Goal: Information Seeking & Learning: Check status

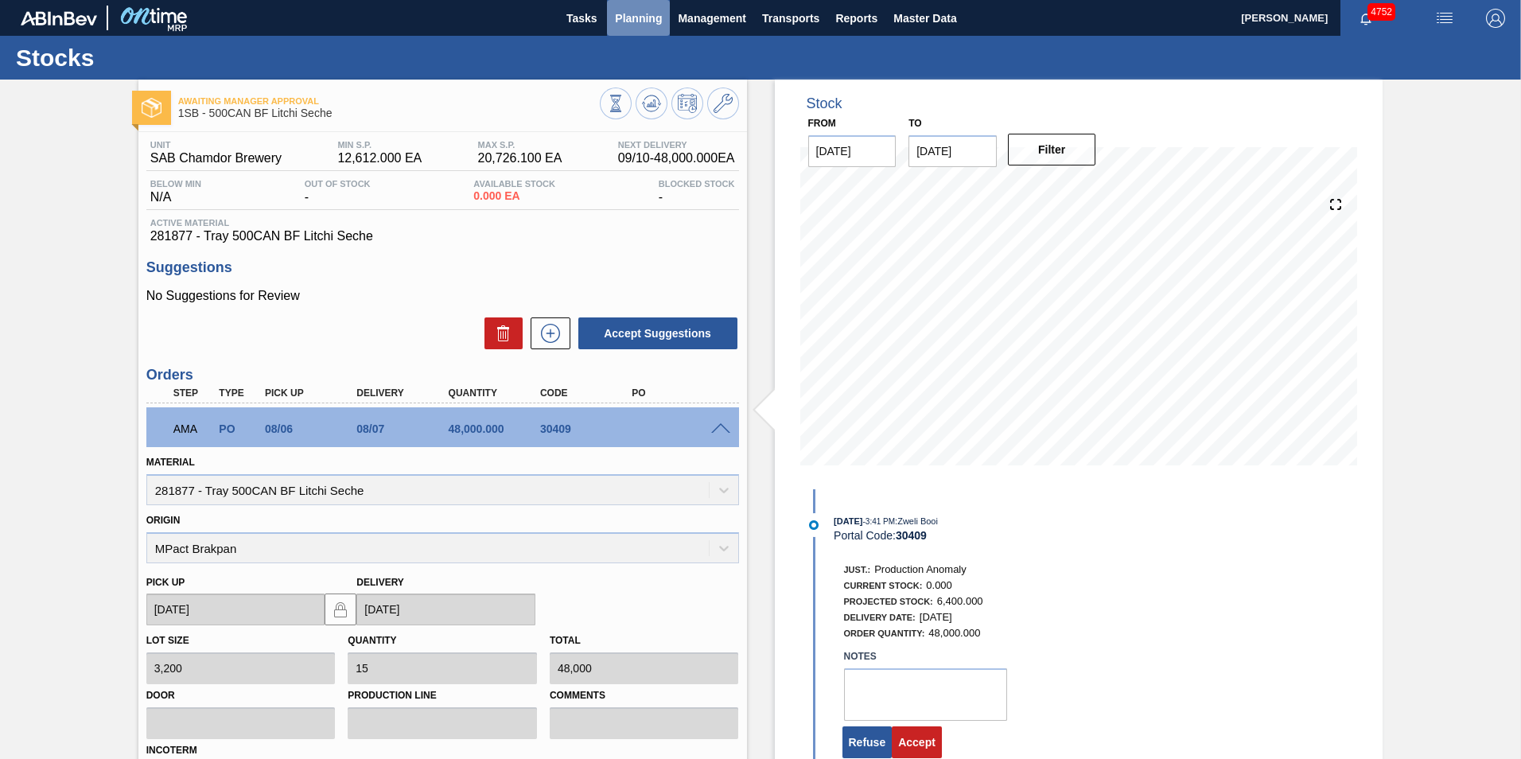
click at [645, 20] on span "Planning" at bounding box center [638, 18] width 47 height 19
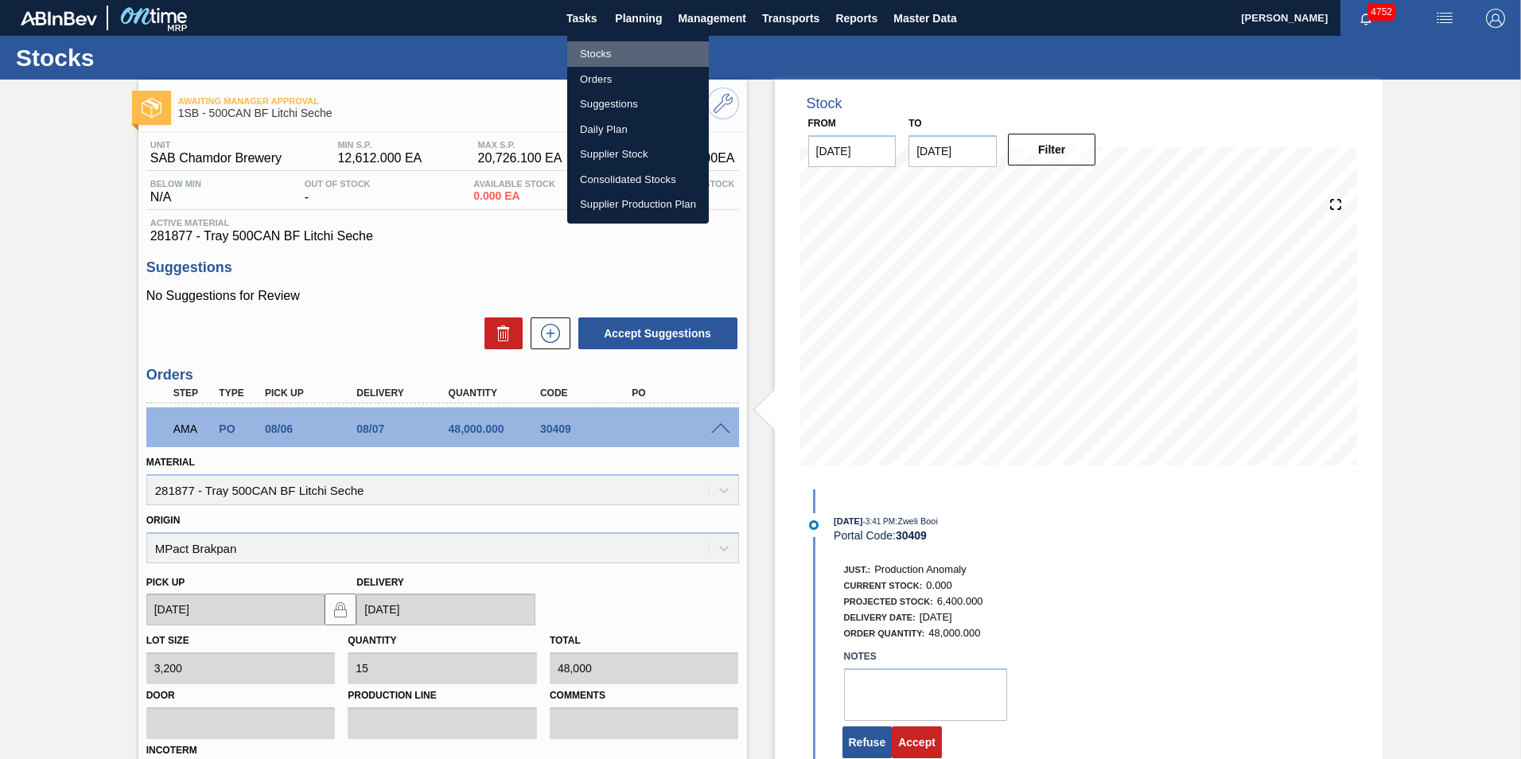
click at [595, 55] on li "Stocks" at bounding box center [638, 53] width 142 height 25
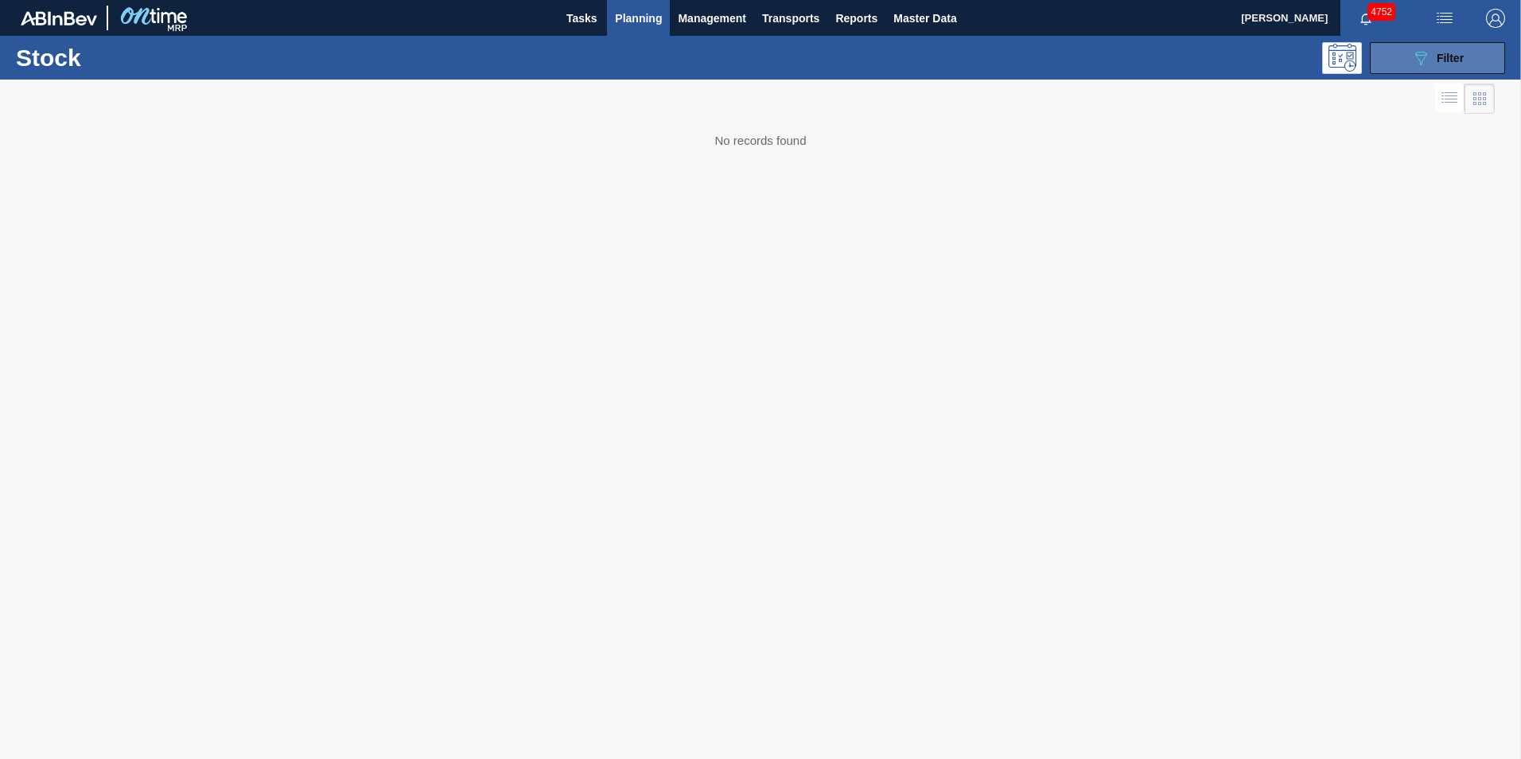
click at [1442, 66] on div "089F7B8B-B2A5-4AFE-B5C0-19BA573D28AC Filter" at bounding box center [1437, 58] width 52 height 19
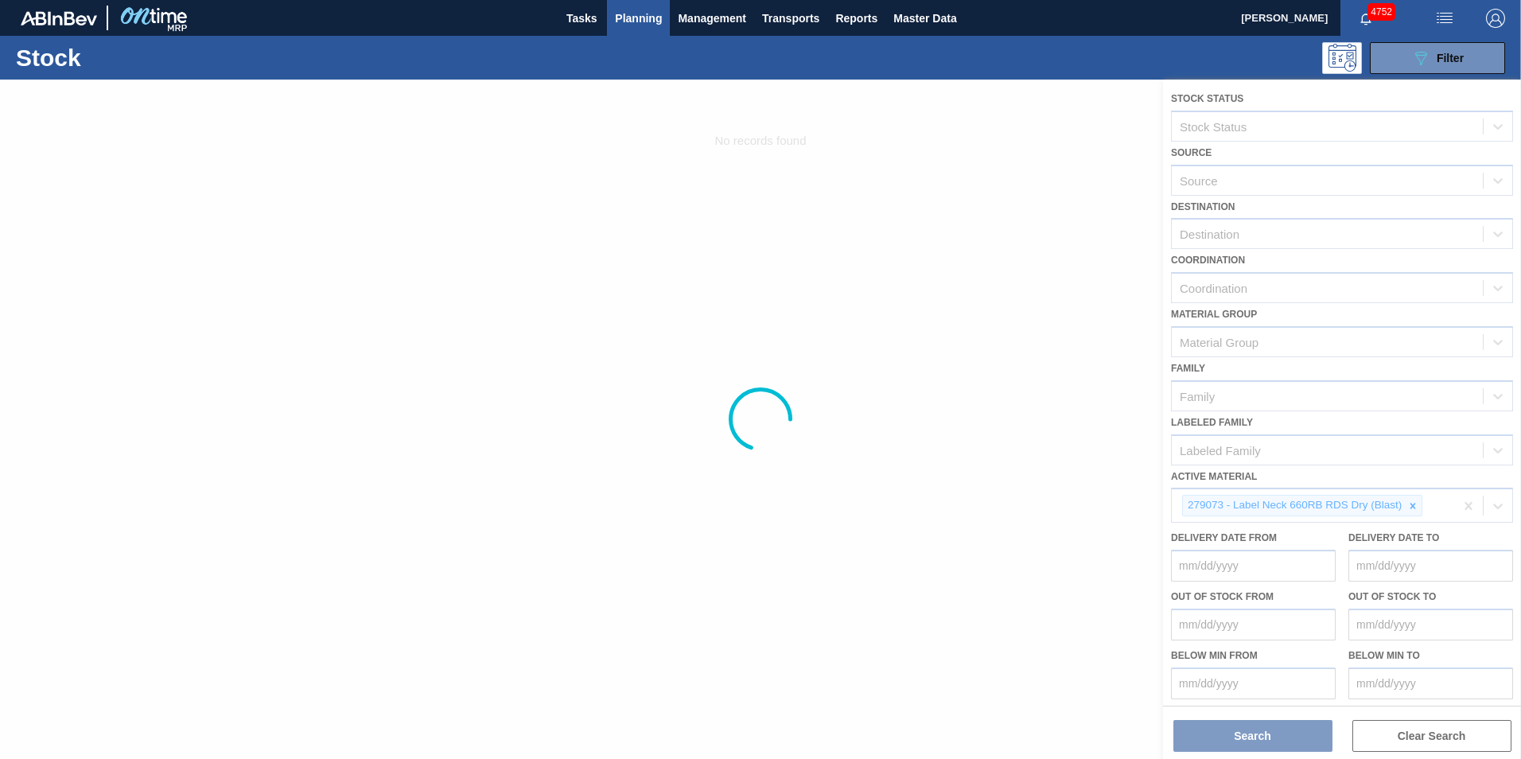
click at [1413, 507] on div at bounding box center [760, 419] width 1521 height 679
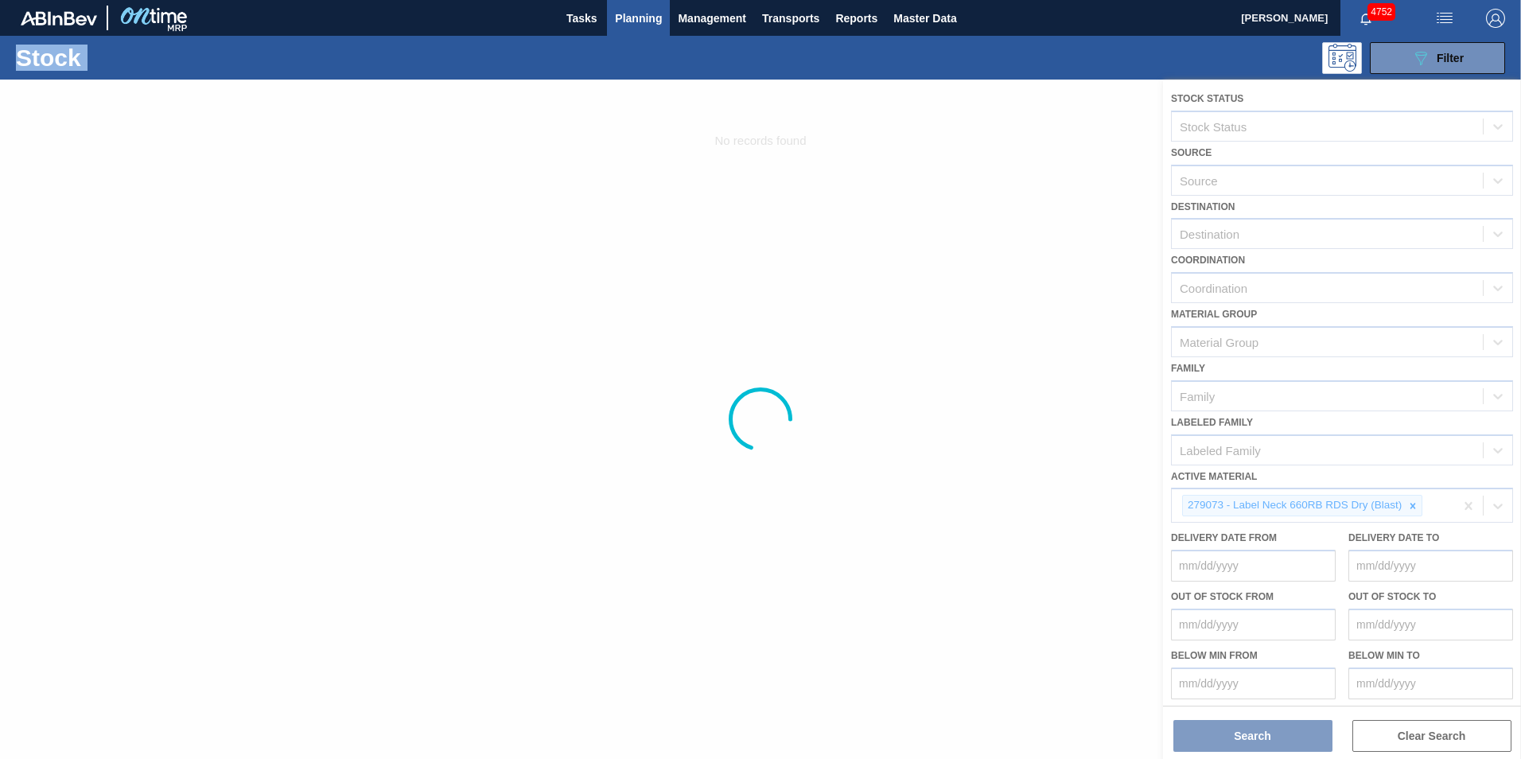
click at [1413, 507] on div at bounding box center [760, 419] width 1521 height 679
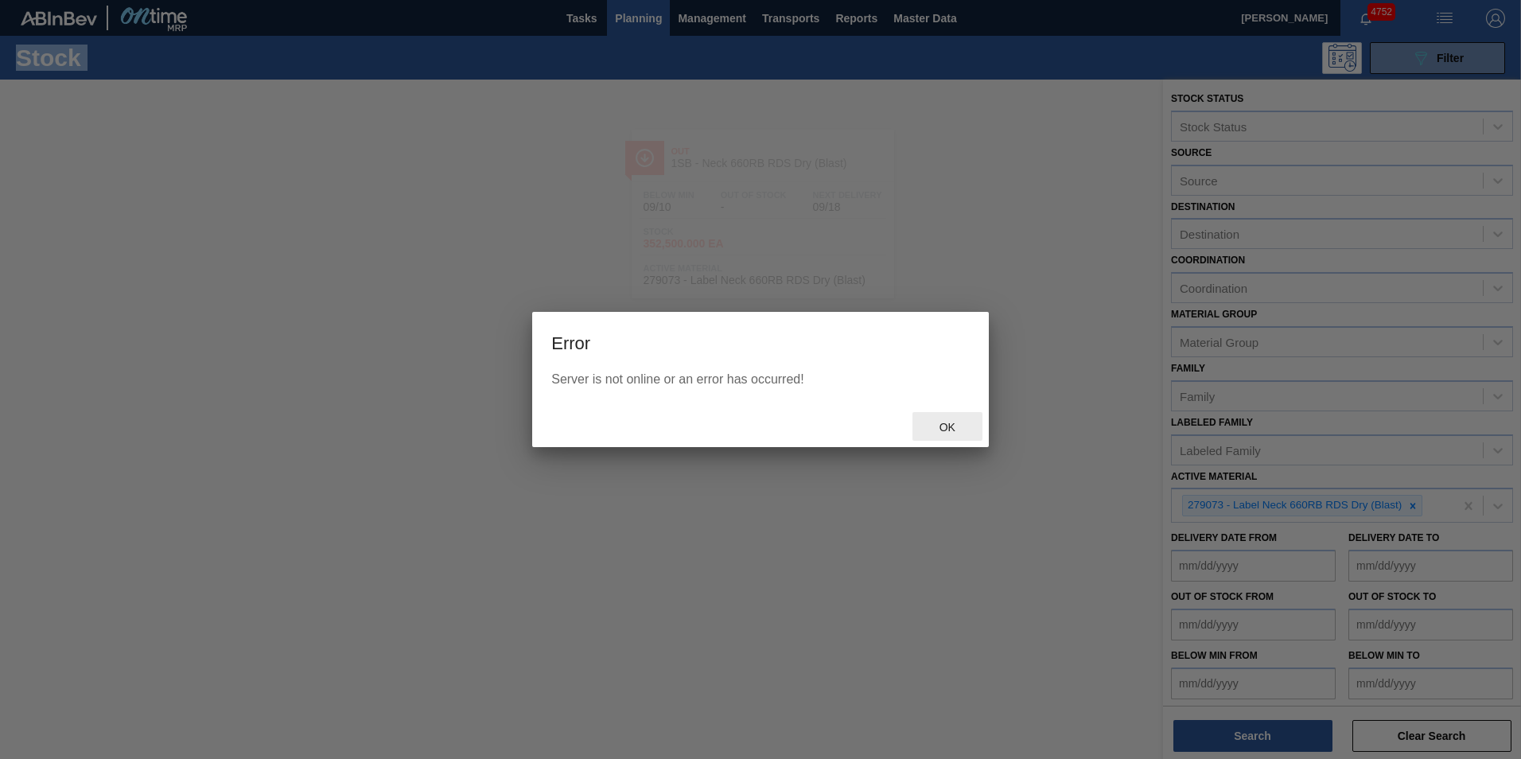
drag, startPoint x: 951, startPoint y: 427, endPoint x: 938, endPoint y: 421, distance: 14.9
click at [951, 426] on span "Ok" at bounding box center [947, 427] width 41 height 13
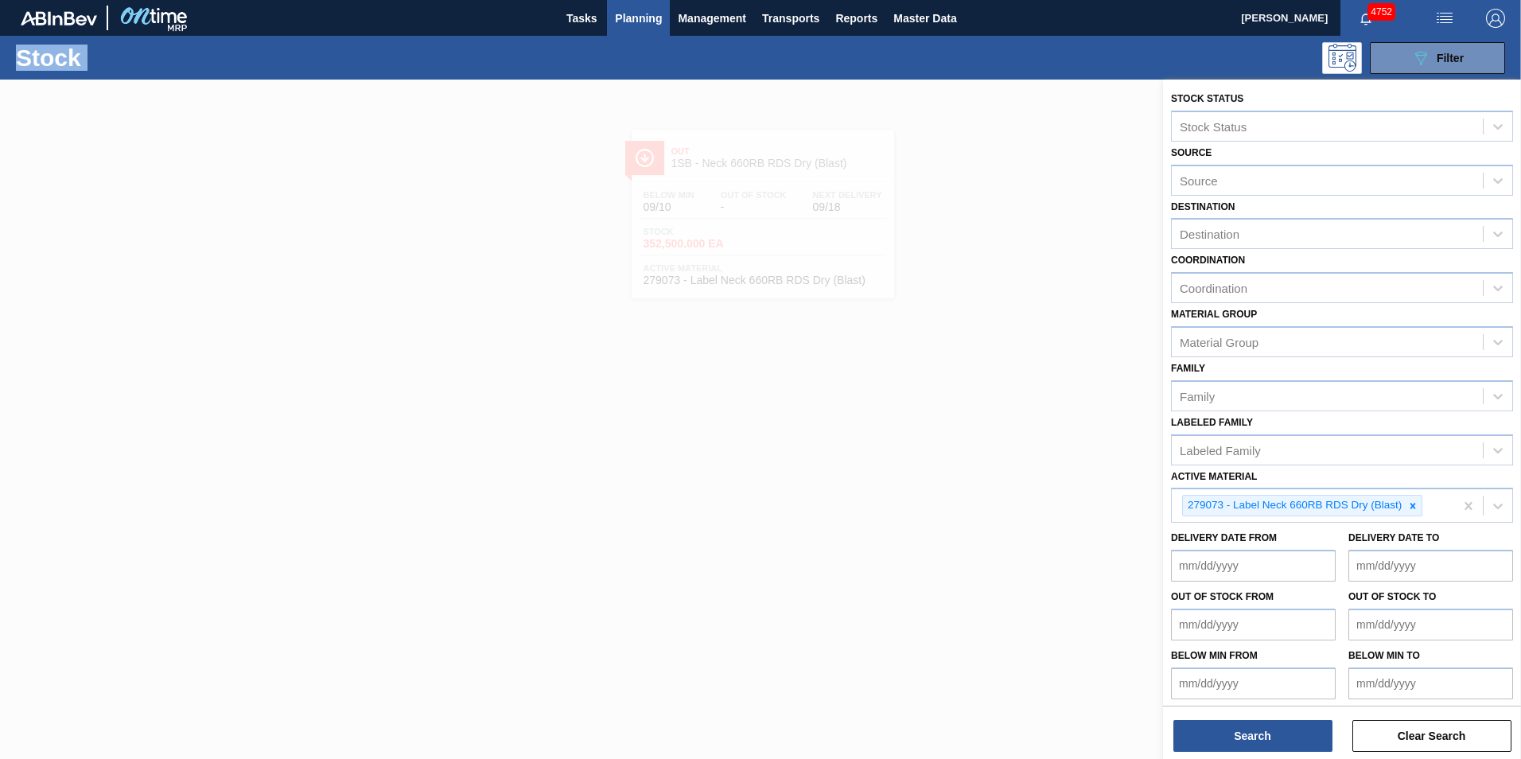
click at [629, 10] on span "Planning" at bounding box center [638, 18] width 47 height 19
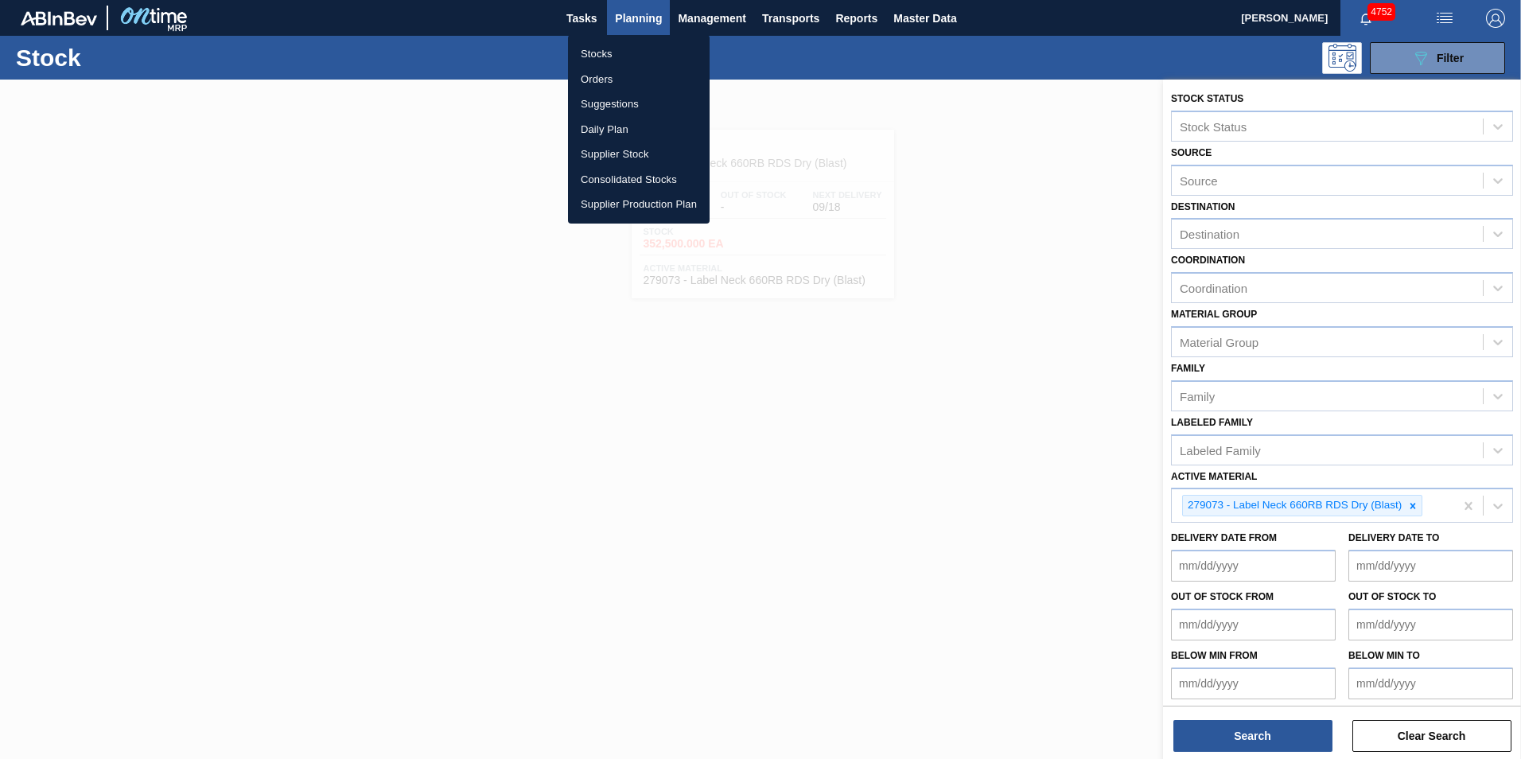
click at [1430, 55] on div at bounding box center [760, 379] width 1521 height 759
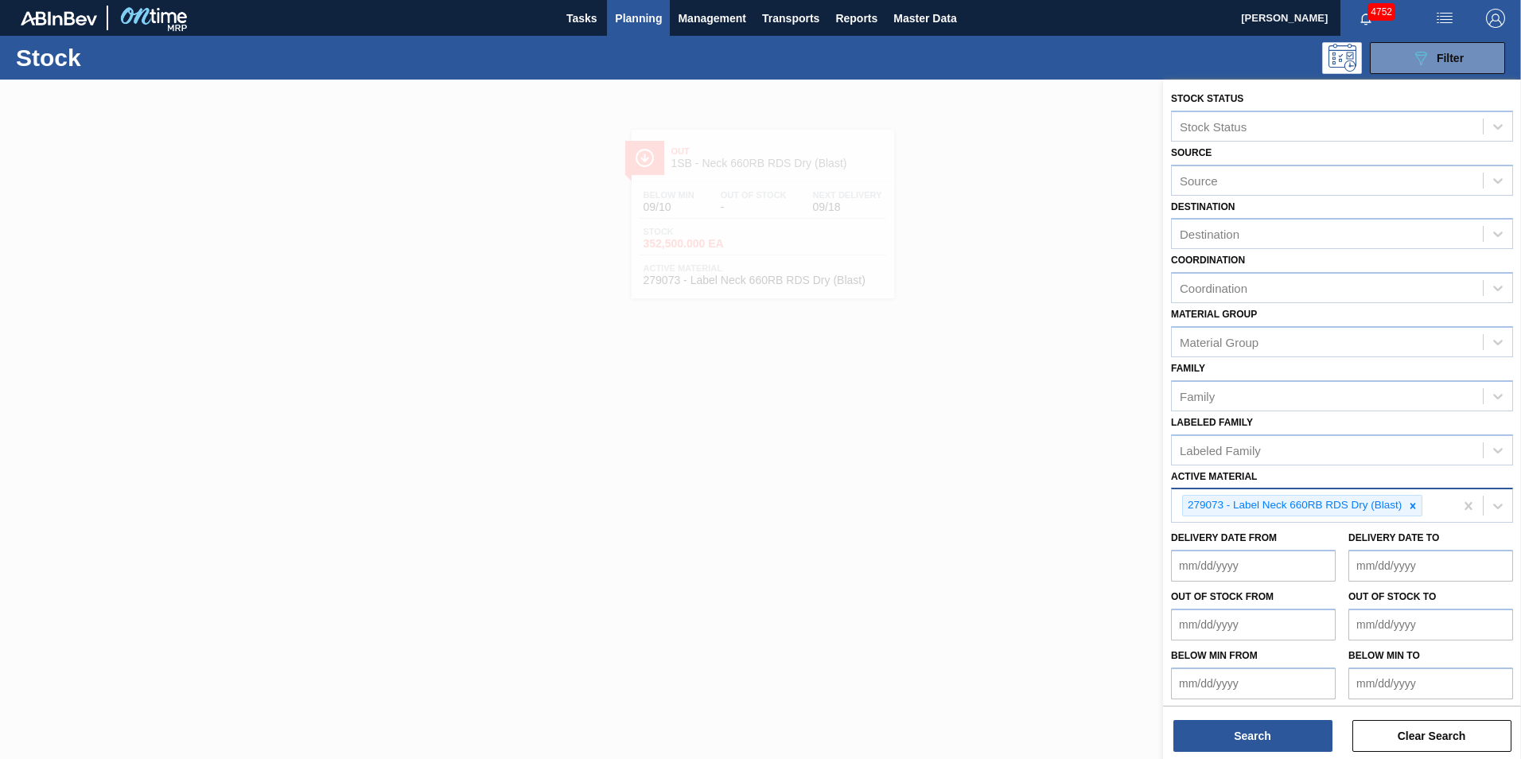
click at [1414, 507] on icon at bounding box center [1412, 505] width 11 height 11
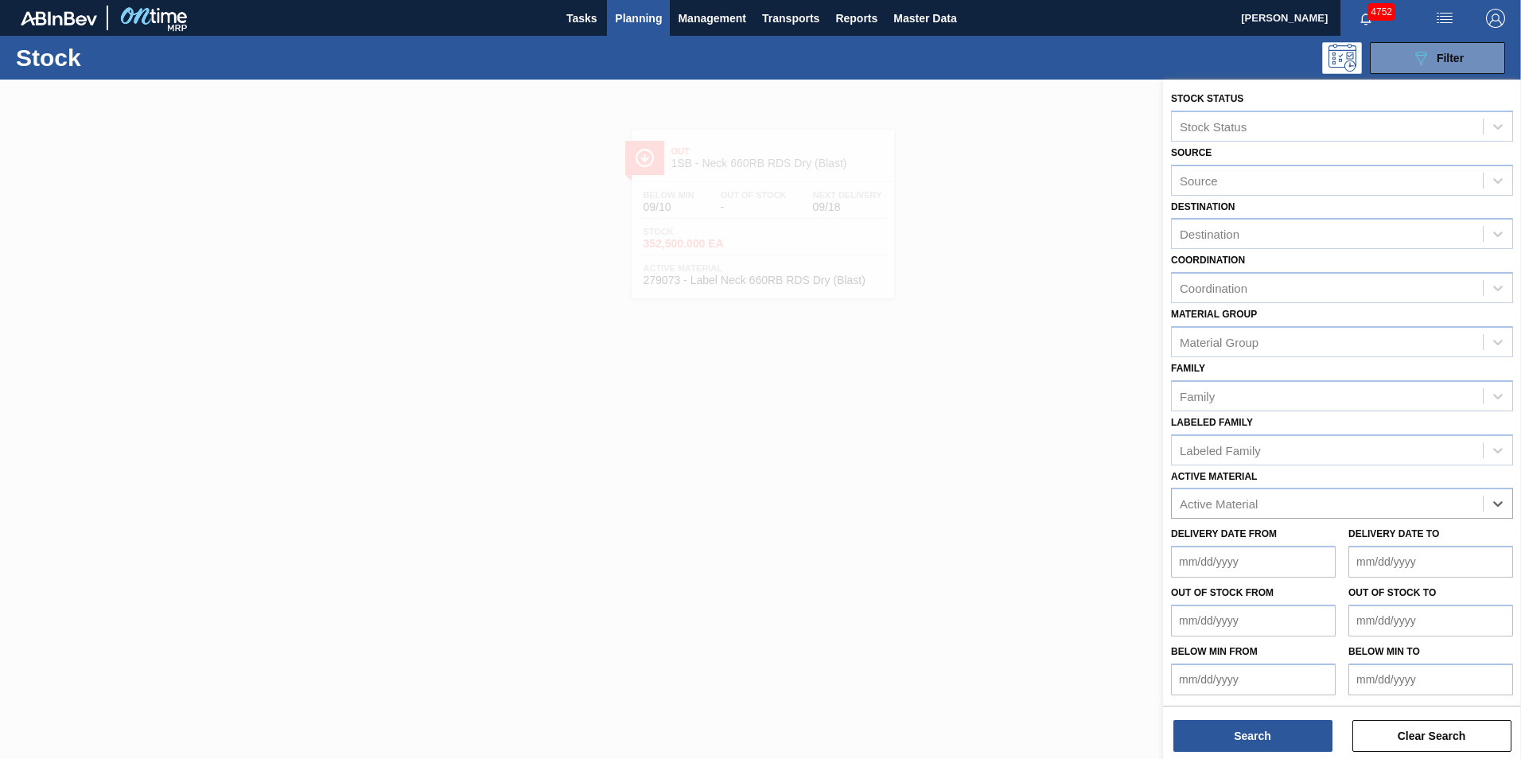
paste Material "284567"
type Material "284567"
click at [1235, 729] on button "Search" at bounding box center [1252, 736] width 159 height 32
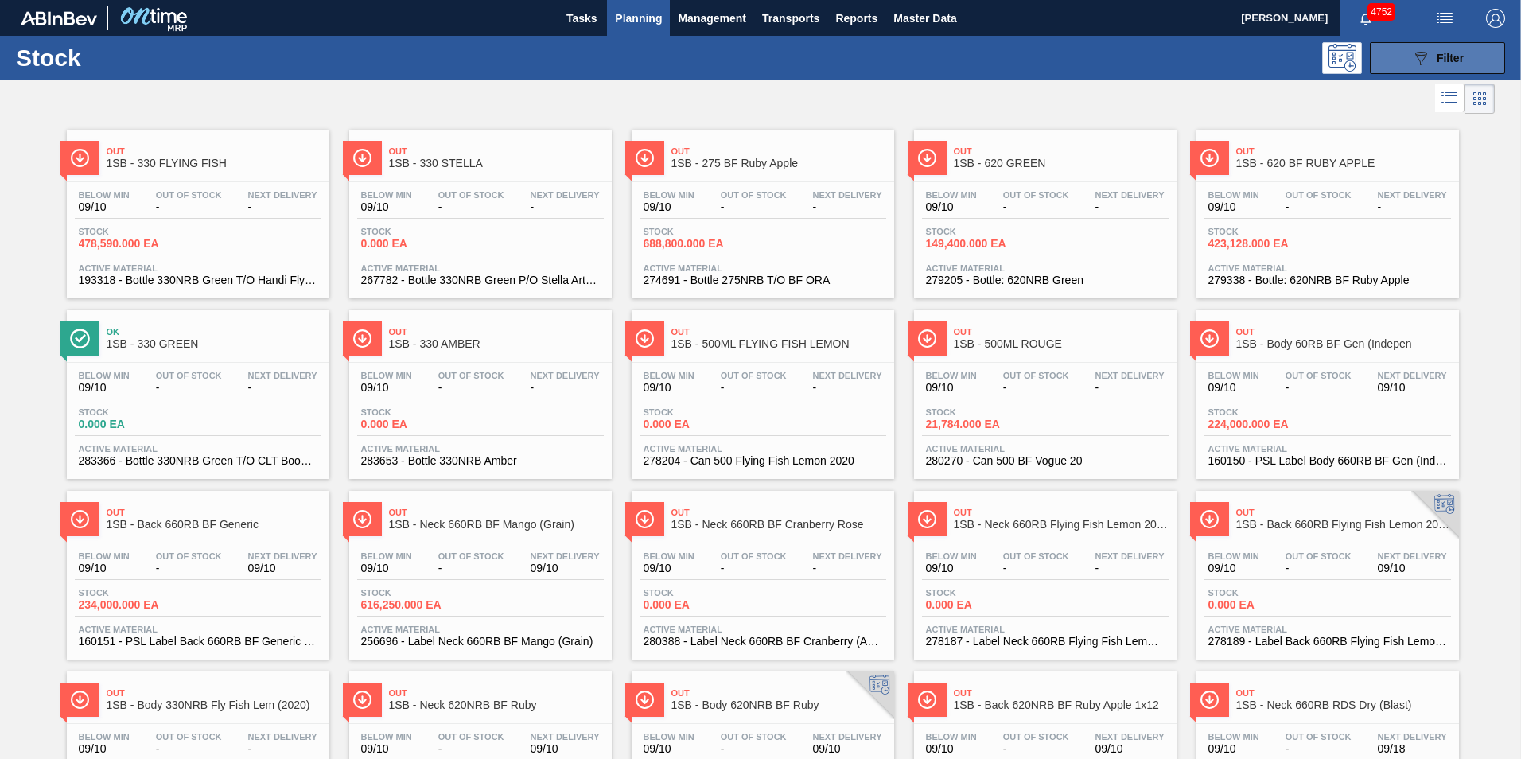
click at [1466, 60] on button "089F7B8B-B2A5-4AFE-B5C0-19BA573D28AC Filter" at bounding box center [1437, 58] width 135 height 32
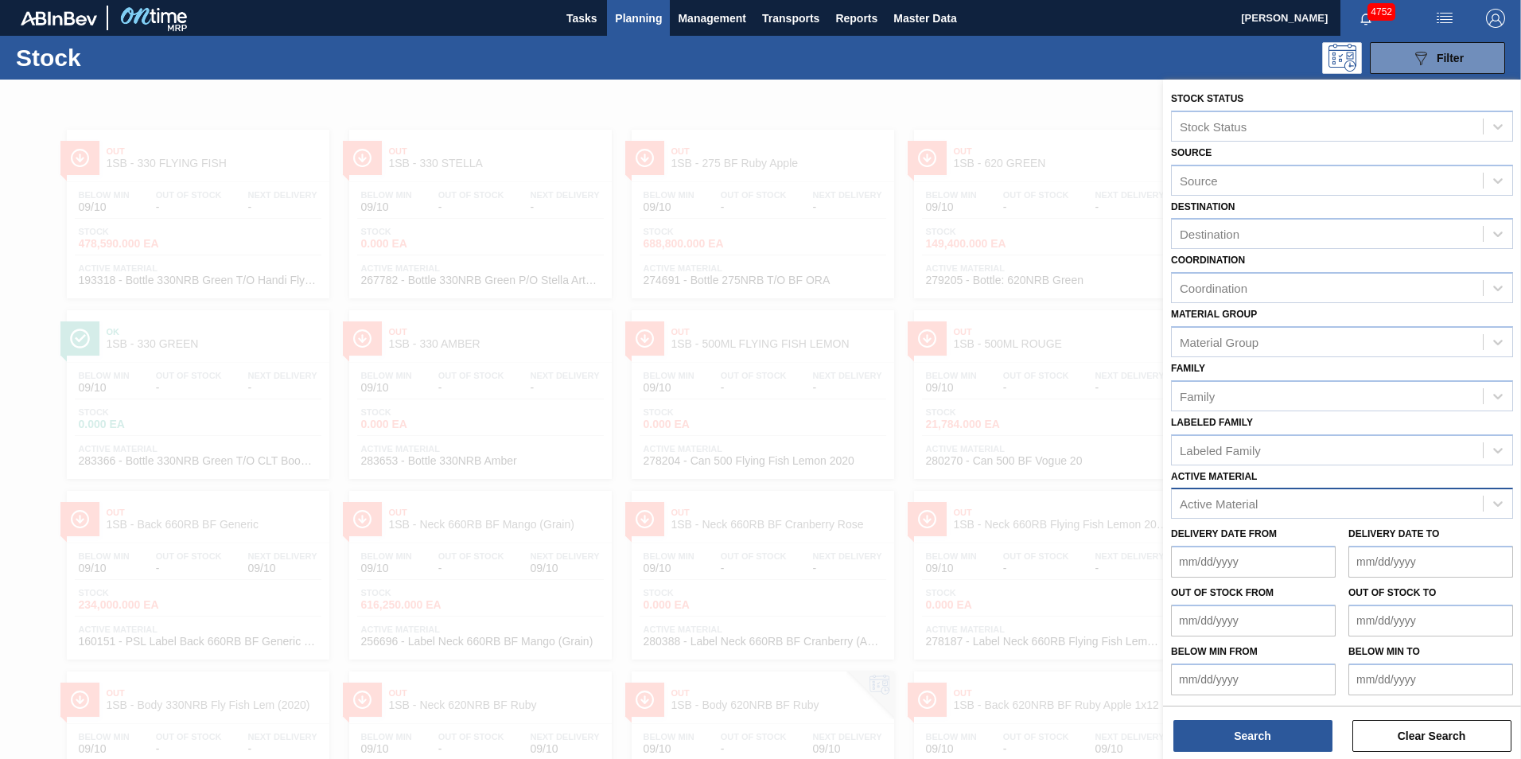
click at [1245, 506] on div "Active Material" at bounding box center [1219, 504] width 78 height 14
paste Material "284567"
type Material "284567"
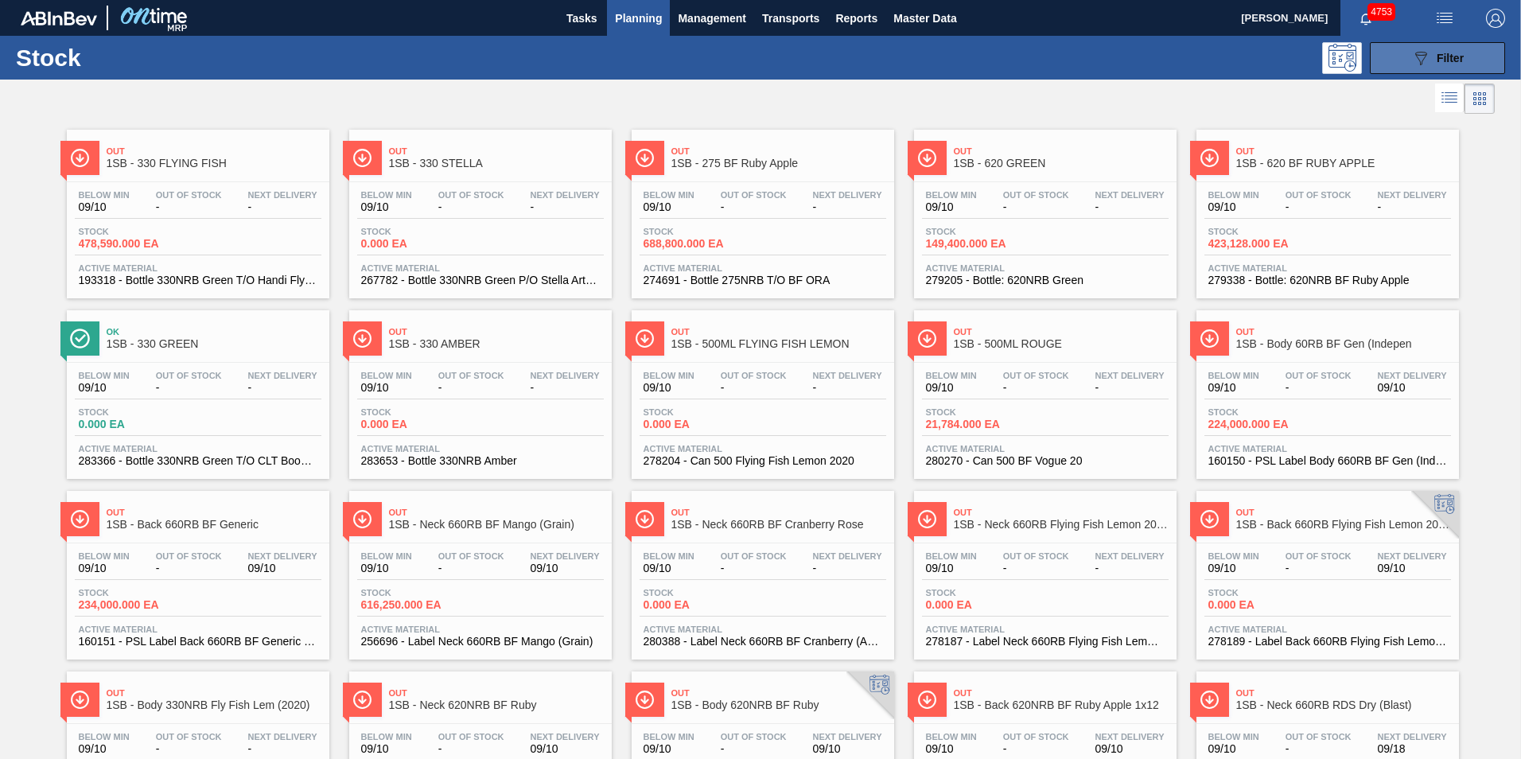
click at [1440, 63] on span "Filter" at bounding box center [1449, 58] width 27 height 13
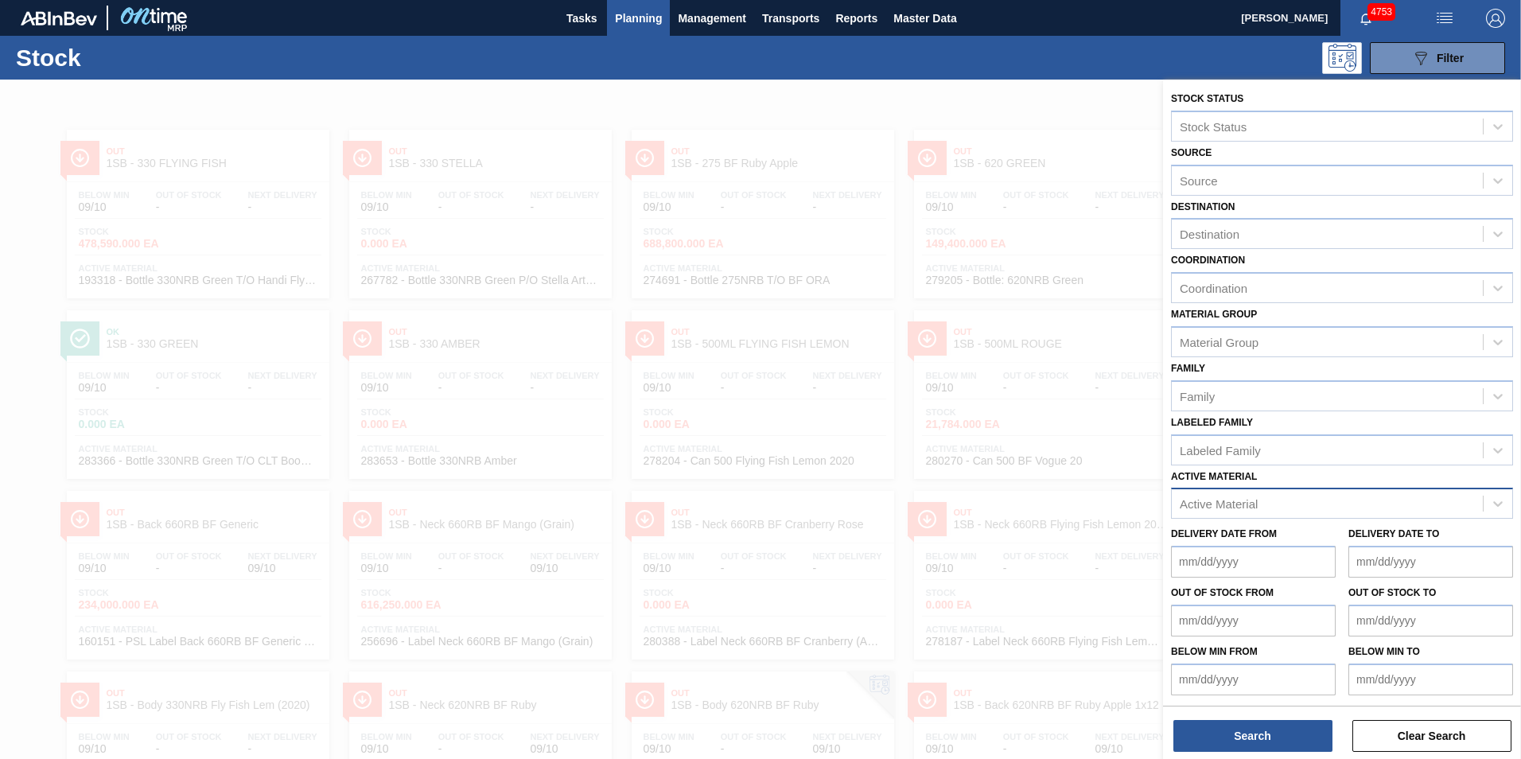
click at [1238, 503] on div "Active Material" at bounding box center [1219, 504] width 78 height 14
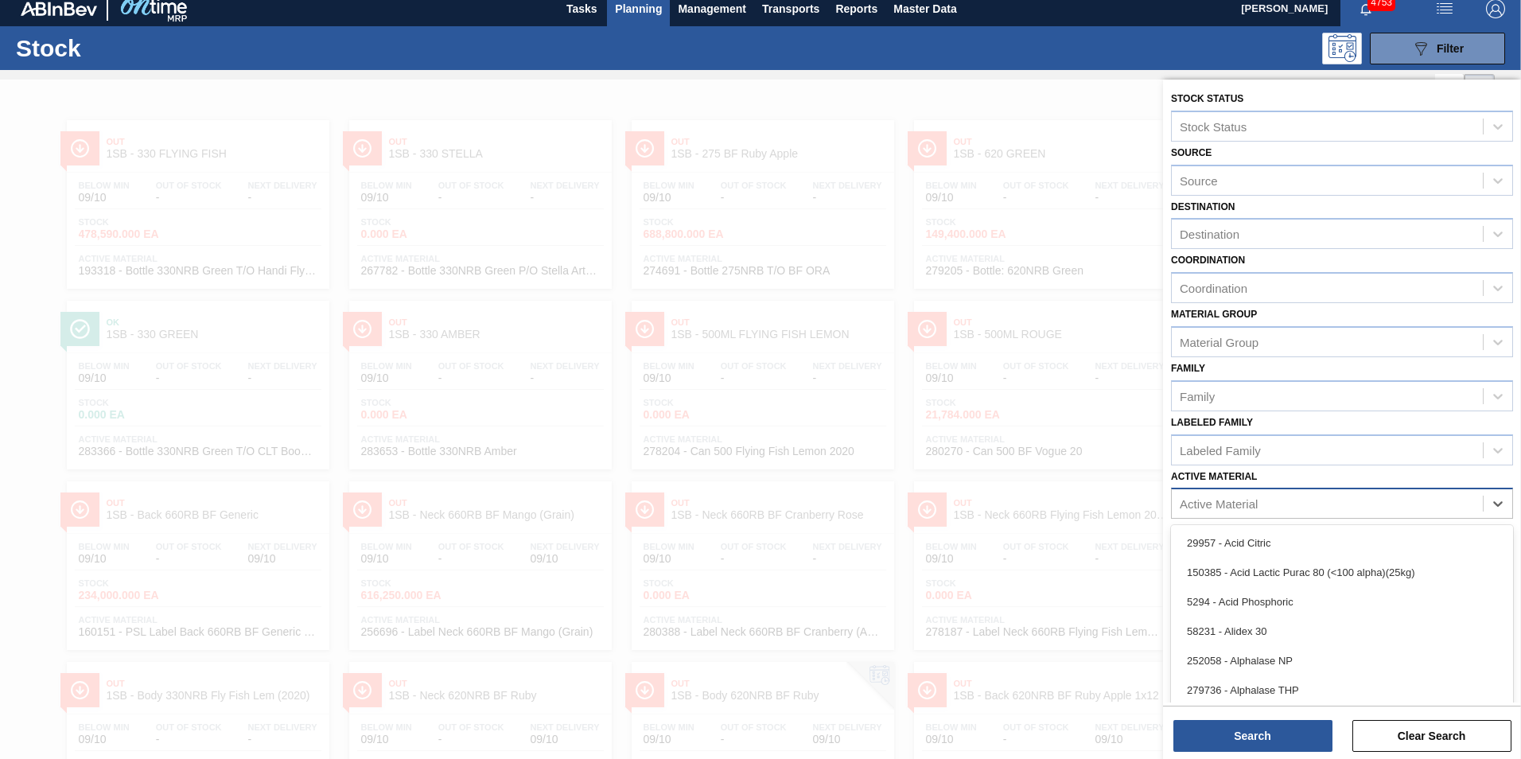
scroll to position [11, 0]
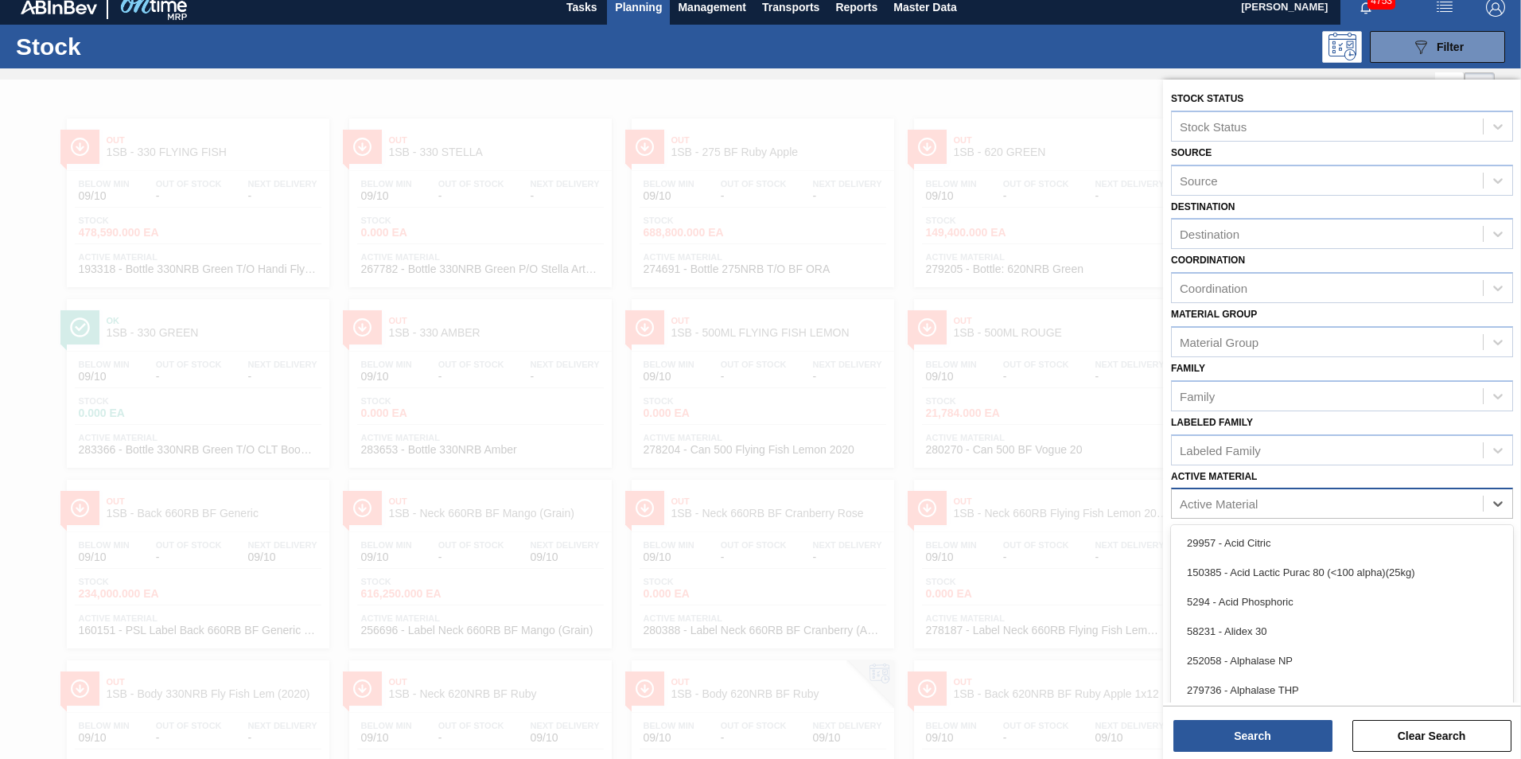
paste Material "284567"
type Material "284567"
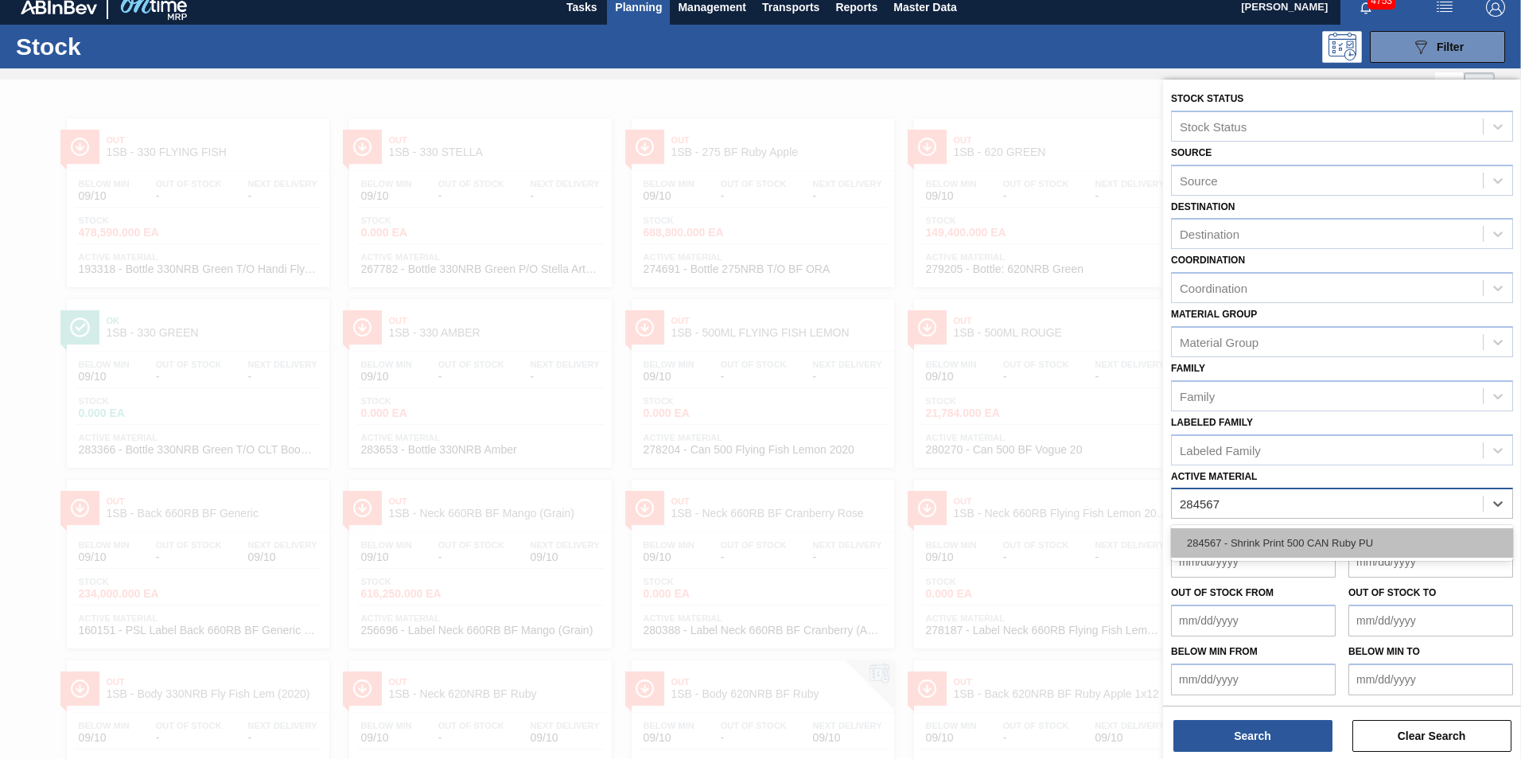
click at [1267, 535] on div "284567 - Shrink Print 500 CAN Ruby PU" at bounding box center [1342, 542] width 342 height 29
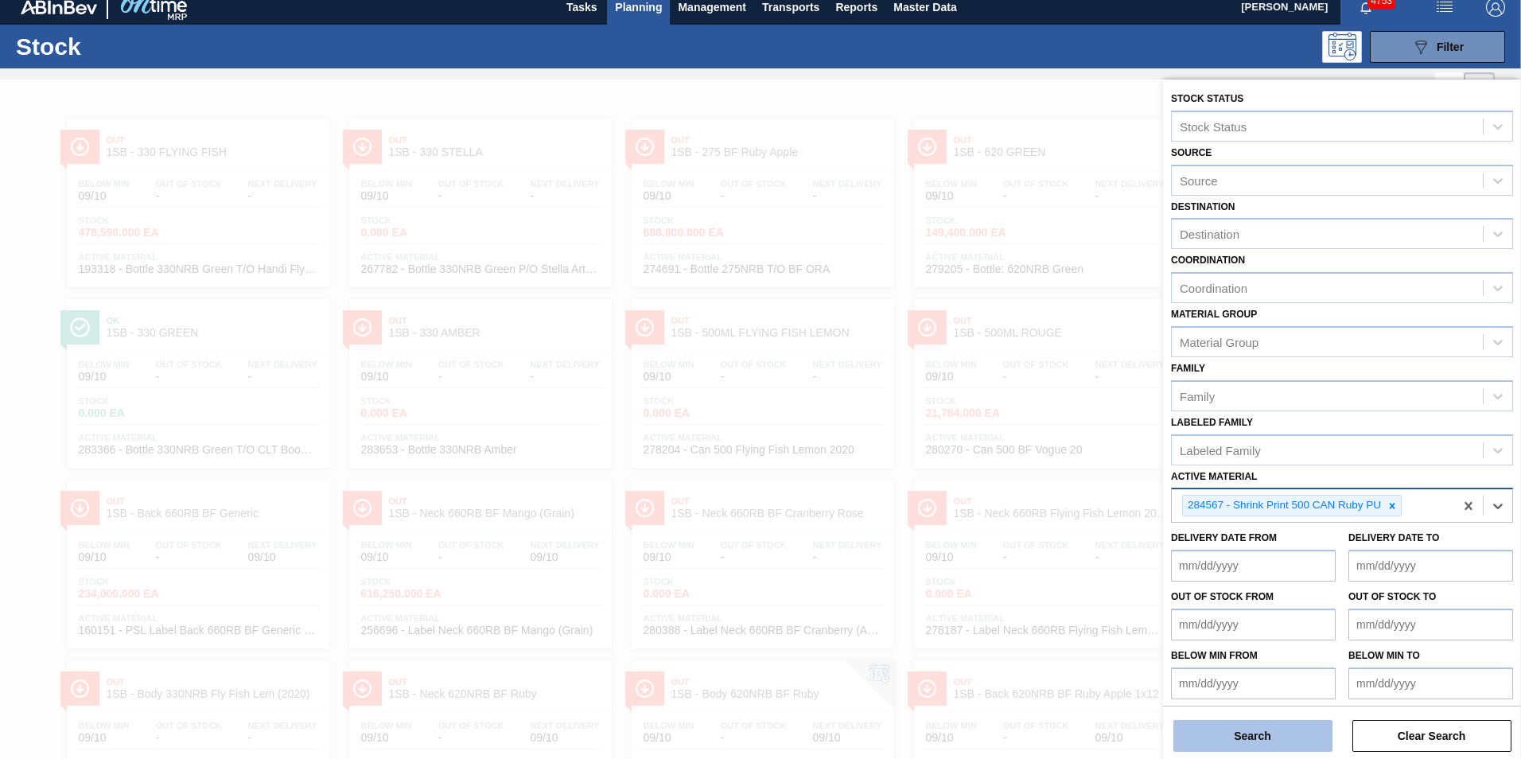
click at [1254, 730] on button "Search" at bounding box center [1252, 736] width 159 height 32
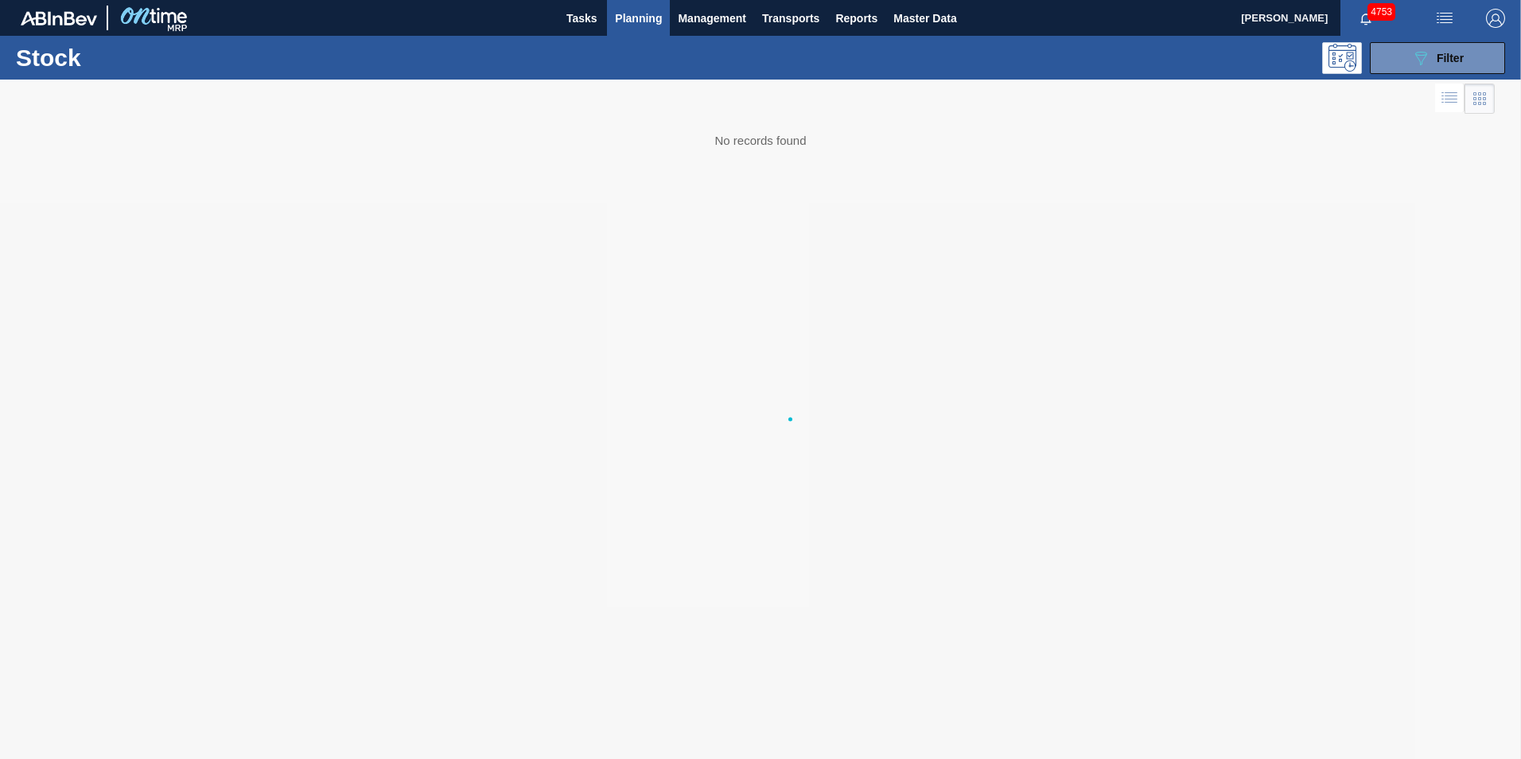
scroll to position [0, 0]
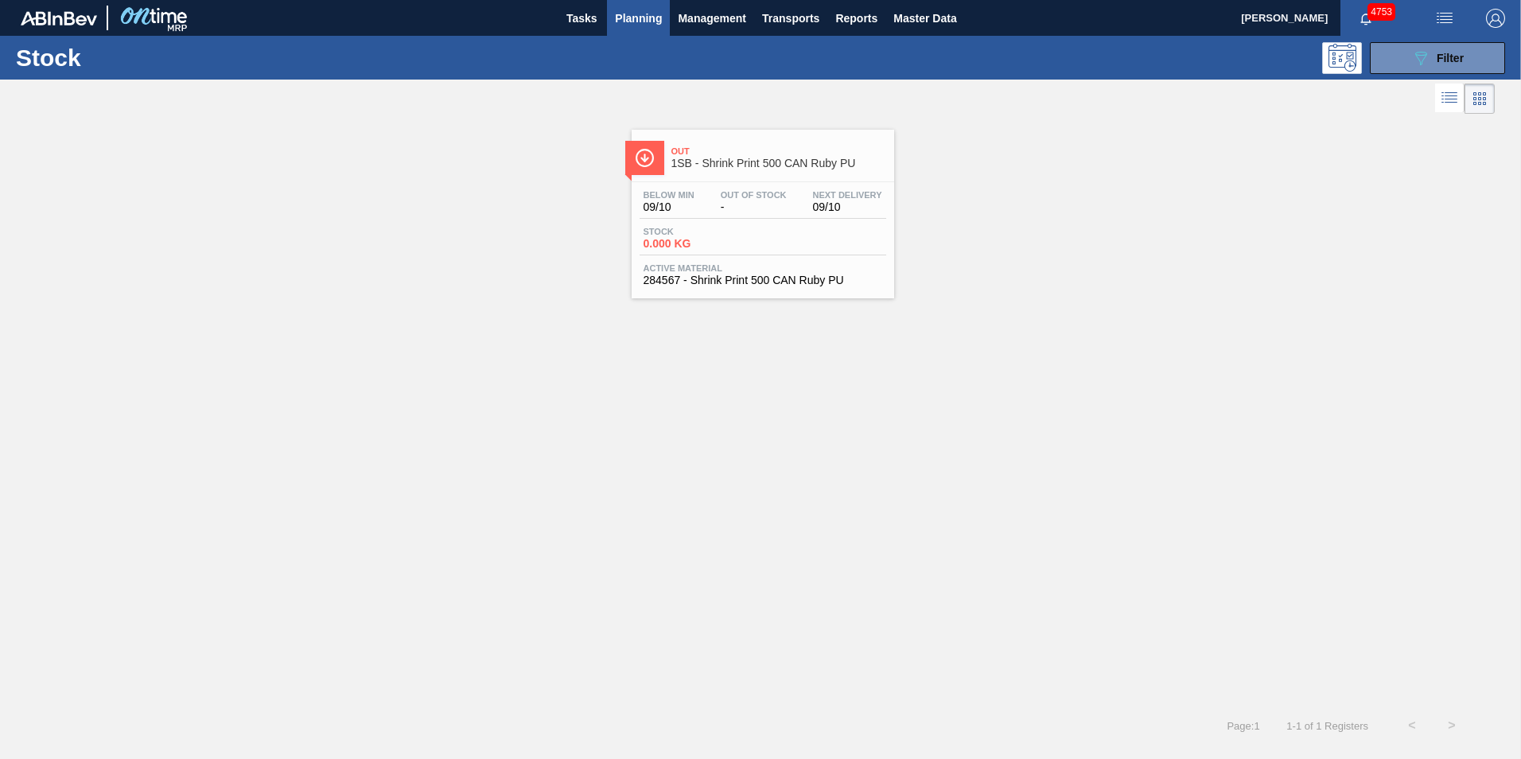
click at [741, 210] on span "-" at bounding box center [754, 207] width 66 height 12
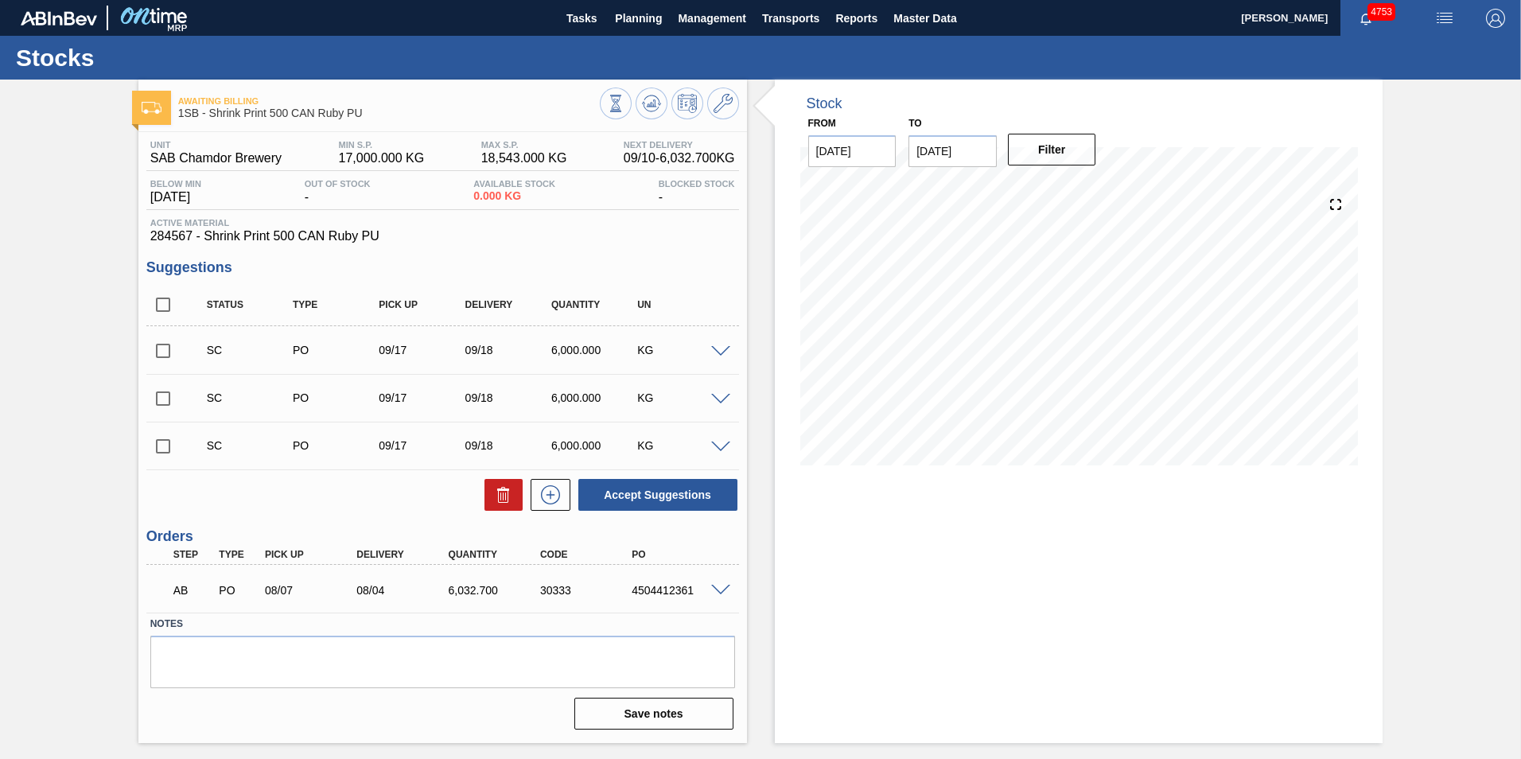
click at [717, 348] on span at bounding box center [720, 352] width 19 height 12
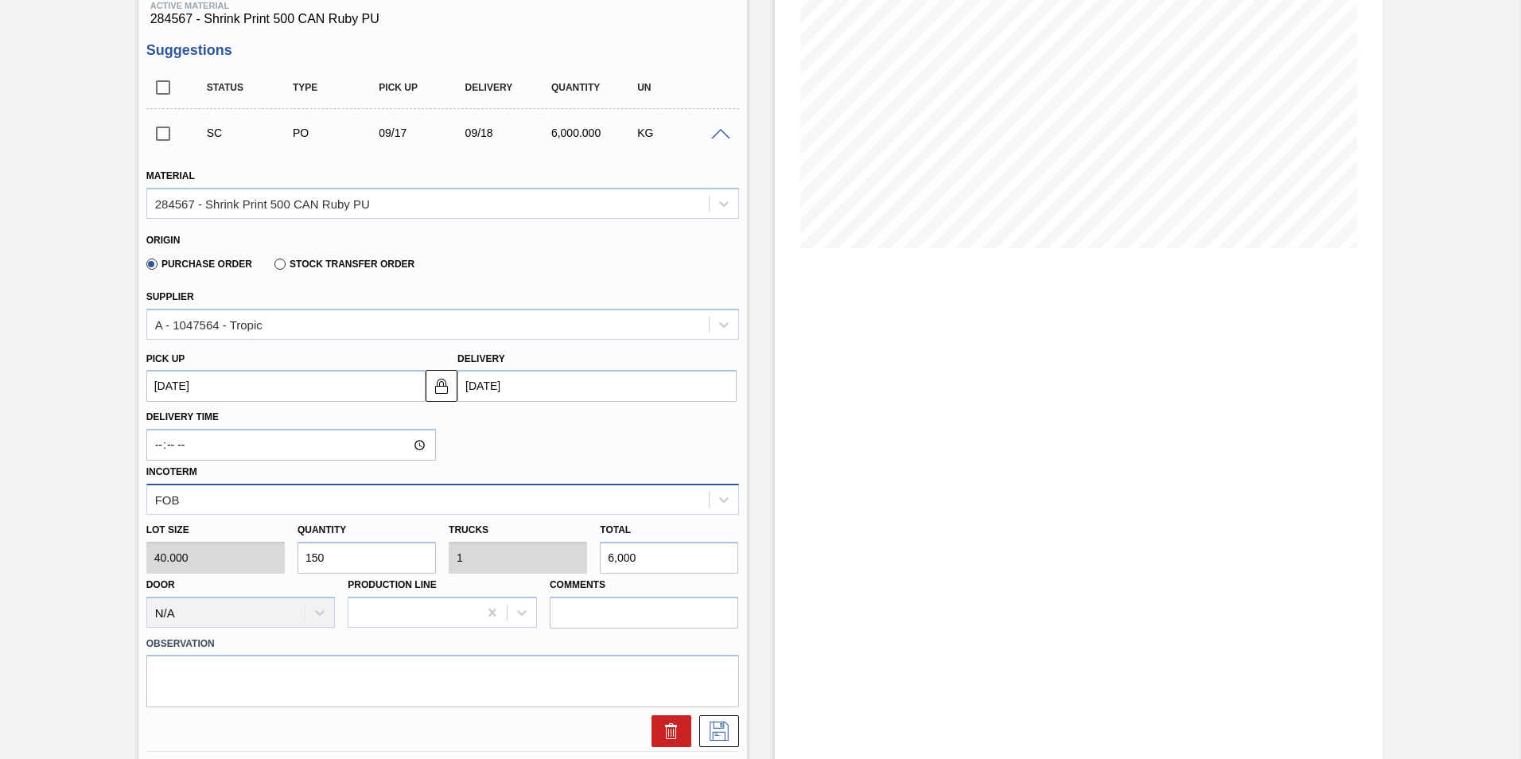
scroll to position [159, 0]
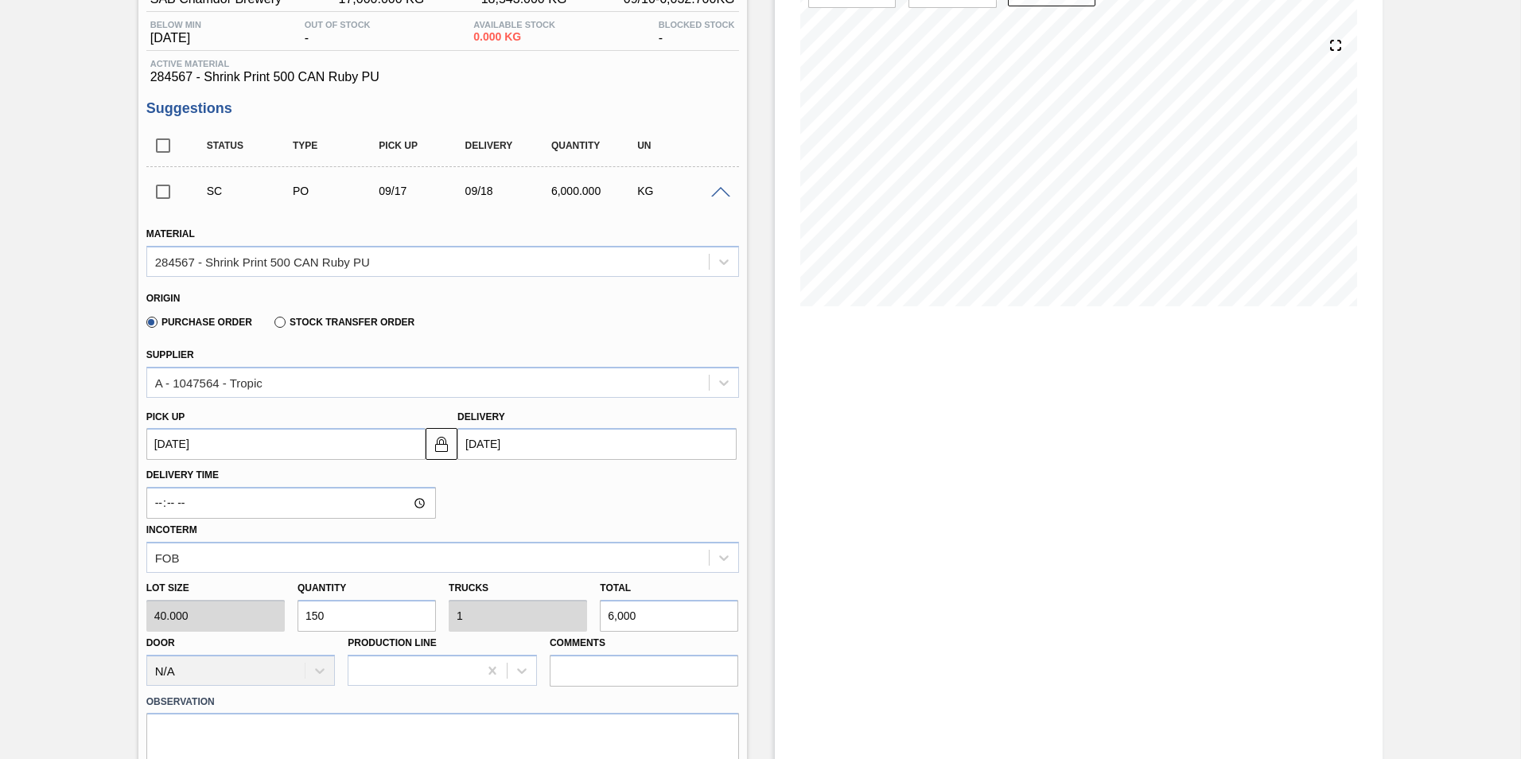
click at [715, 191] on span at bounding box center [720, 193] width 19 height 12
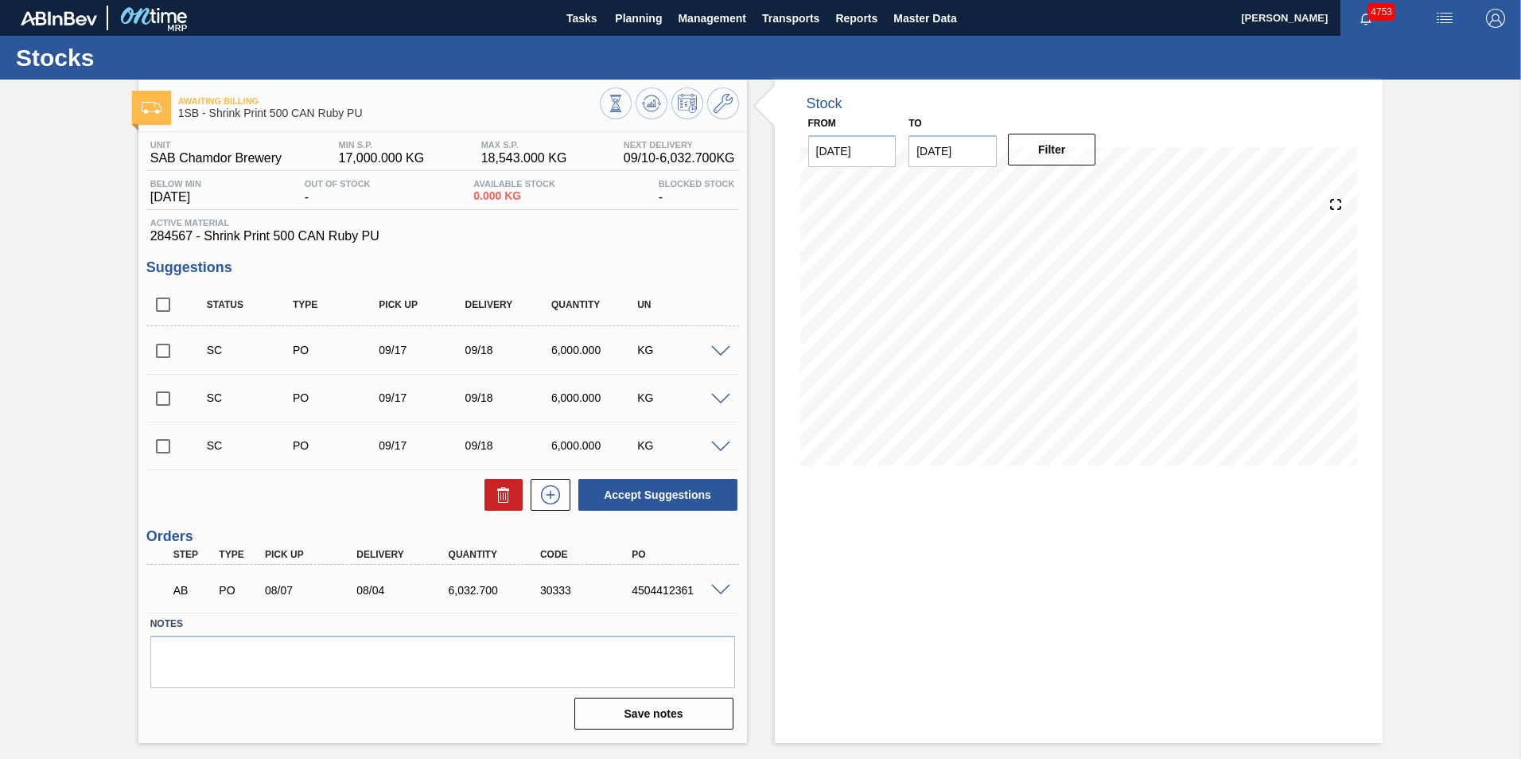
scroll to position [0, 0]
click at [164, 352] on input "checkbox" at bounding box center [162, 350] width 33 height 33
checkbox input "true"
click at [163, 394] on input "checkbox" at bounding box center [162, 398] width 33 height 33
checkbox input "true"
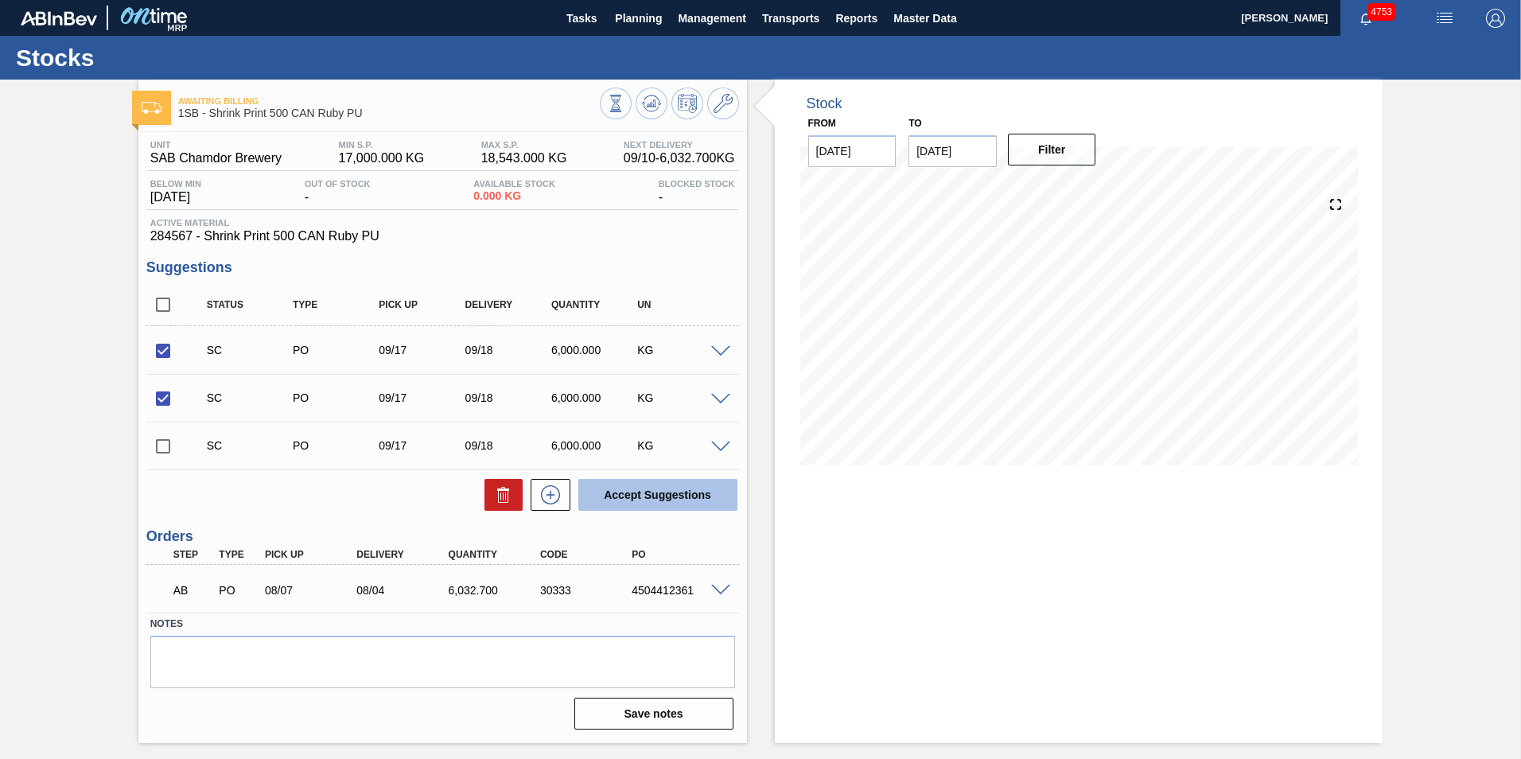
click at [656, 489] on button "Accept Suggestions" at bounding box center [657, 495] width 159 height 32
checkbox input "false"
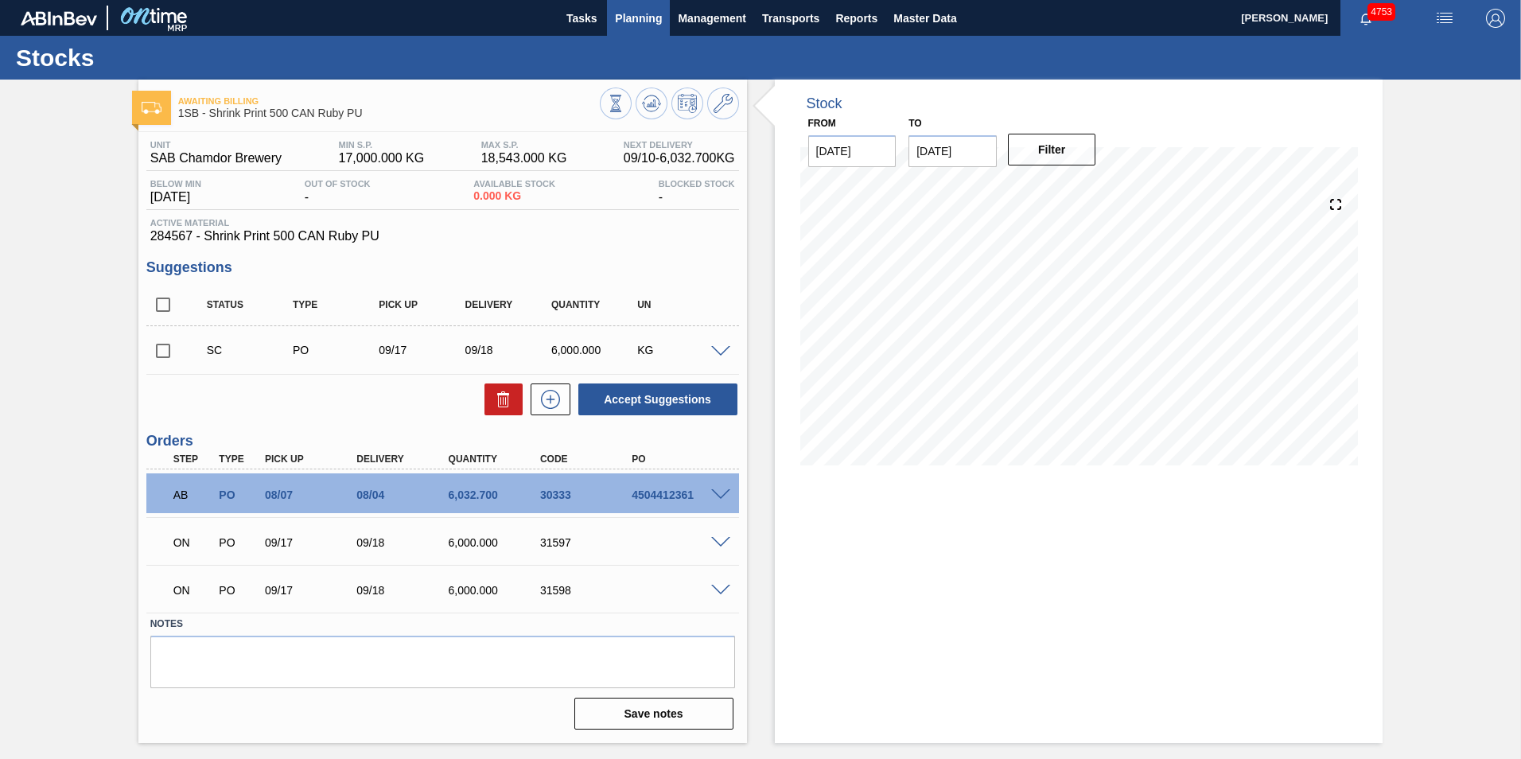
click at [637, 14] on span "Planning" at bounding box center [638, 18] width 47 height 19
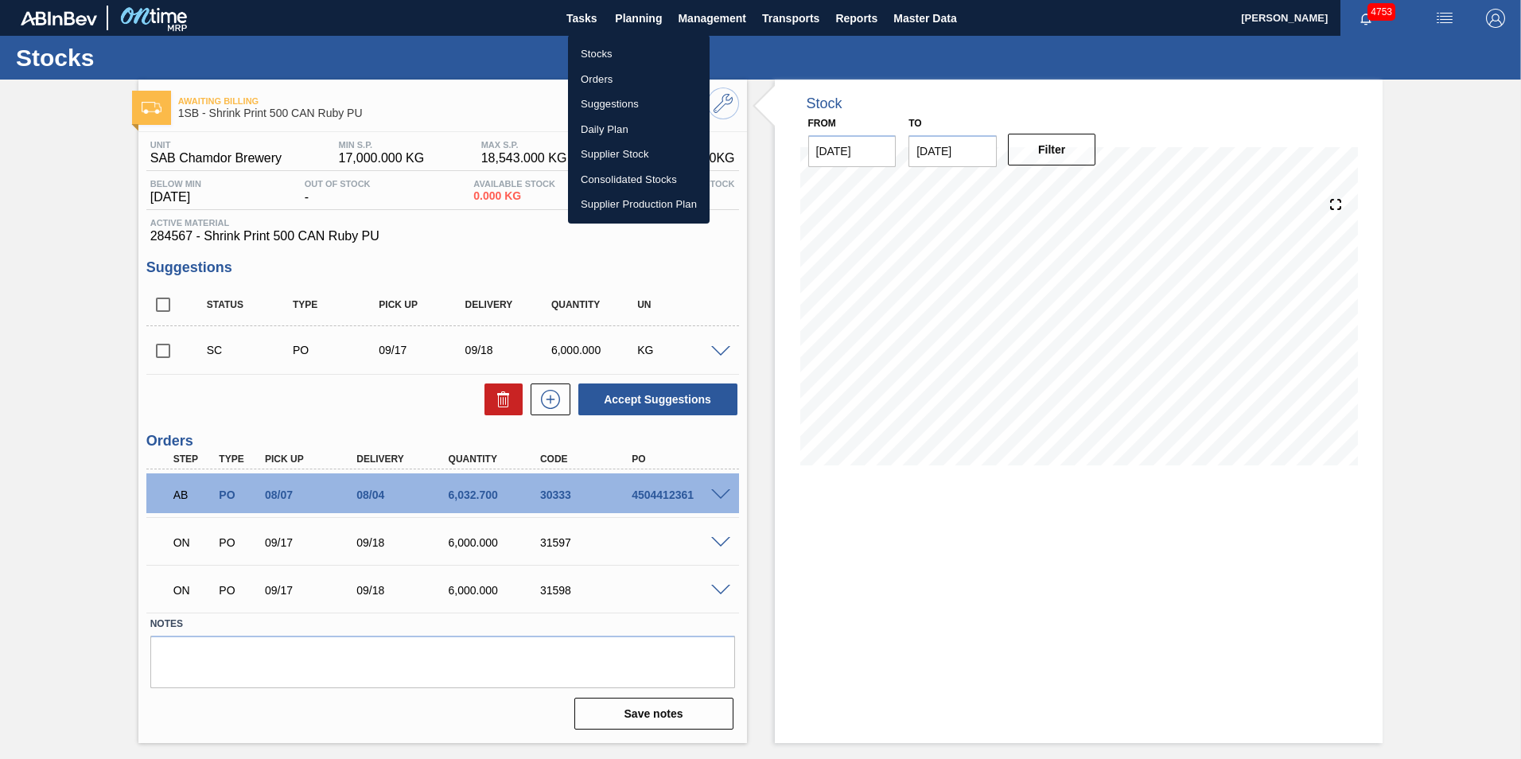
click at [611, 55] on li "Stocks" at bounding box center [639, 53] width 142 height 25
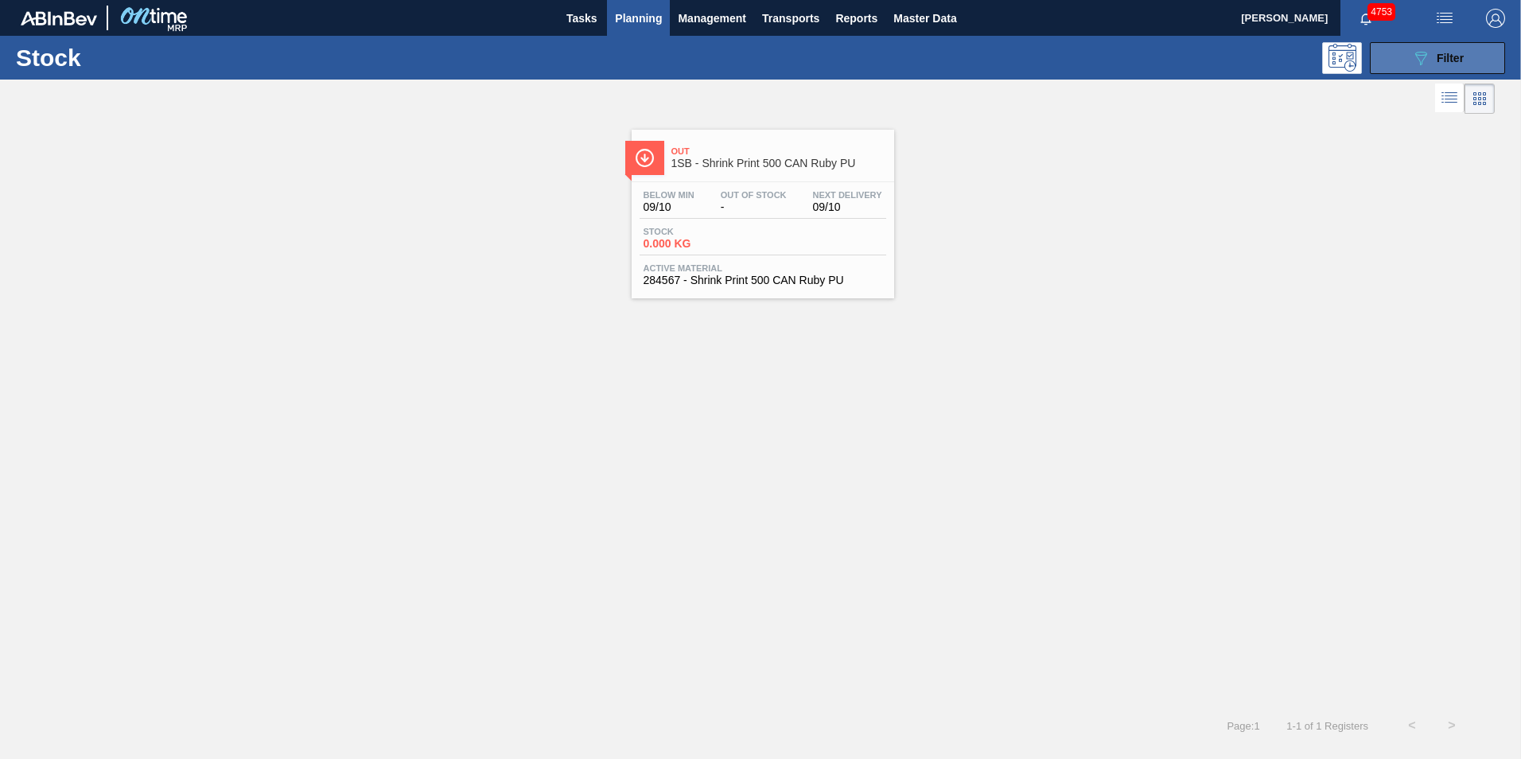
click at [1436, 56] on span "Filter" at bounding box center [1449, 58] width 27 height 13
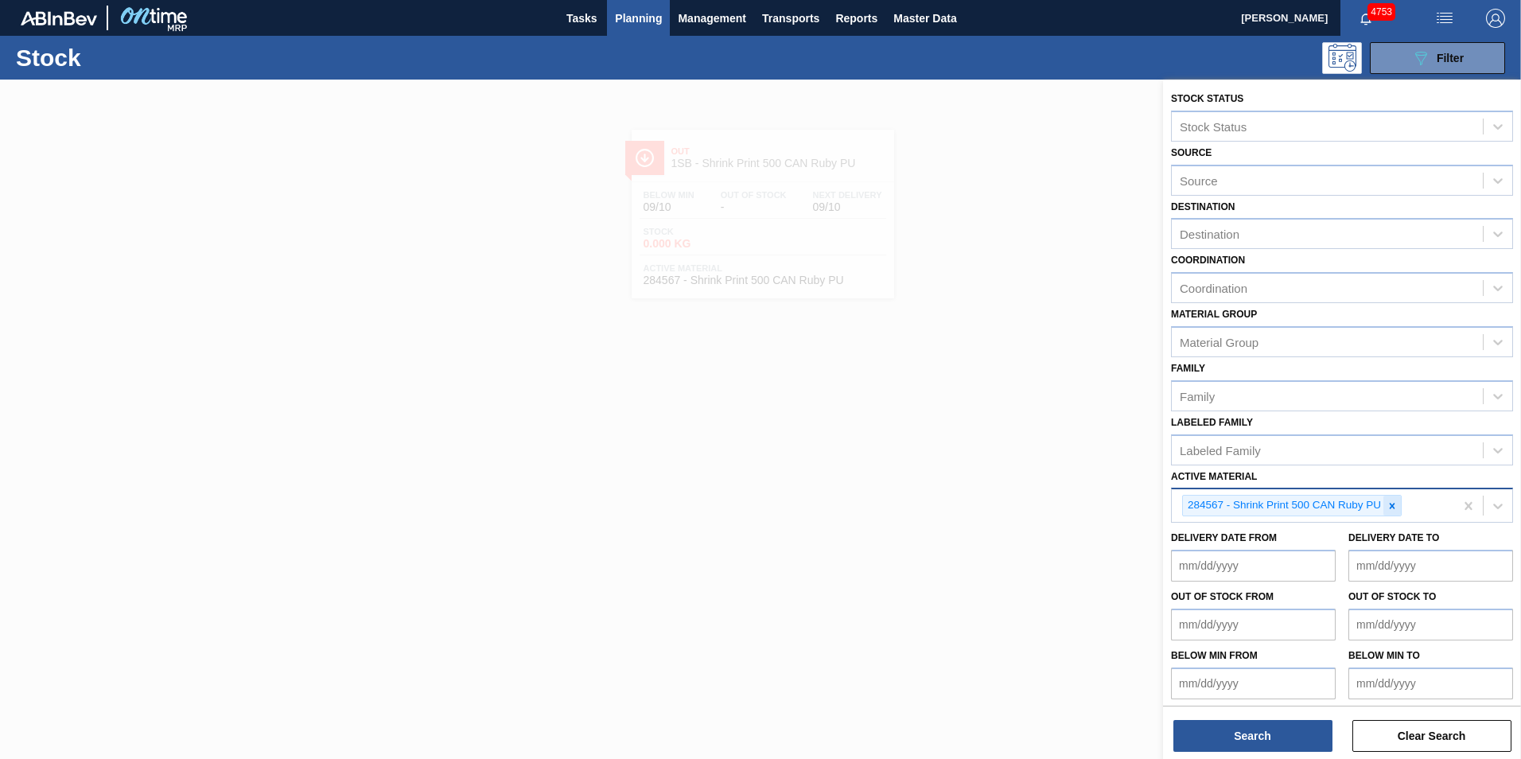
click at [1397, 500] on icon at bounding box center [1391, 505] width 11 height 11
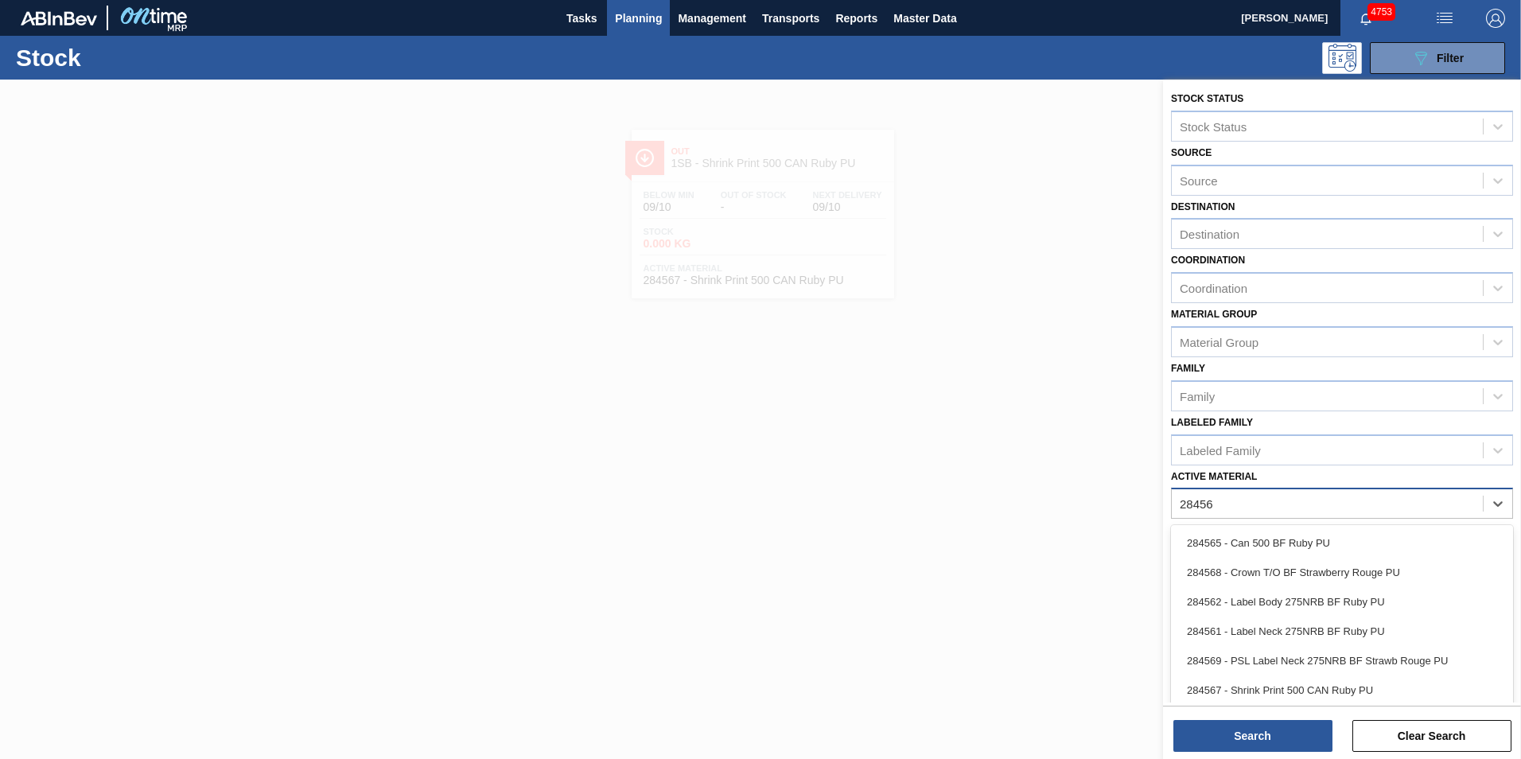
type Material "284565"
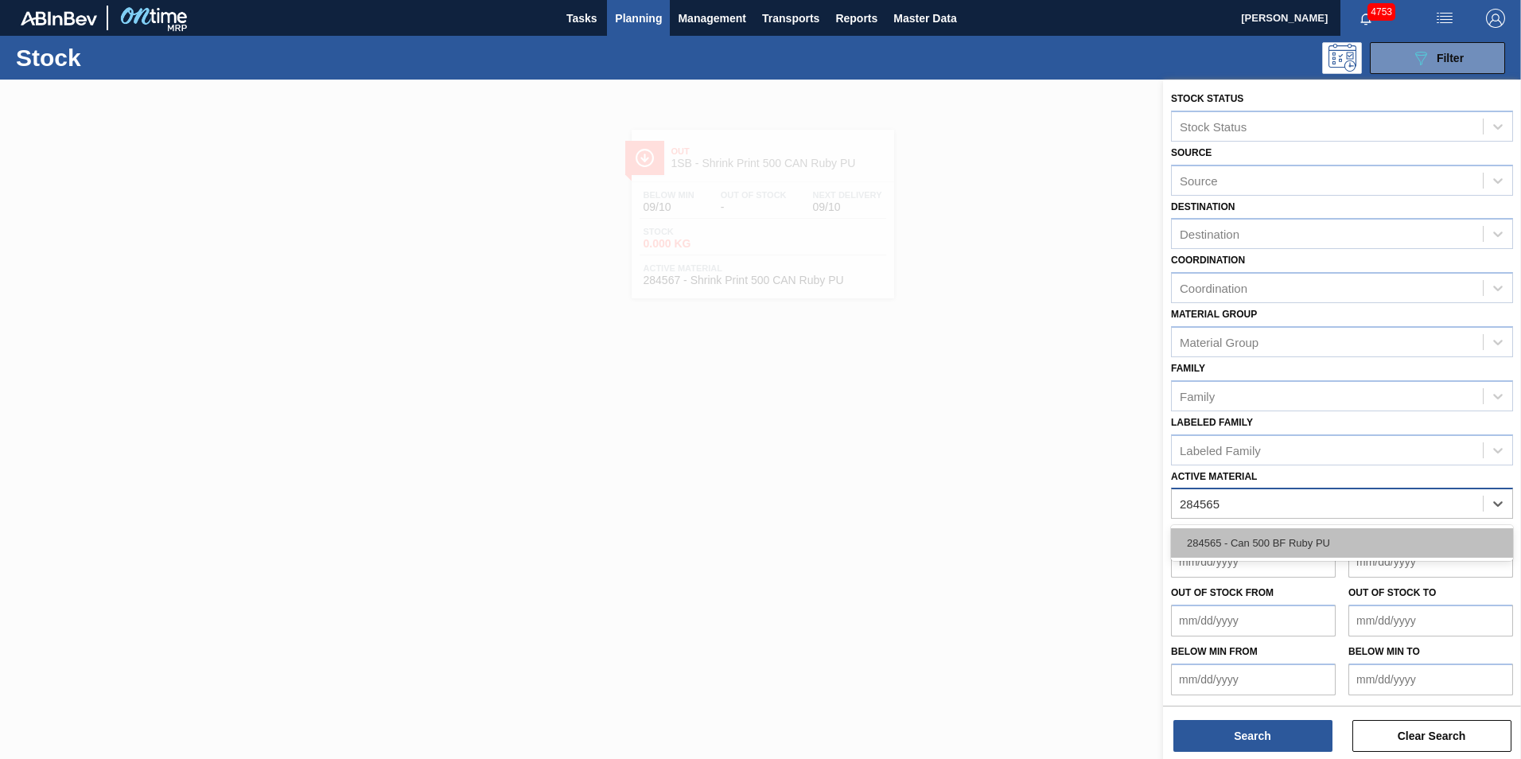
click at [1305, 550] on div "284565 - Can 500 BF Ruby PU" at bounding box center [1342, 542] width 342 height 29
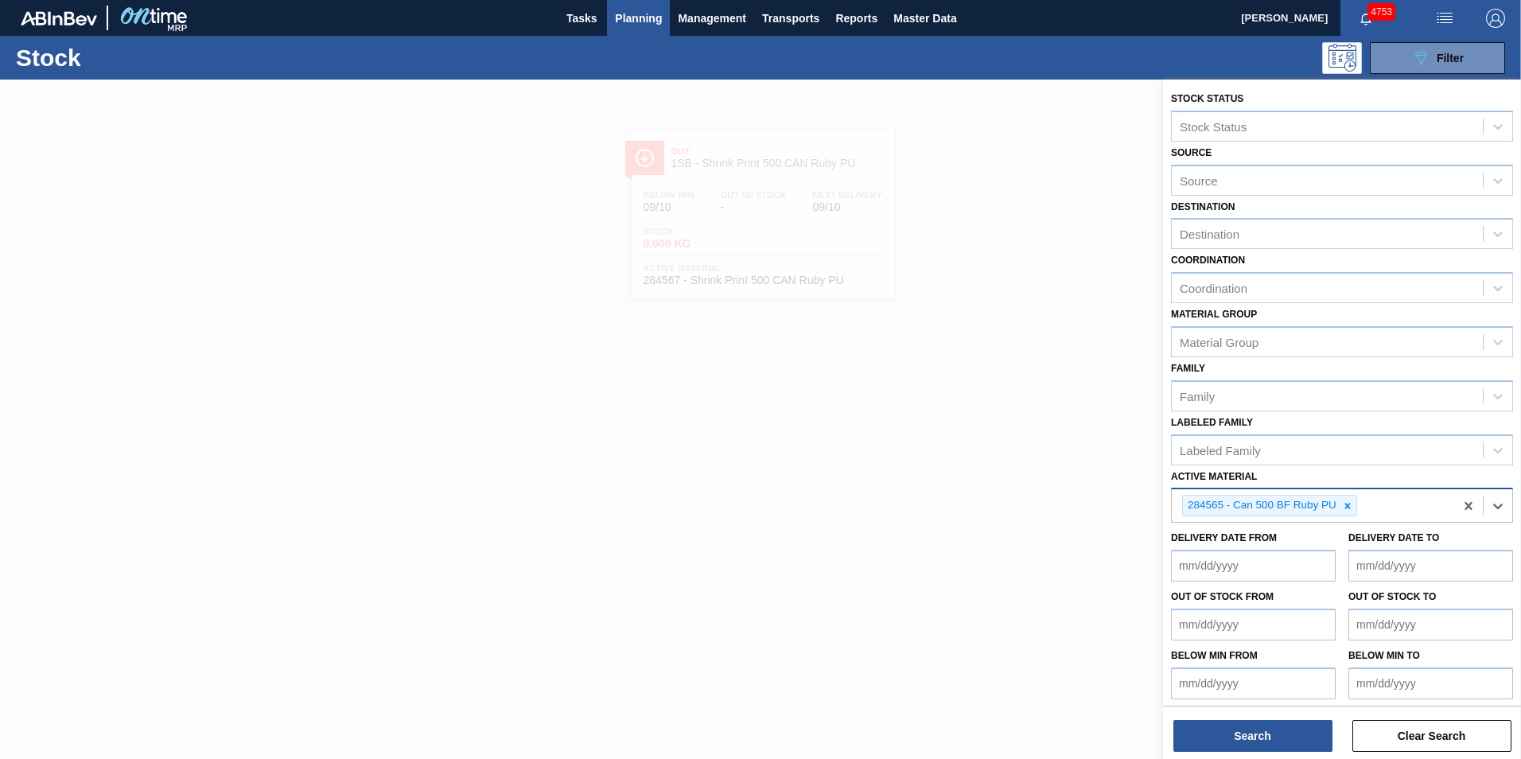
click at [1227, 758] on div "Stock Status Stock Status Source Source Destination Destination Coordination Co…" at bounding box center [1342, 421] width 358 height 682
click at [1232, 741] on button "Search" at bounding box center [1252, 736] width 159 height 32
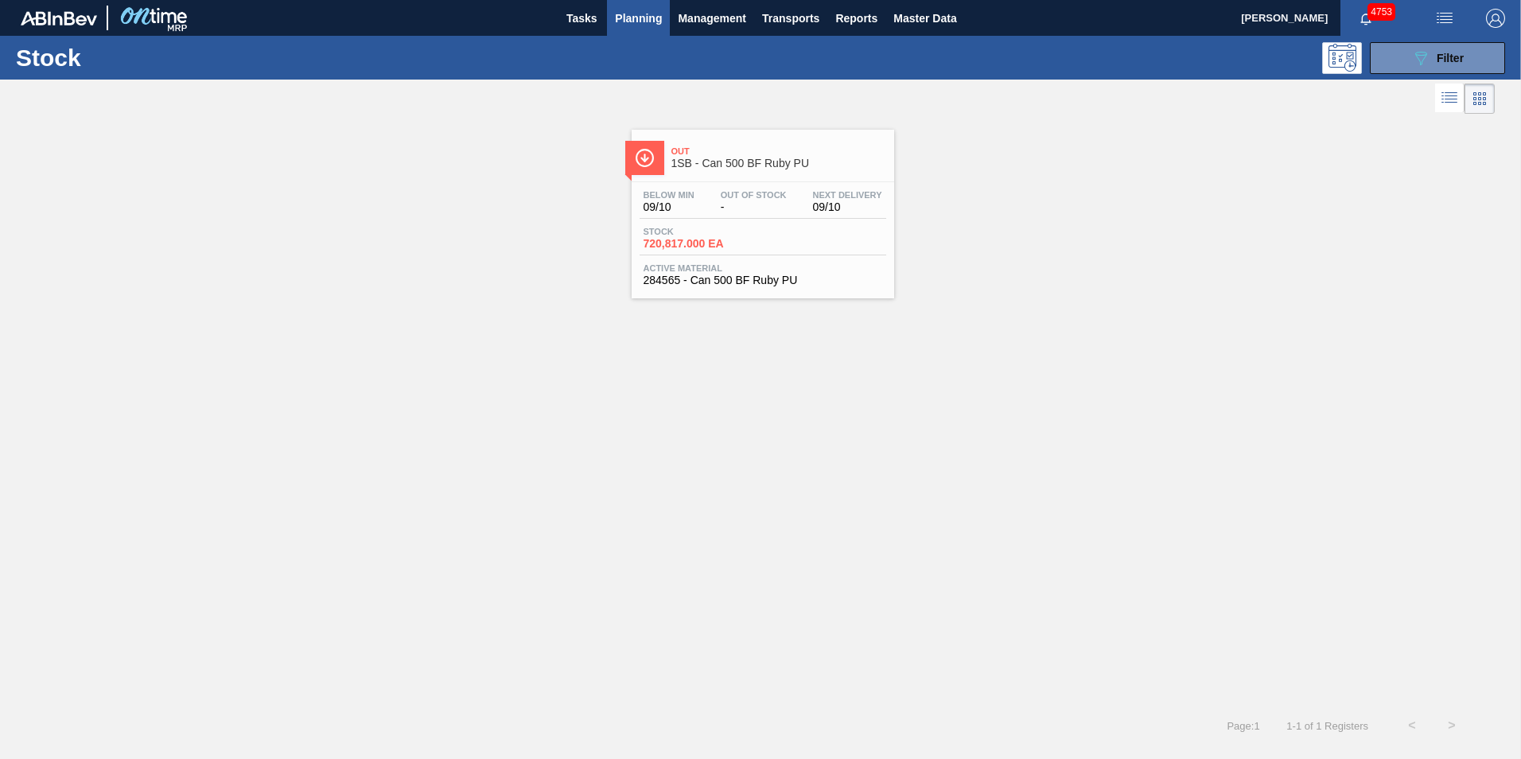
click at [748, 177] on div "Out 1SB - Can 500 BF Ruby PU Below Min 09/10 Out Of Stock - Next Delivery 09/10…" at bounding box center [763, 214] width 262 height 169
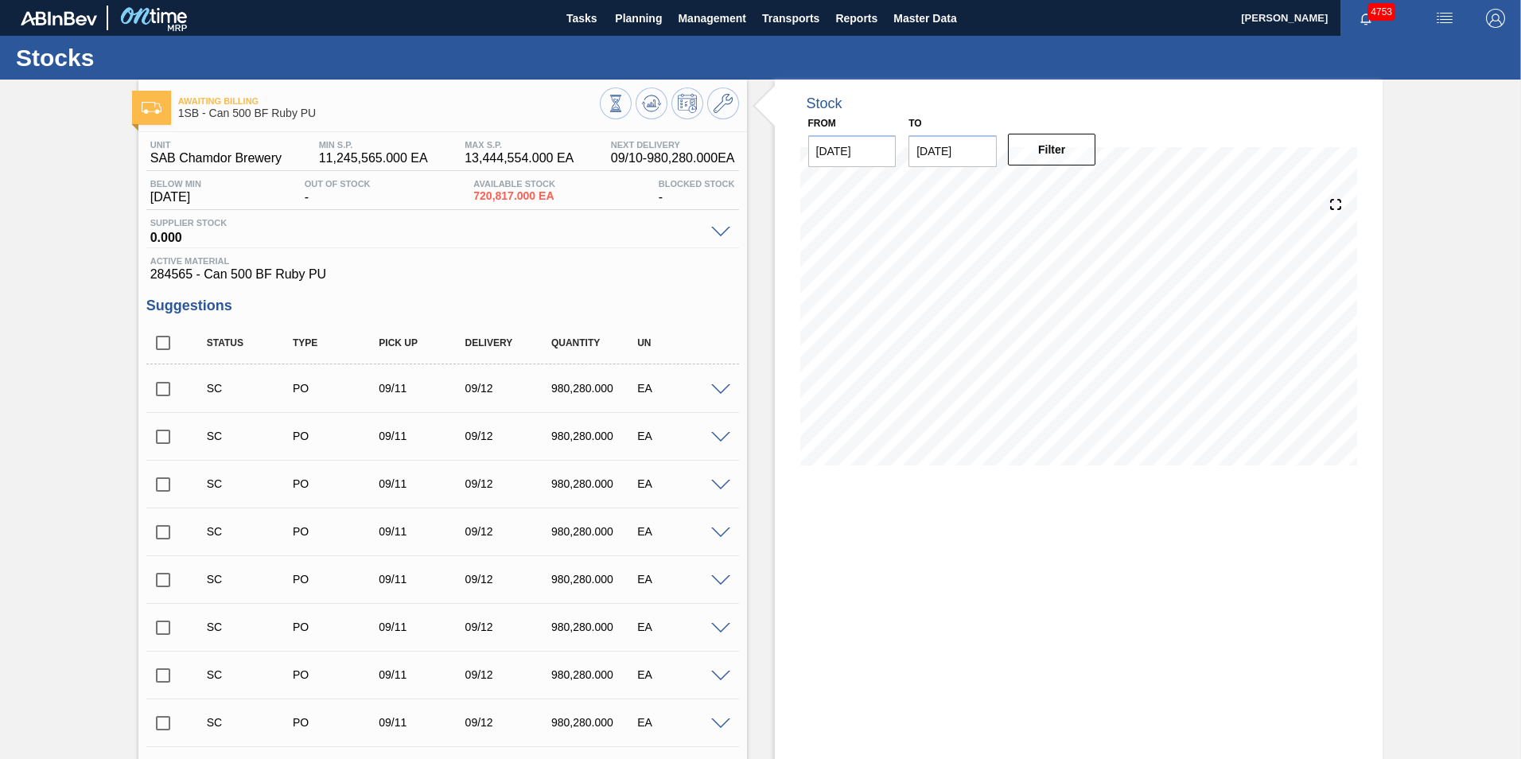
click at [717, 387] on span at bounding box center [720, 390] width 19 height 12
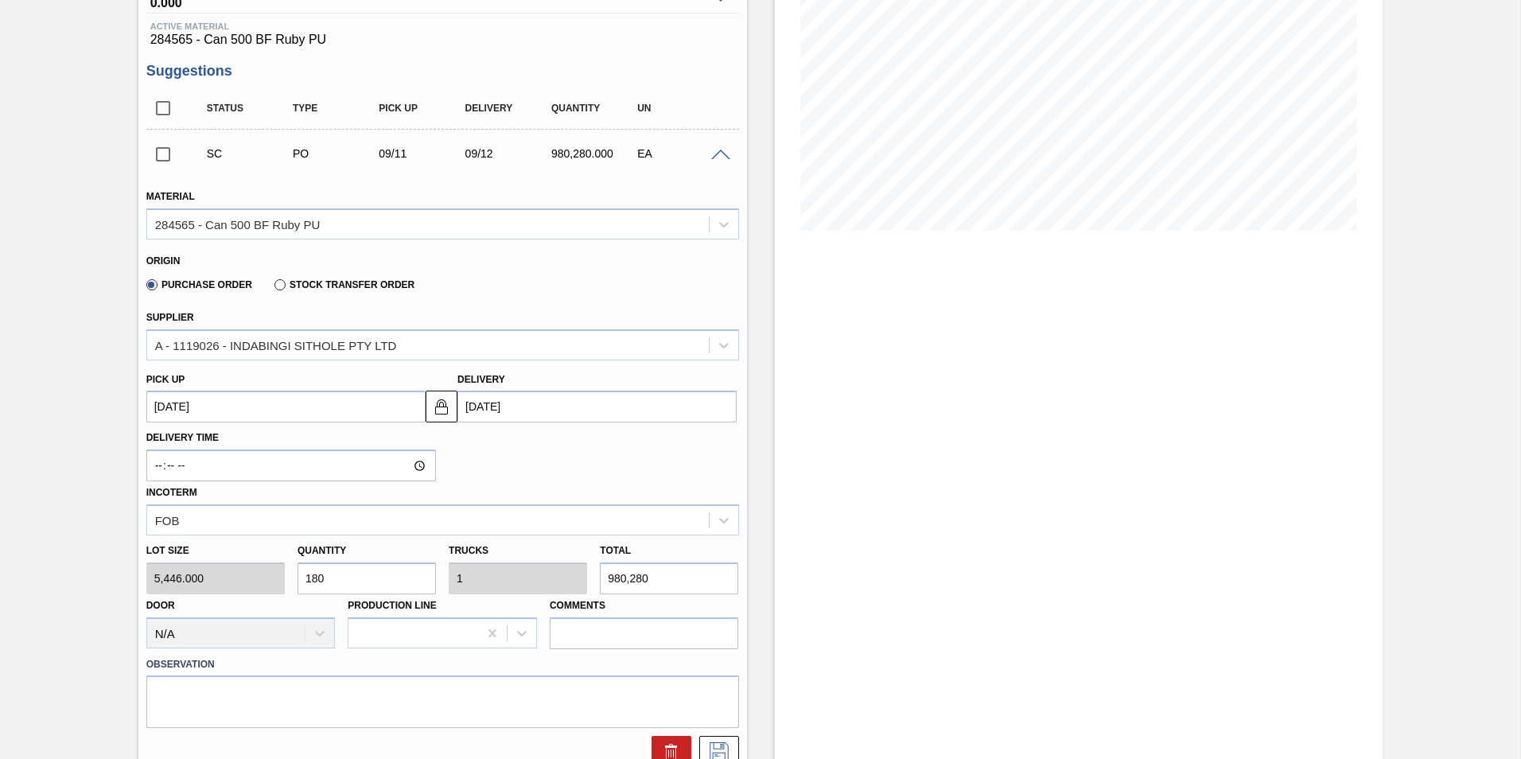
scroll to position [239, 0]
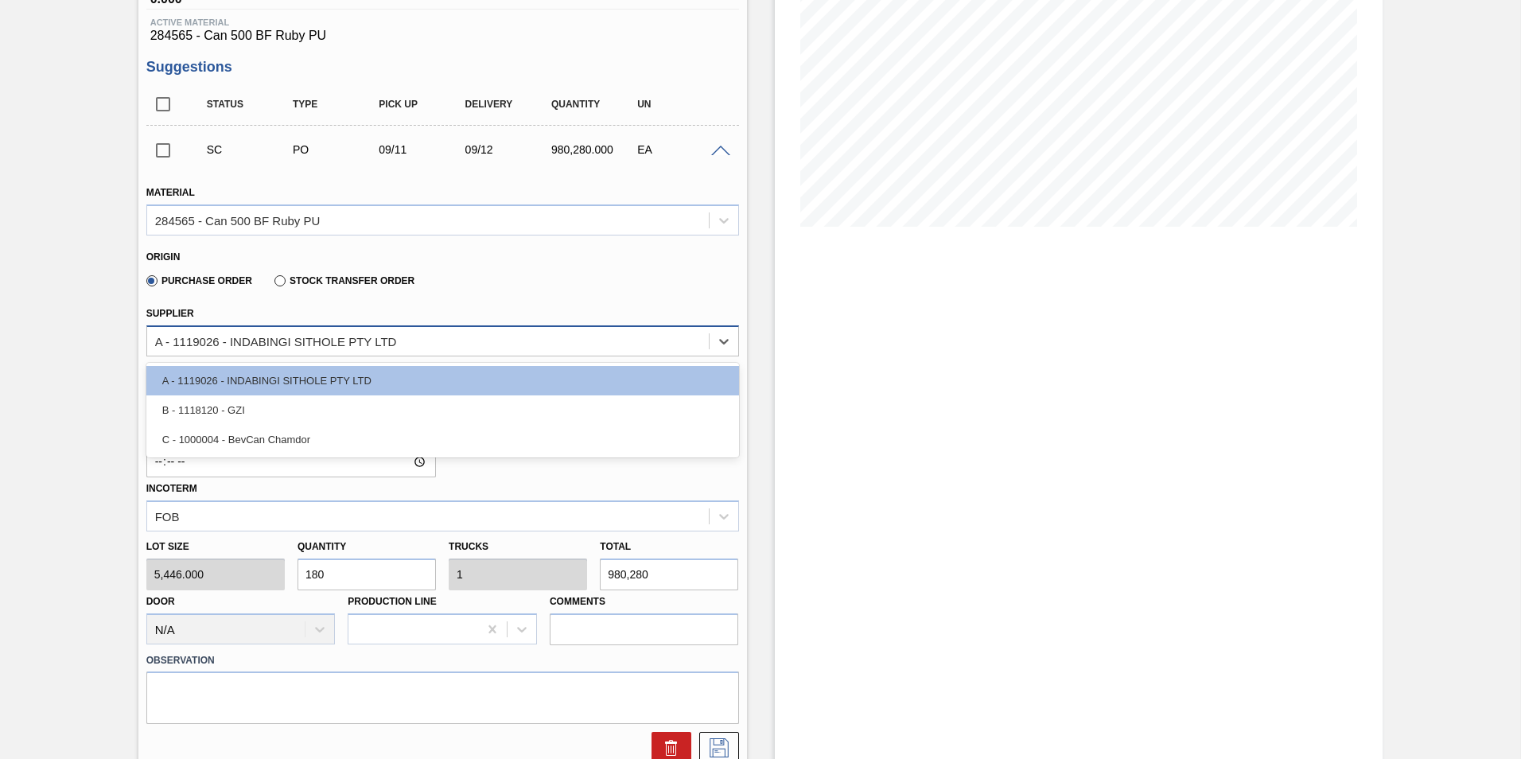
click at [402, 342] on div "A - 1119026 - INDABINGI SITHOLE PTY LTD" at bounding box center [428, 340] width 562 height 23
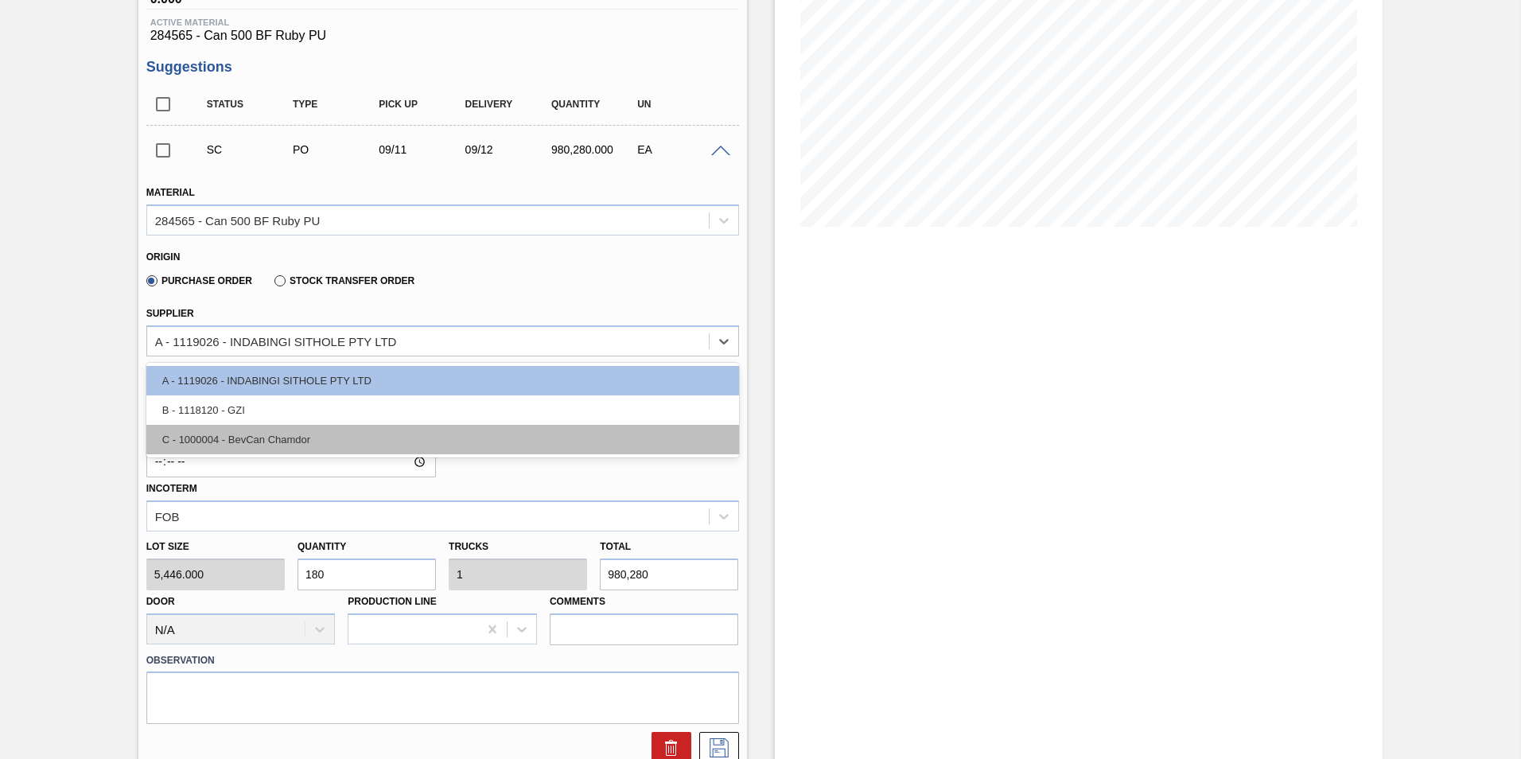
click at [235, 440] on div "C - 1000004 - BevCan Chamdor" at bounding box center [442, 439] width 593 height 29
type input "163,380.000"
type input "6"
type input "0.6"
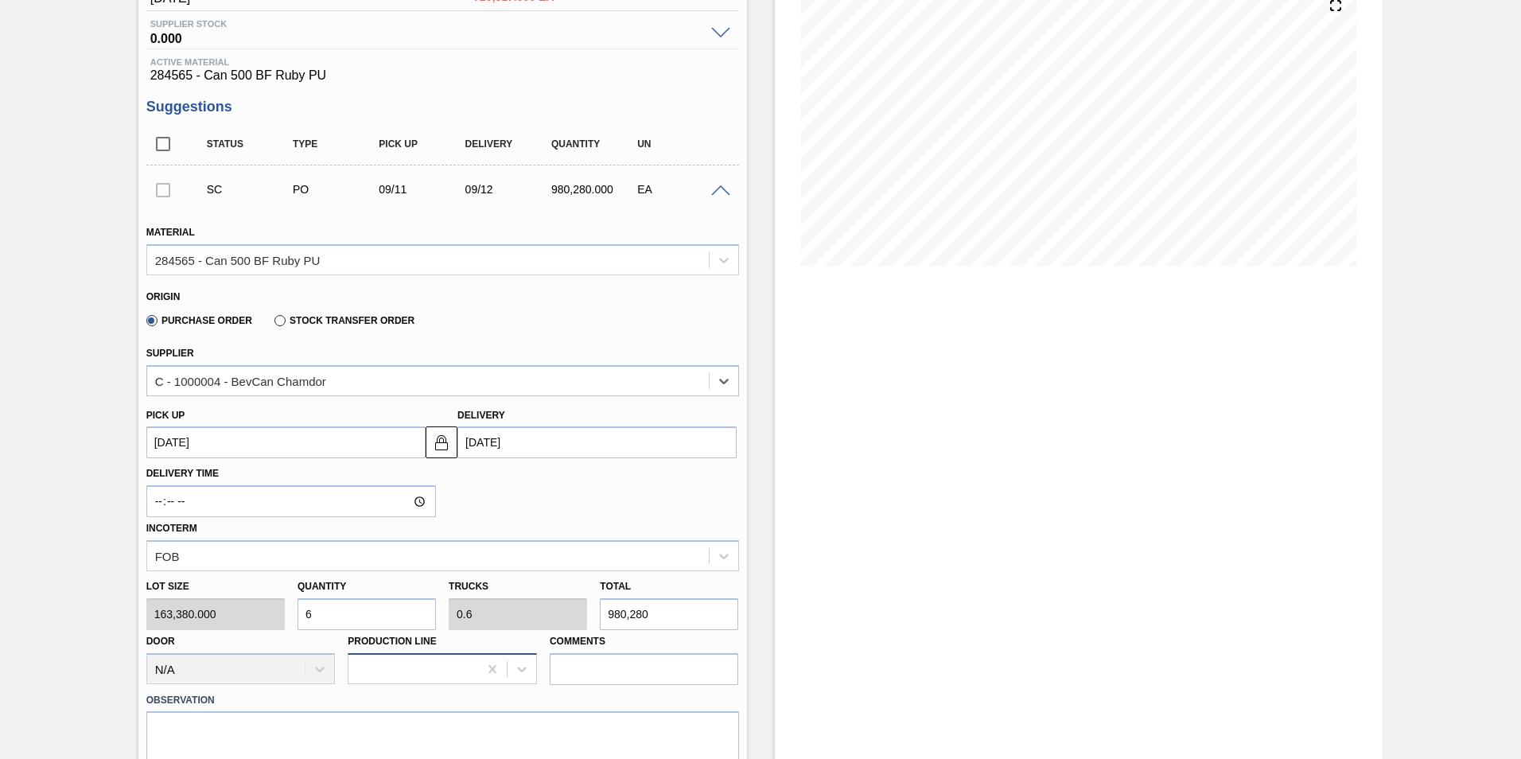
scroll to position [159, 0]
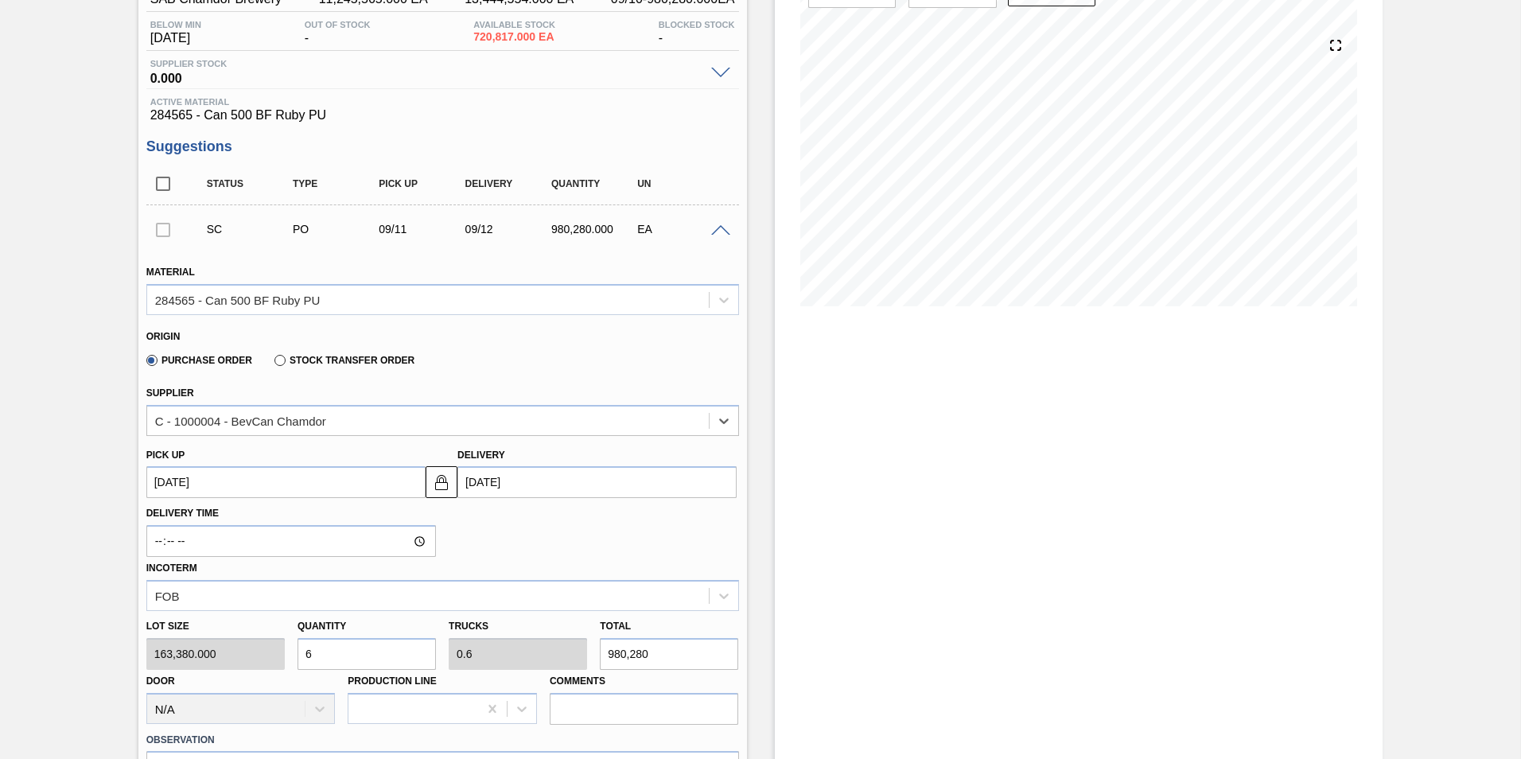
click at [163, 229] on div at bounding box center [162, 229] width 33 height 32
click at [158, 228] on div at bounding box center [162, 229] width 33 height 32
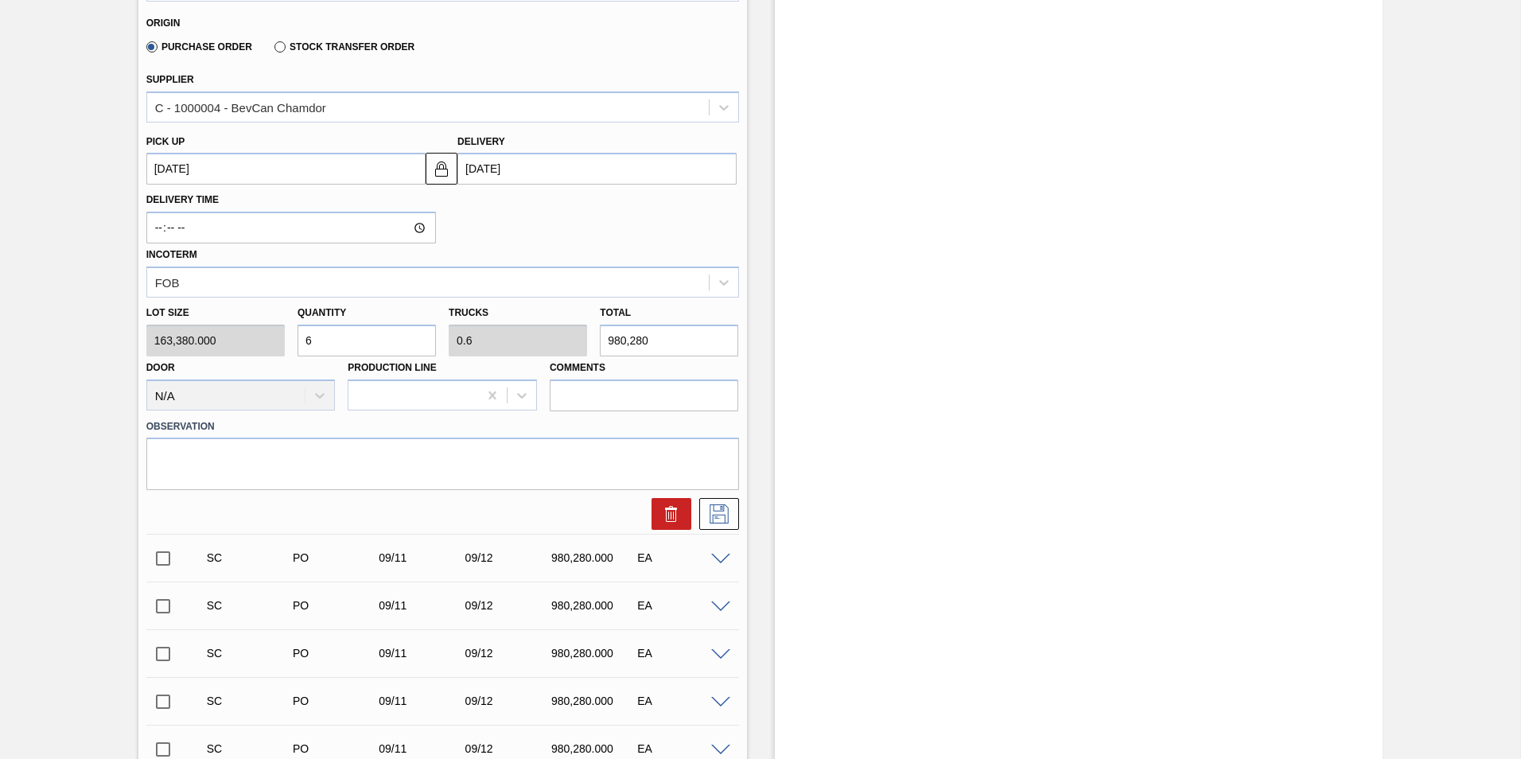
scroll to position [477, 0]
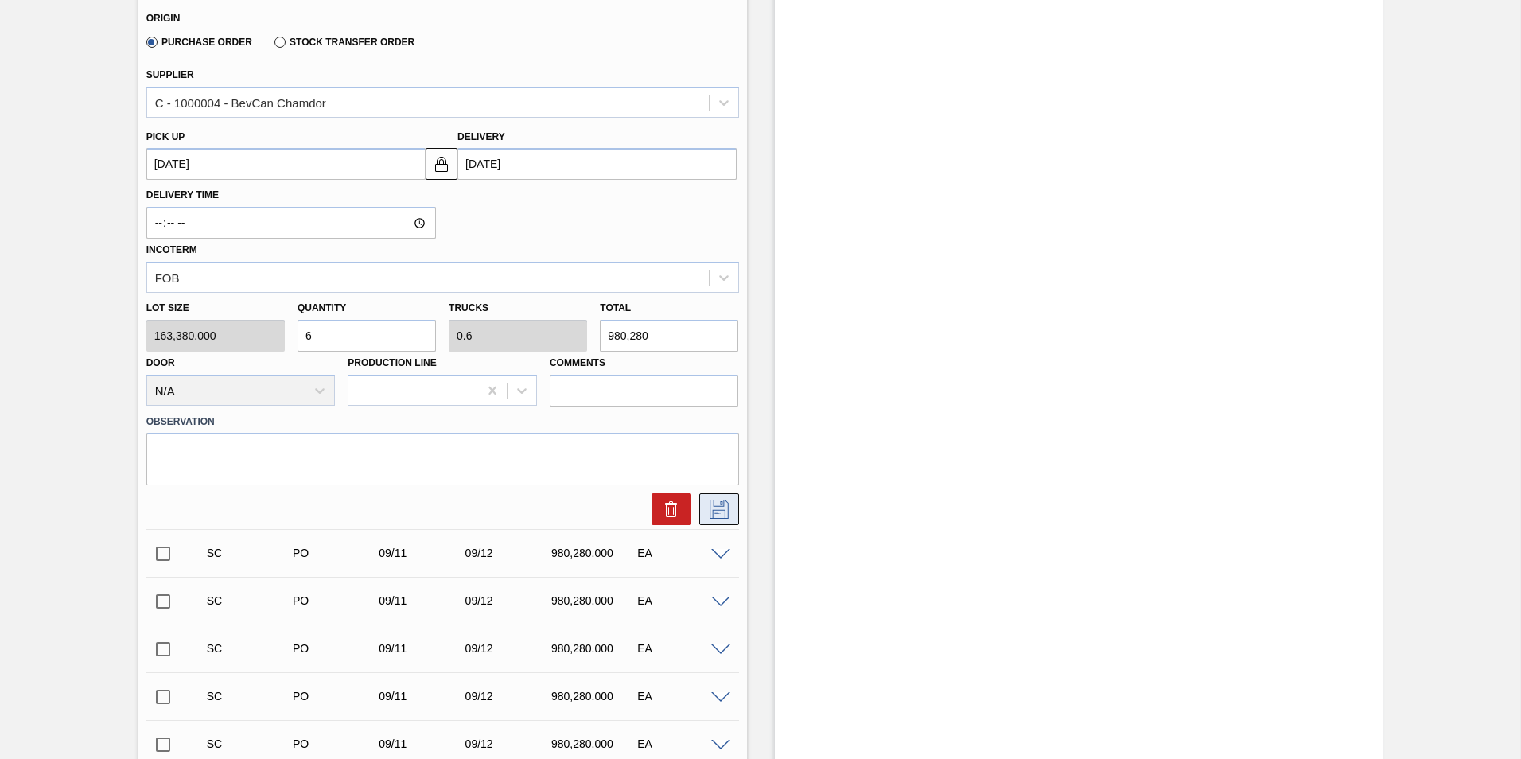
click at [725, 506] on icon at bounding box center [718, 509] width 25 height 19
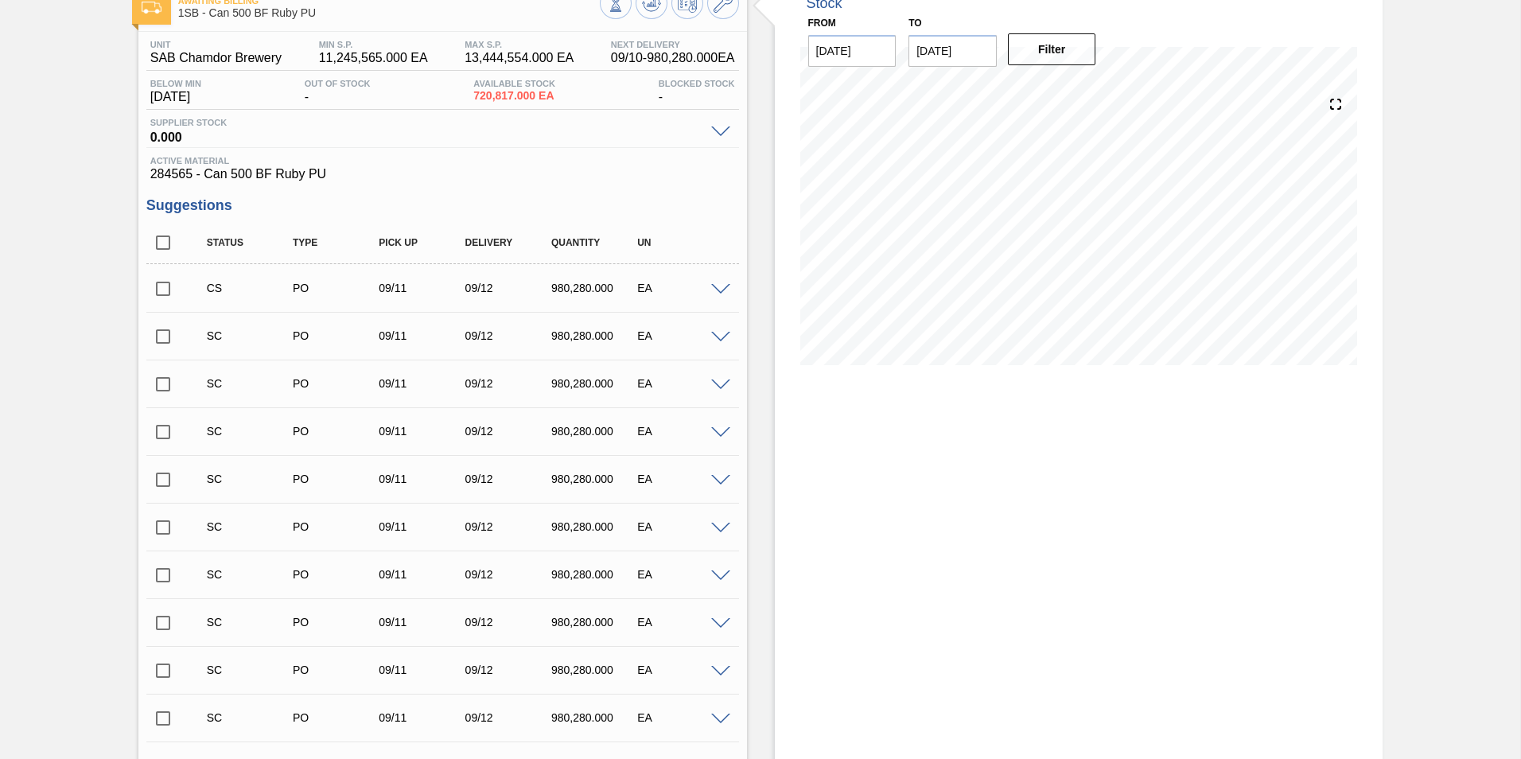
scroll to position [80, 0]
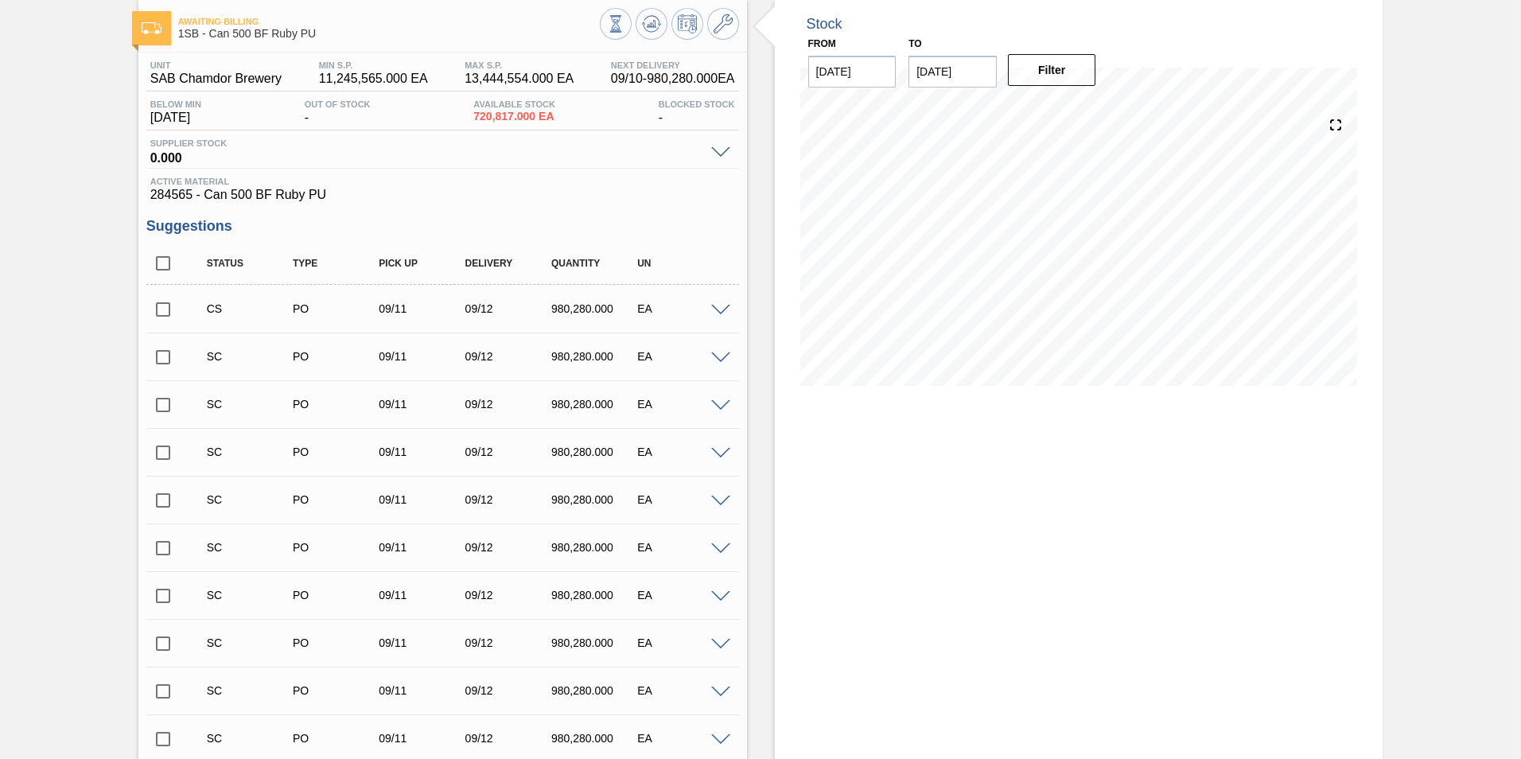
click at [721, 305] on span at bounding box center [720, 311] width 19 height 12
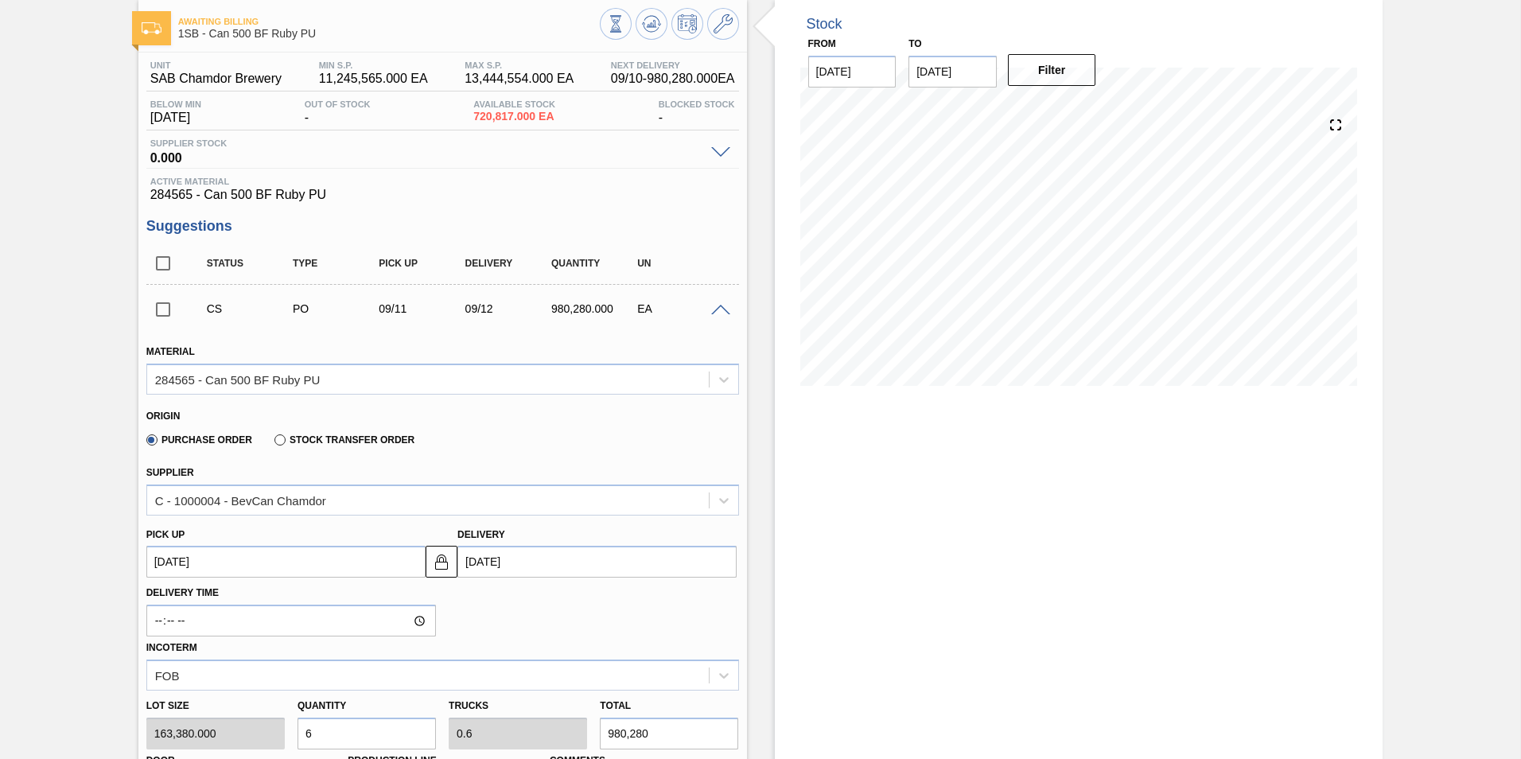
click at [719, 309] on span at bounding box center [720, 311] width 19 height 12
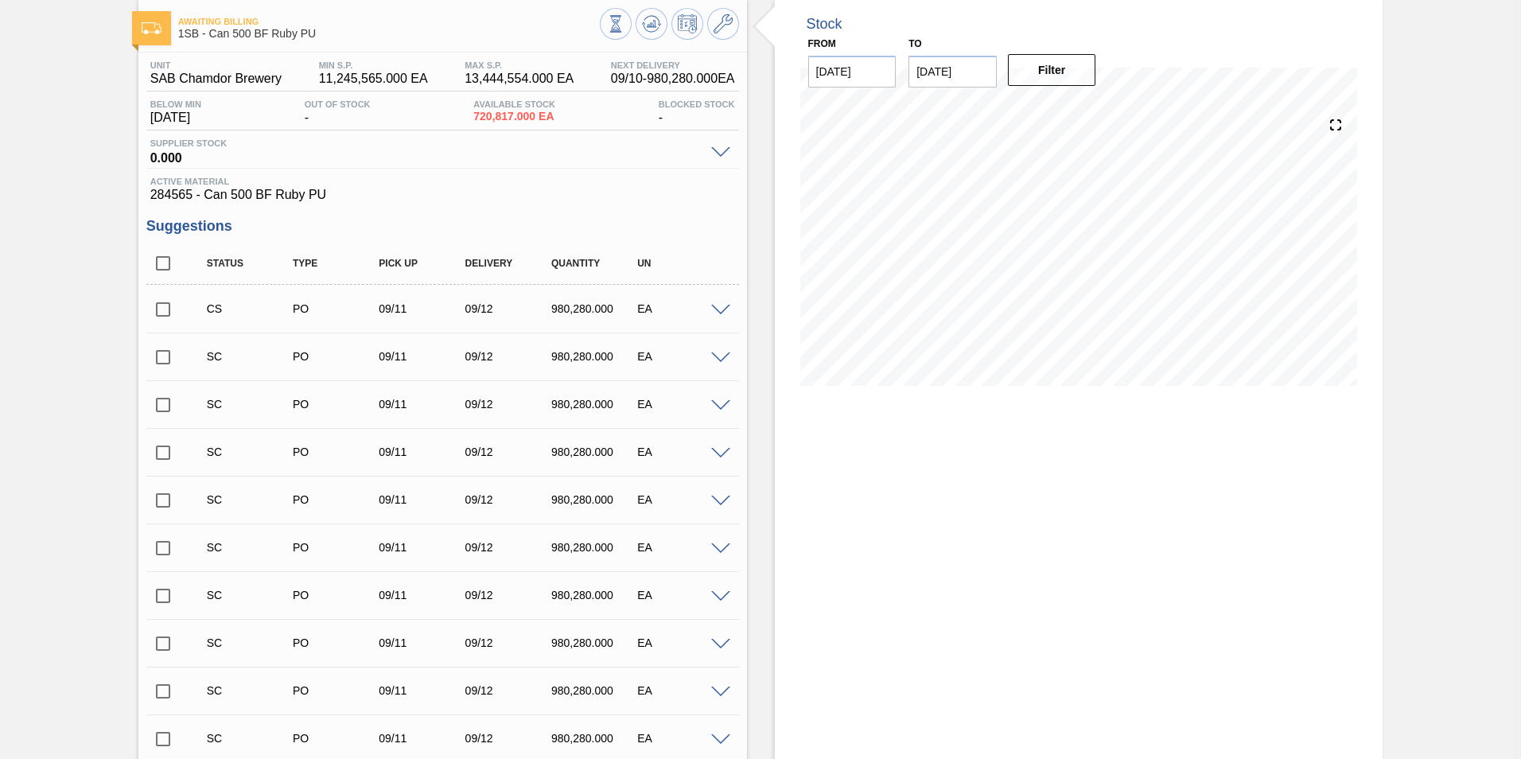
click at [170, 322] on input "checkbox" at bounding box center [162, 309] width 33 height 33
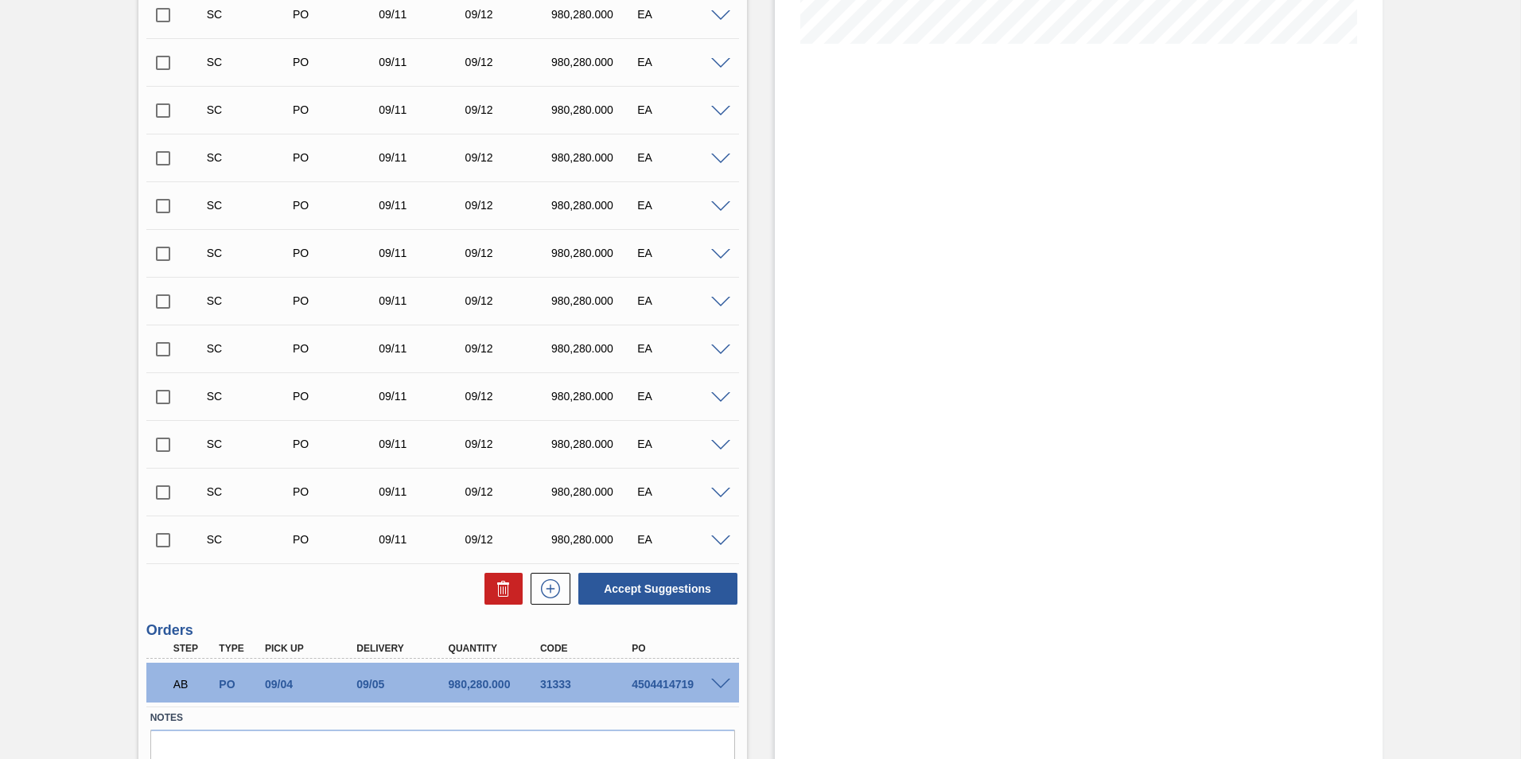
scroll to position [477, 0]
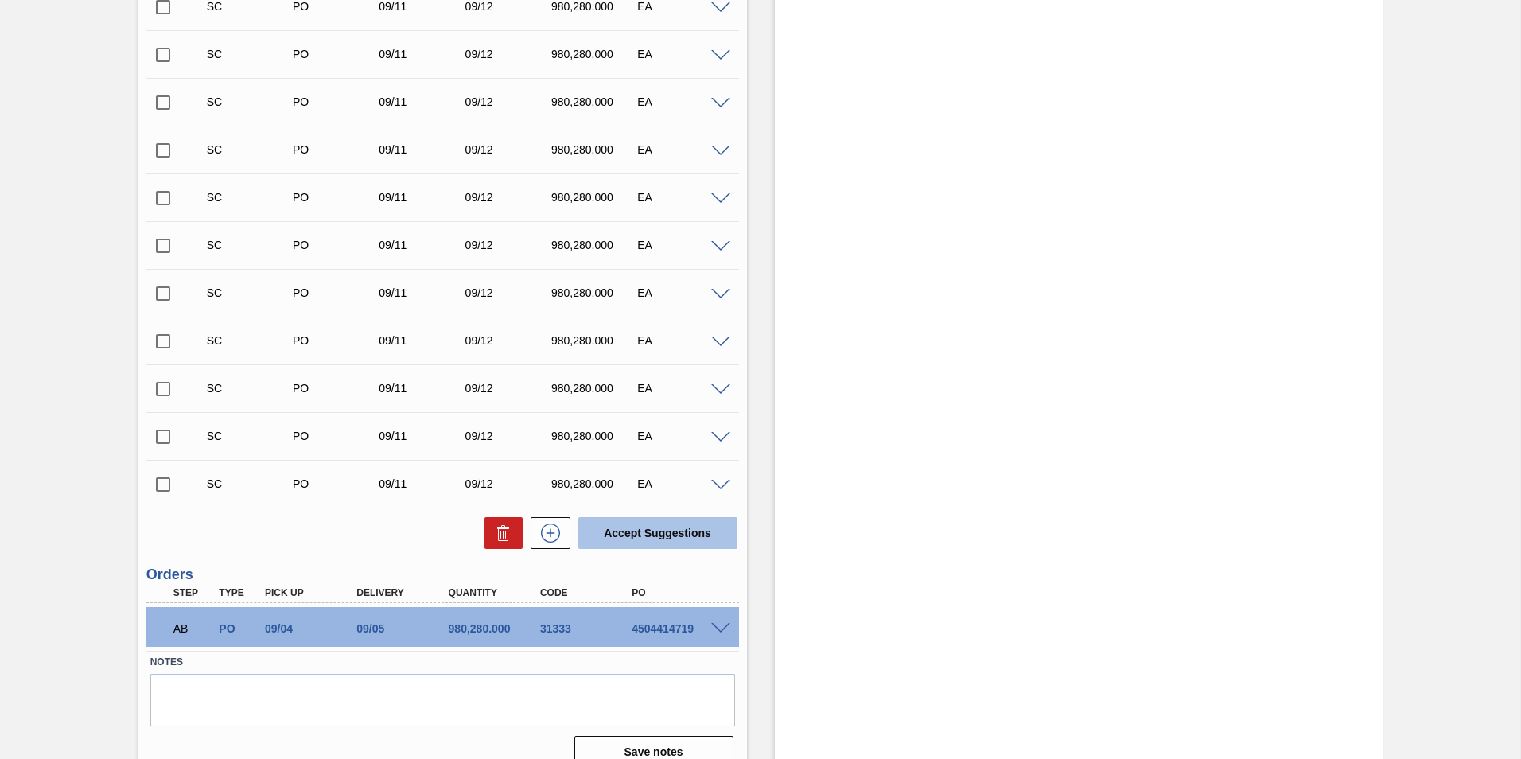
click at [650, 531] on button "Accept Suggestions" at bounding box center [657, 533] width 159 height 32
checkbox input "false"
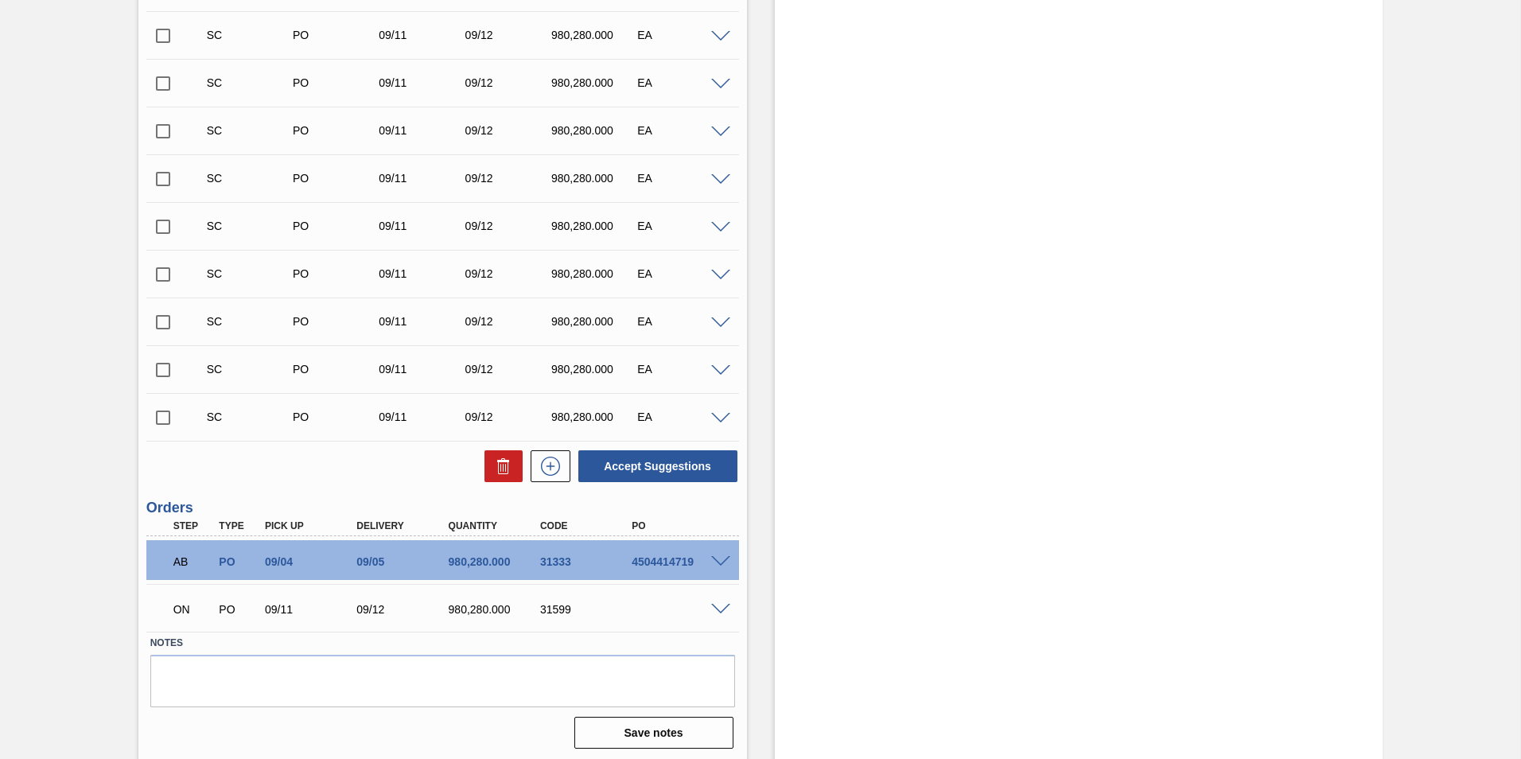
scroll to position [500, 0]
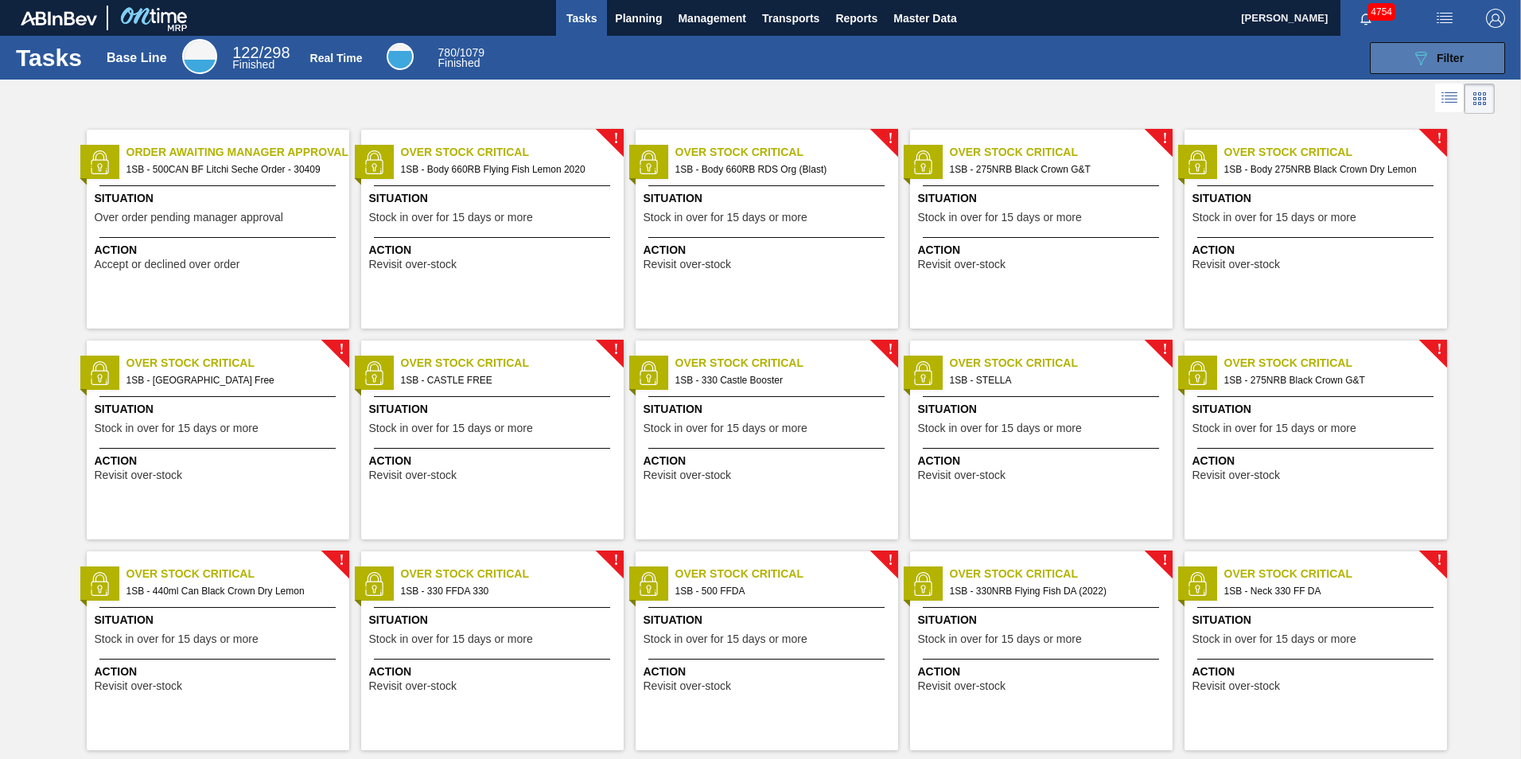
click at [1440, 56] on span "Filter" at bounding box center [1449, 58] width 27 height 13
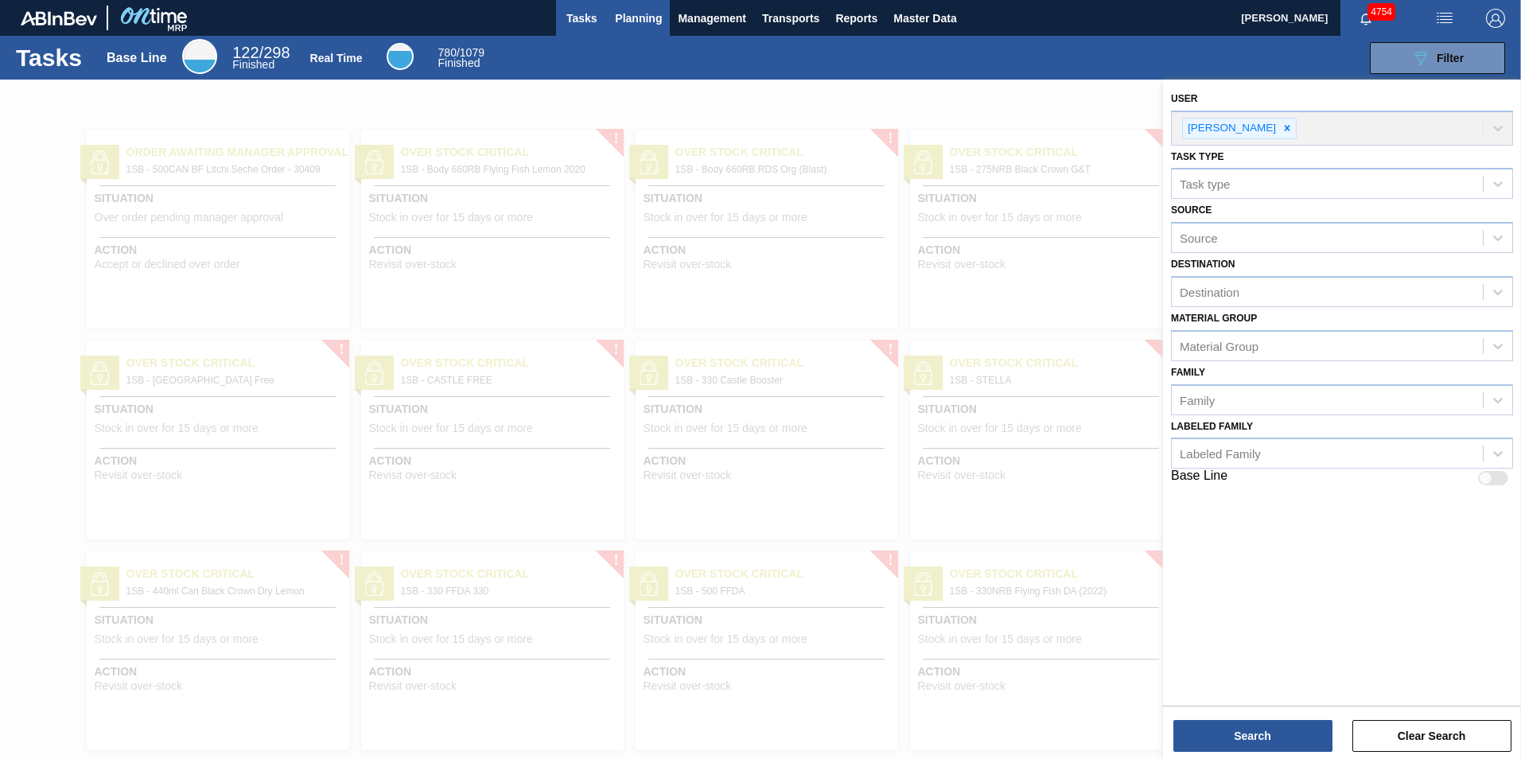
click at [636, 21] on span "Planning" at bounding box center [638, 18] width 47 height 19
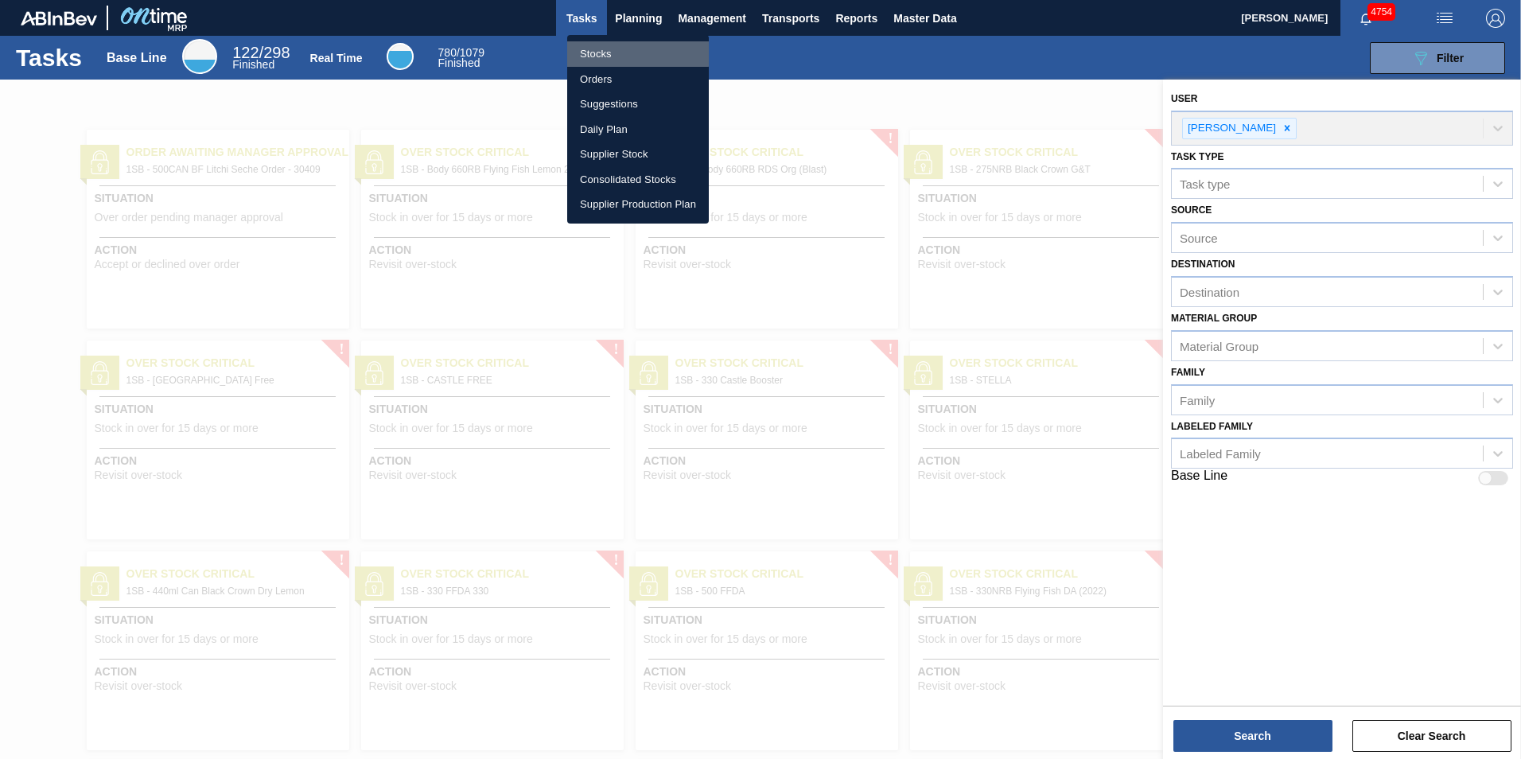
click at [600, 52] on li "Stocks" at bounding box center [638, 53] width 142 height 25
checkbox input "true"
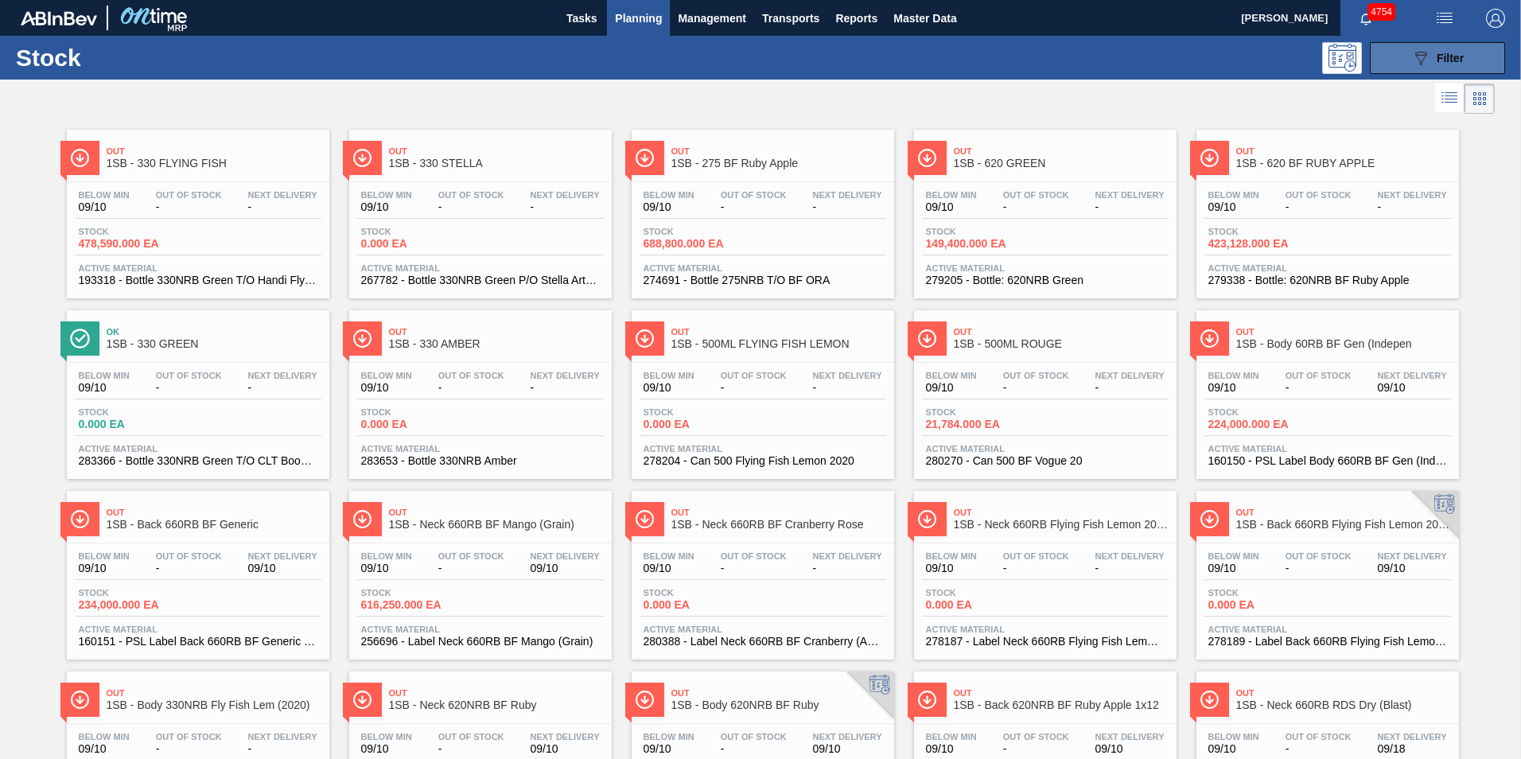
click at [1464, 55] on button "089F7B8B-B2A5-4AFE-B5C0-19BA573D28AC Filter" at bounding box center [1437, 58] width 135 height 32
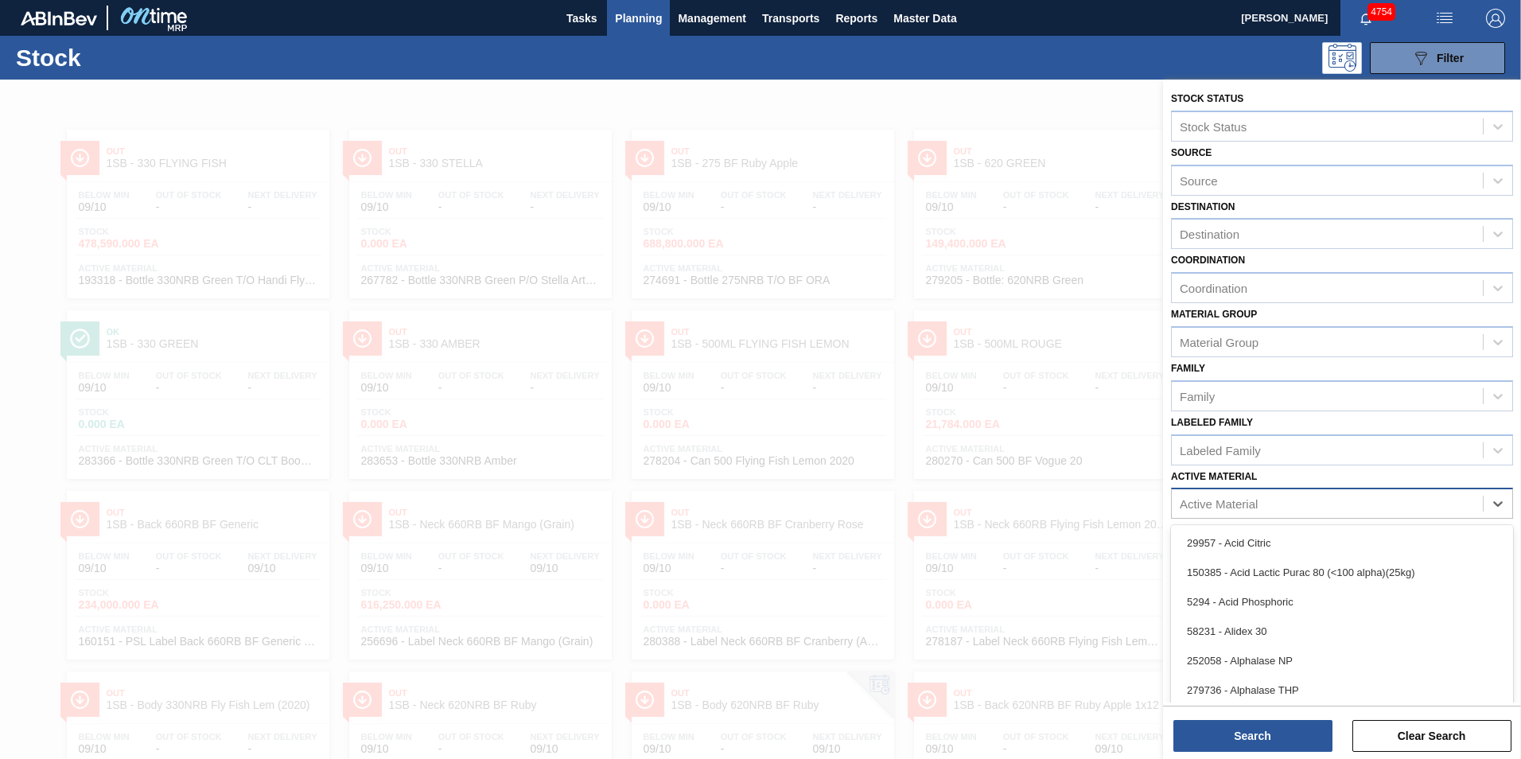
click at [1220, 507] on div "Active Material" at bounding box center [1219, 504] width 78 height 14
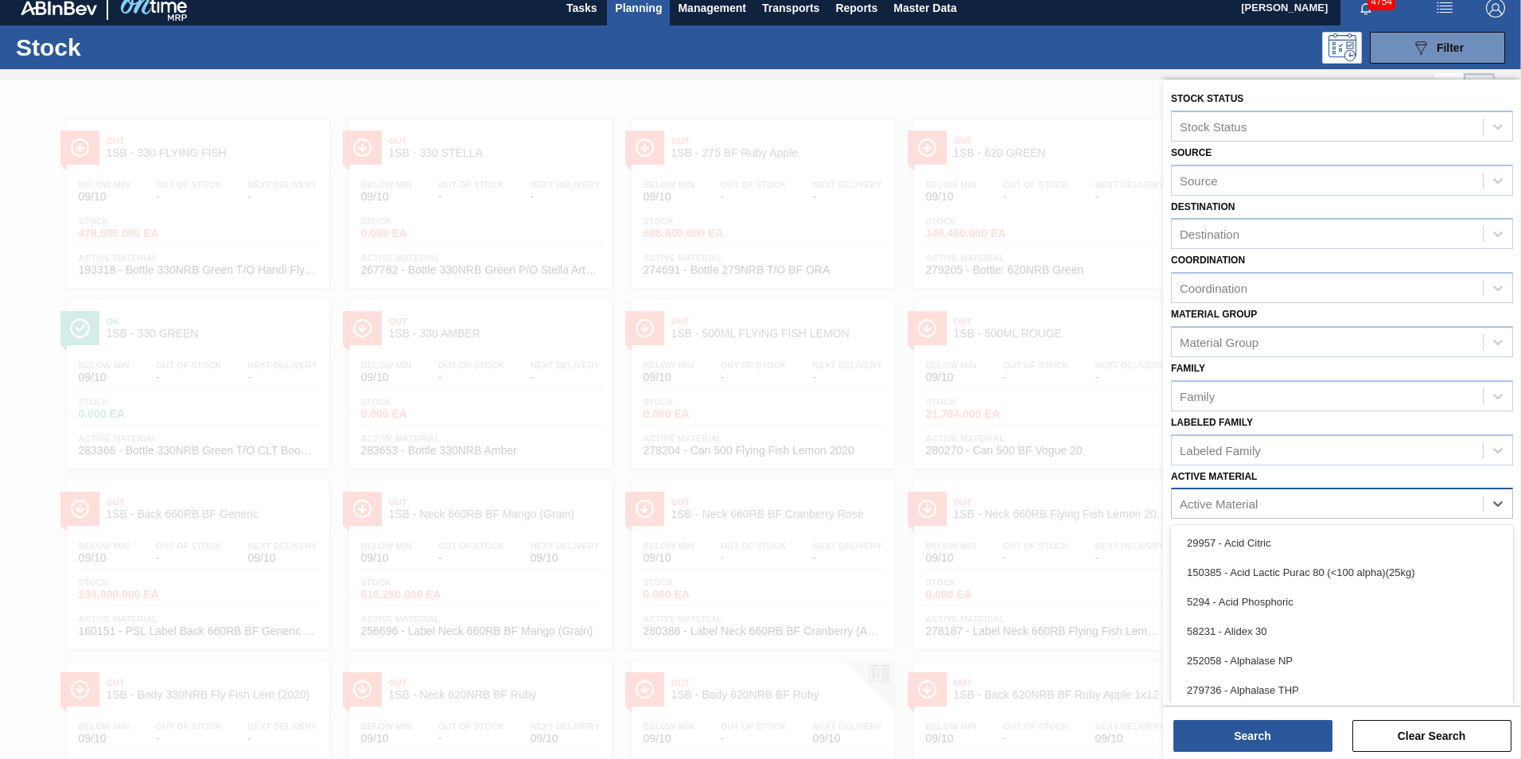
scroll to position [11, 0]
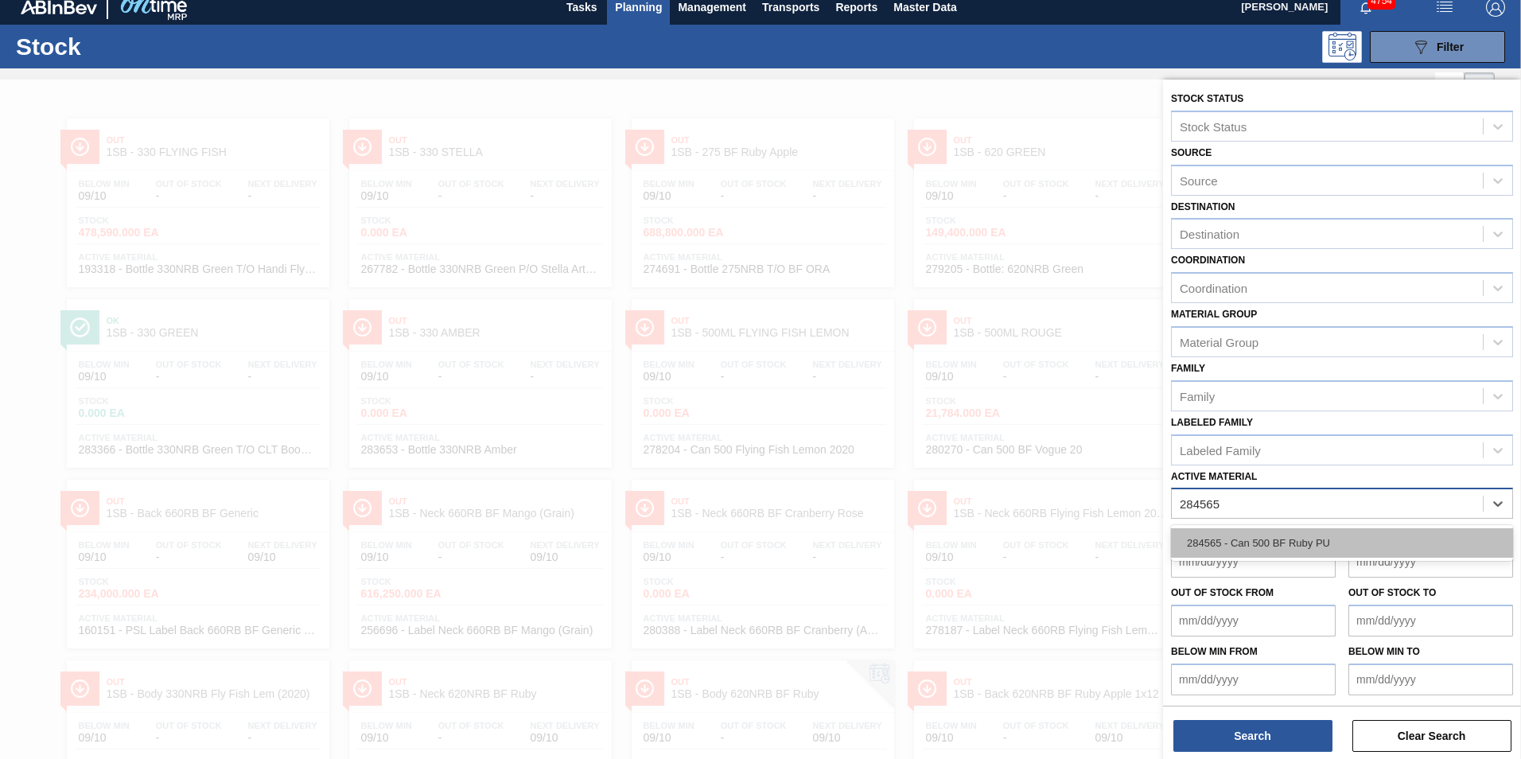
type Material "284565"
click at [1220, 504] on div "Active Material" at bounding box center [1219, 504] width 78 height 14
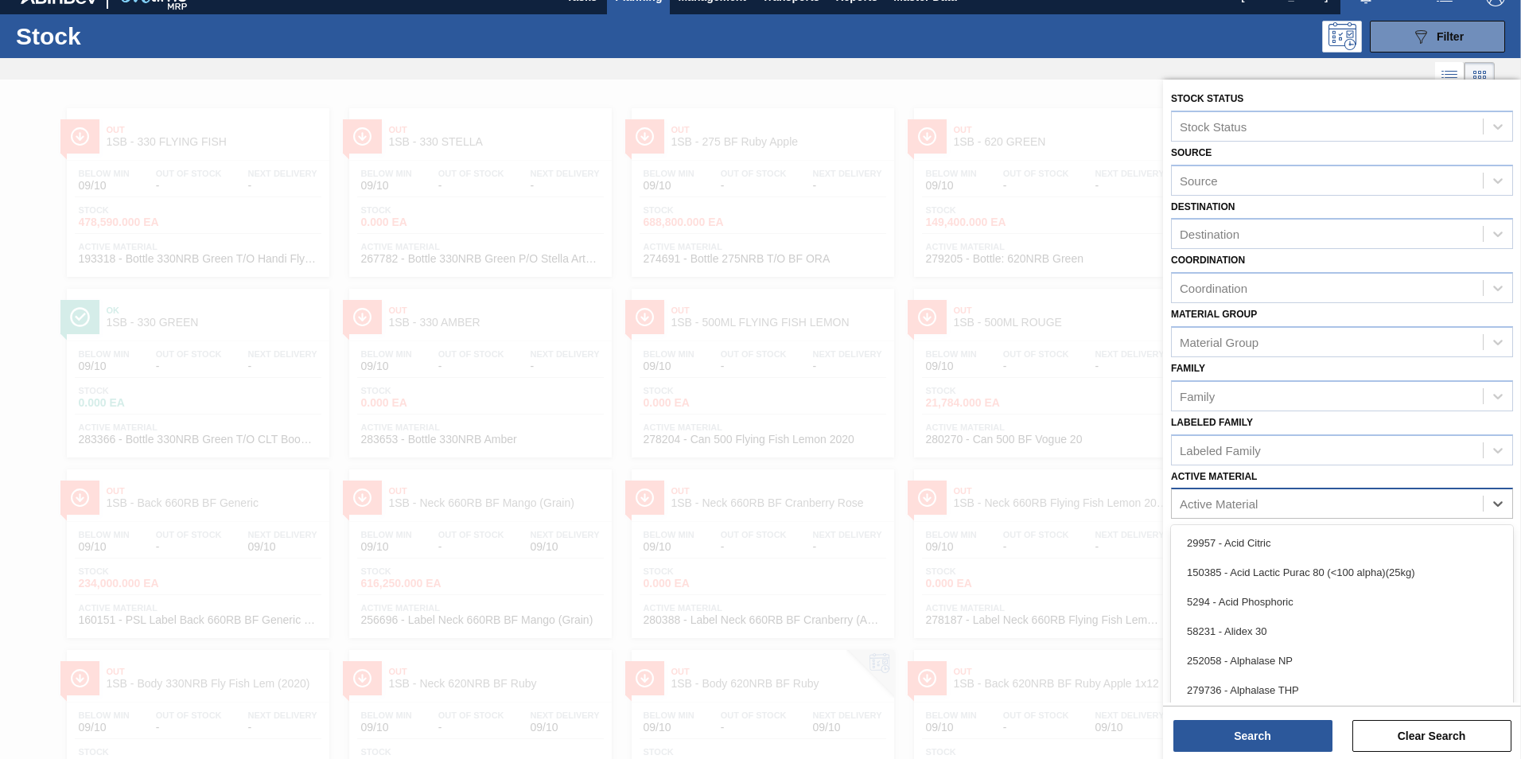
scroll to position [22, 0]
type Material "284565"
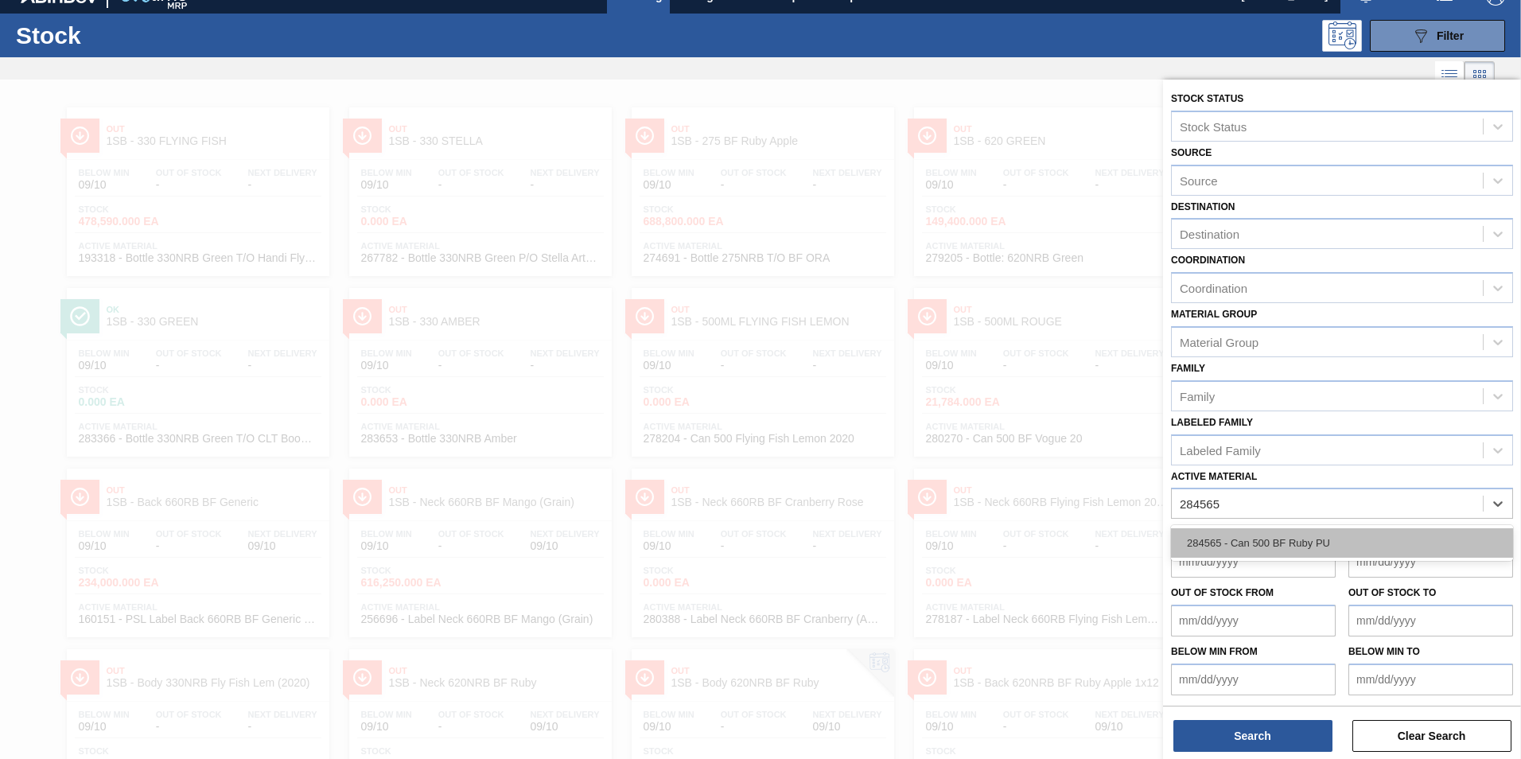
click at [1308, 540] on div "284565 - Can 500 BF Ruby PU" at bounding box center [1342, 542] width 342 height 29
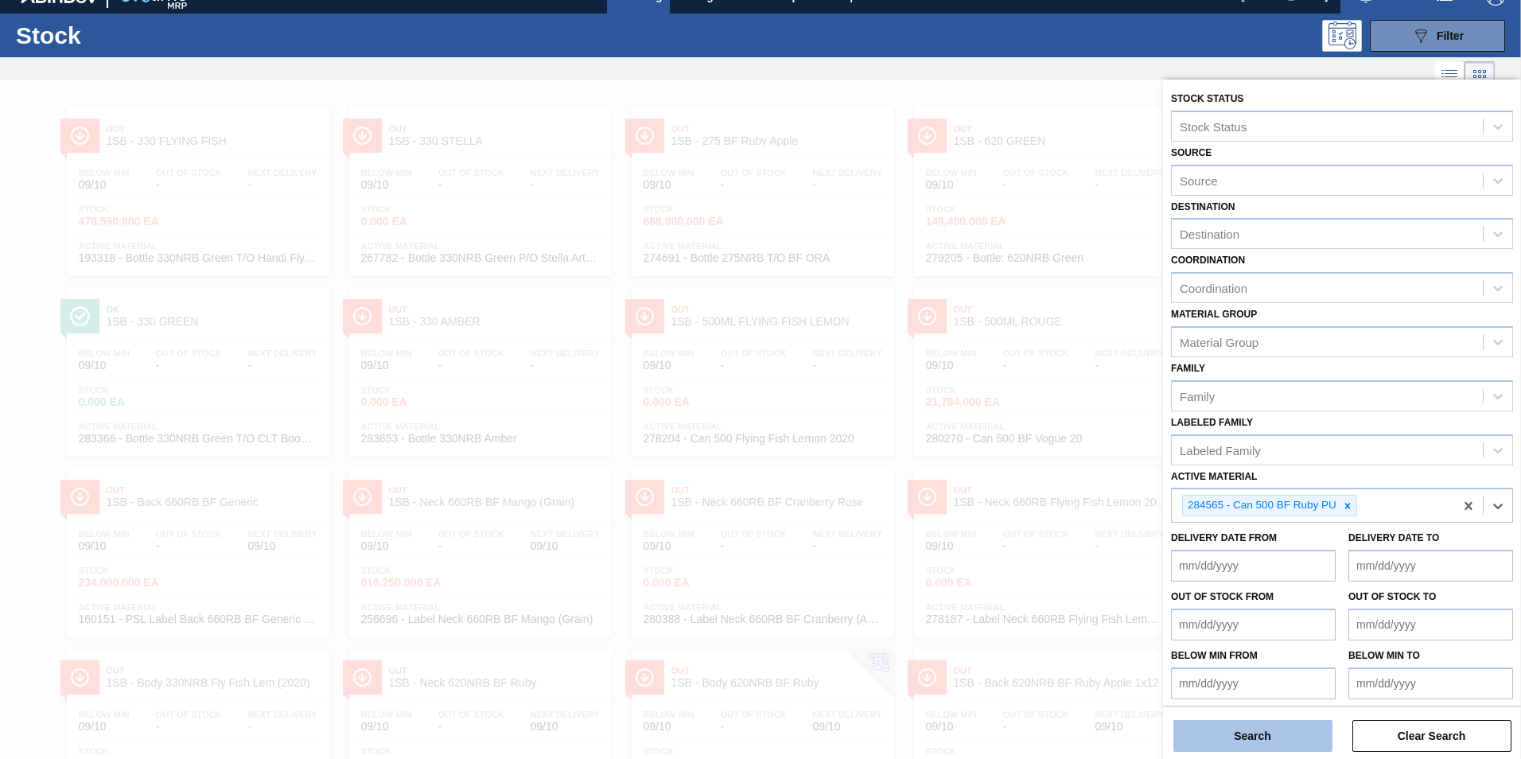
click at [1252, 741] on button "Search" at bounding box center [1252, 736] width 159 height 32
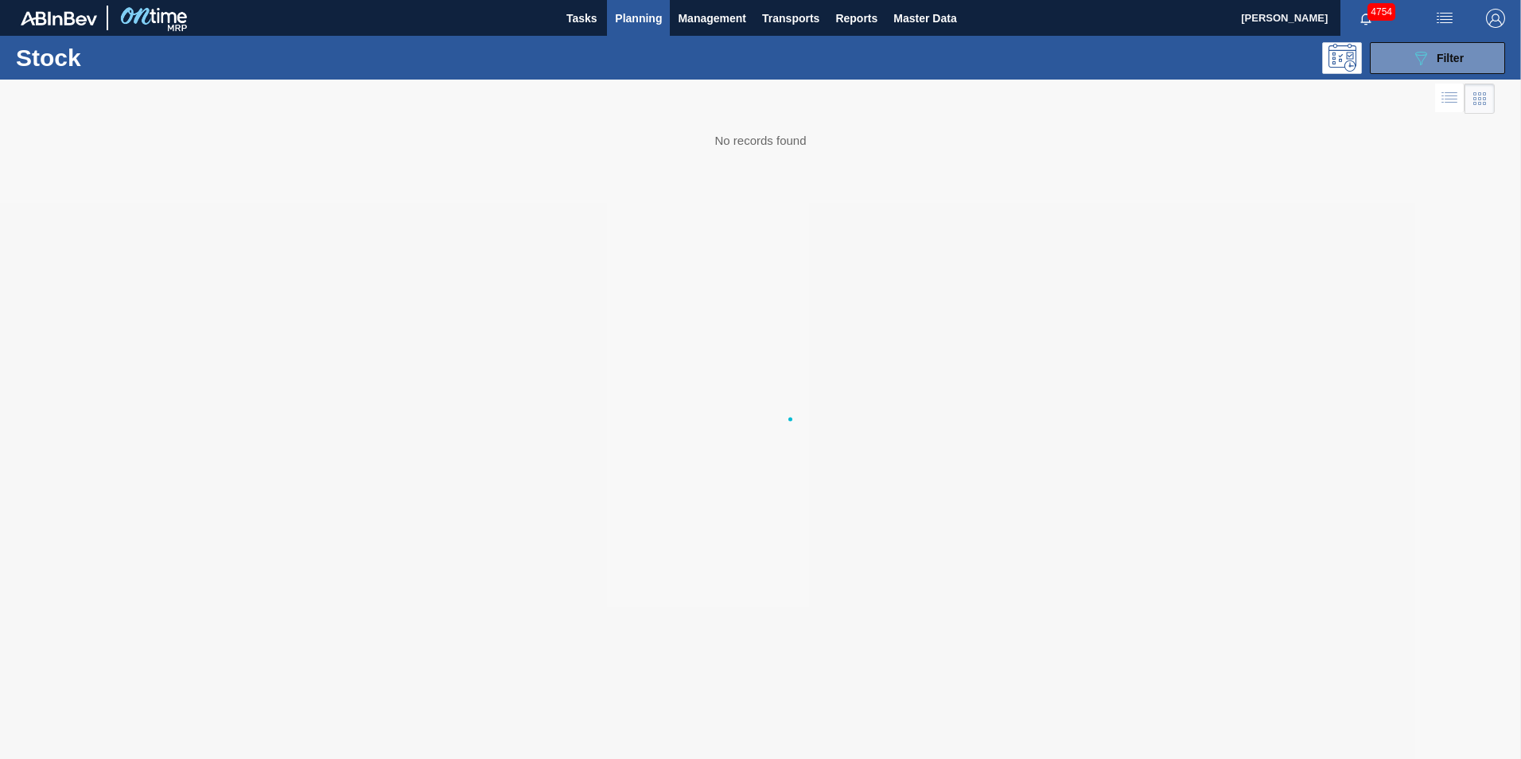
scroll to position [0, 0]
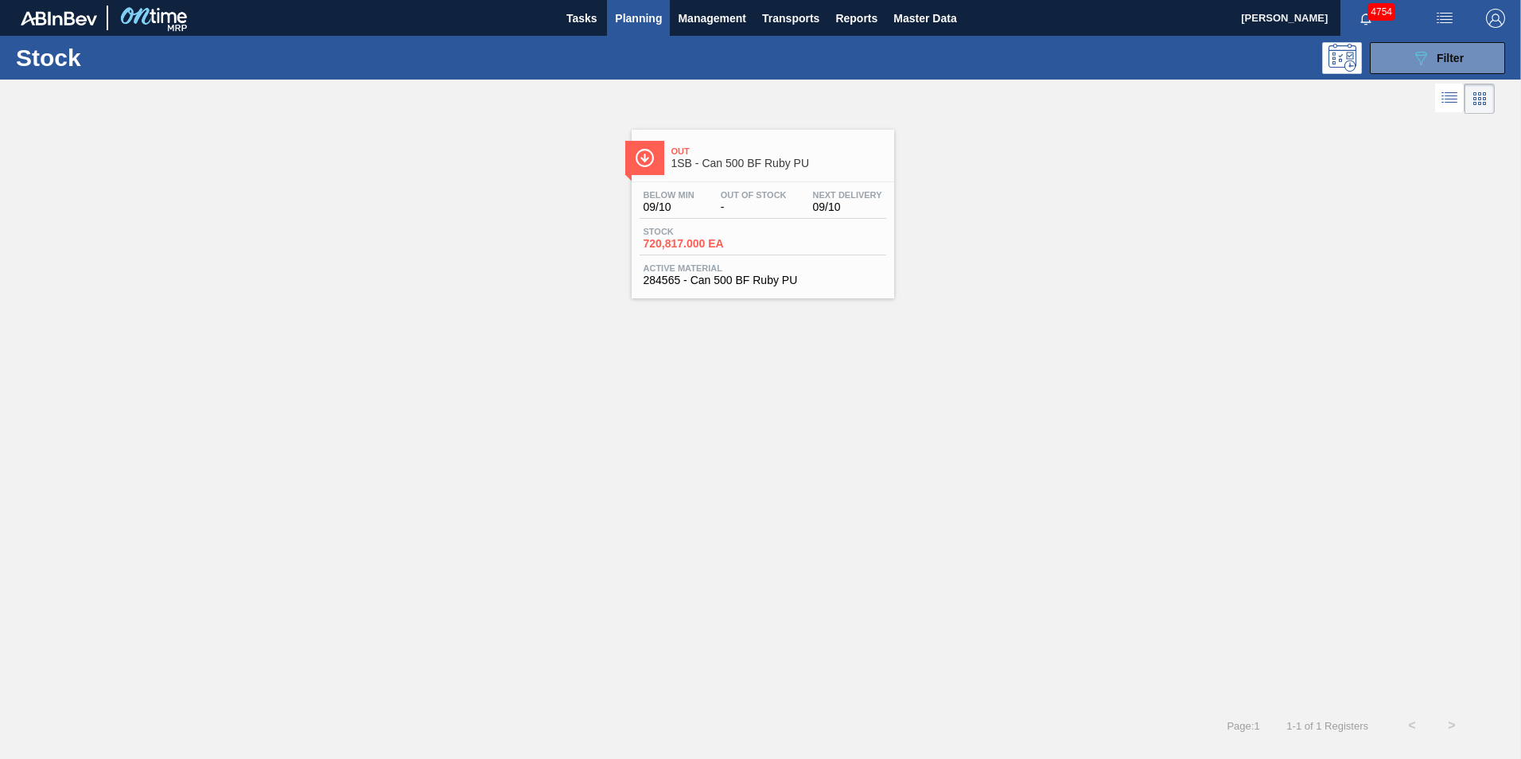
drag, startPoint x: 734, startPoint y: 244, endPoint x: 723, endPoint y: 243, distance: 11.2
click at [733, 243] on span "720,817.000 EA" at bounding box center [698, 244] width 111 height 12
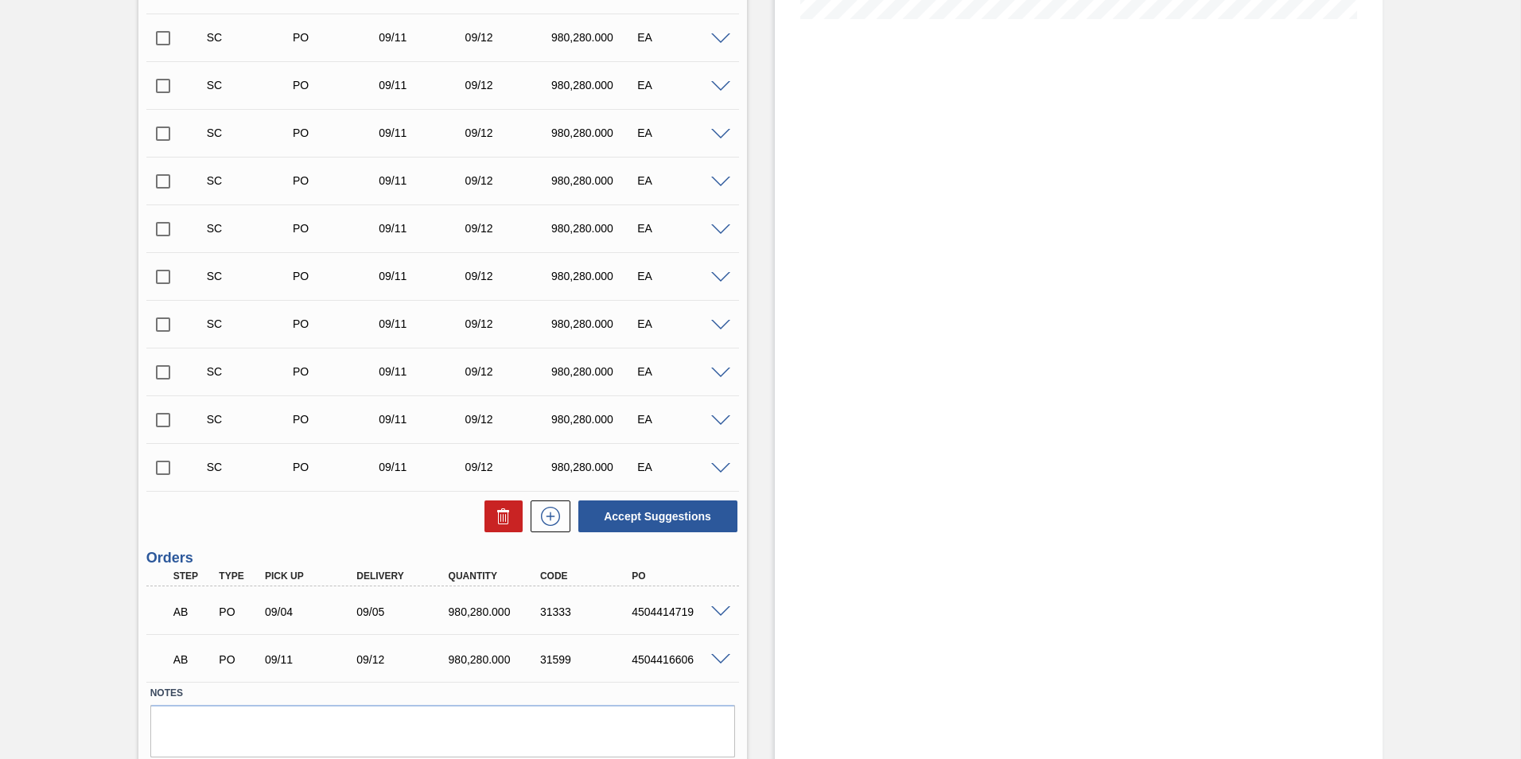
scroll to position [500, 0]
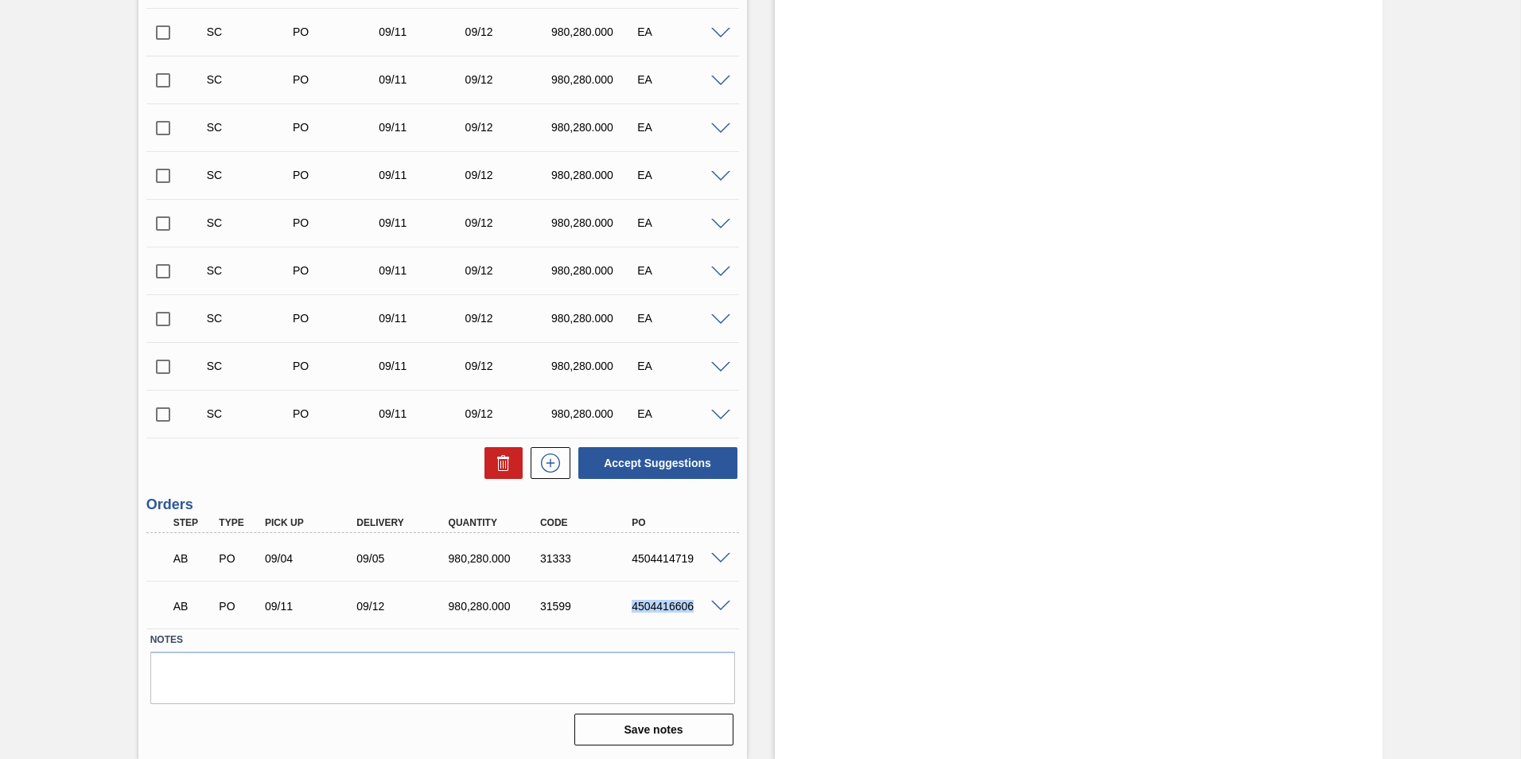
drag, startPoint x: 692, startPoint y: 605, endPoint x: 631, endPoint y: 603, distance: 61.3
click at [631, 603] on div "4504416606" at bounding box center [679, 606] width 103 height 13
copy div "4504416606"
click at [628, 605] on div "4504416606" at bounding box center [679, 606] width 103 height 13
drag, startPoint x: 632, startPoint y: 605, endPoint x: 694, endPoint y: 605, distance: 61.2
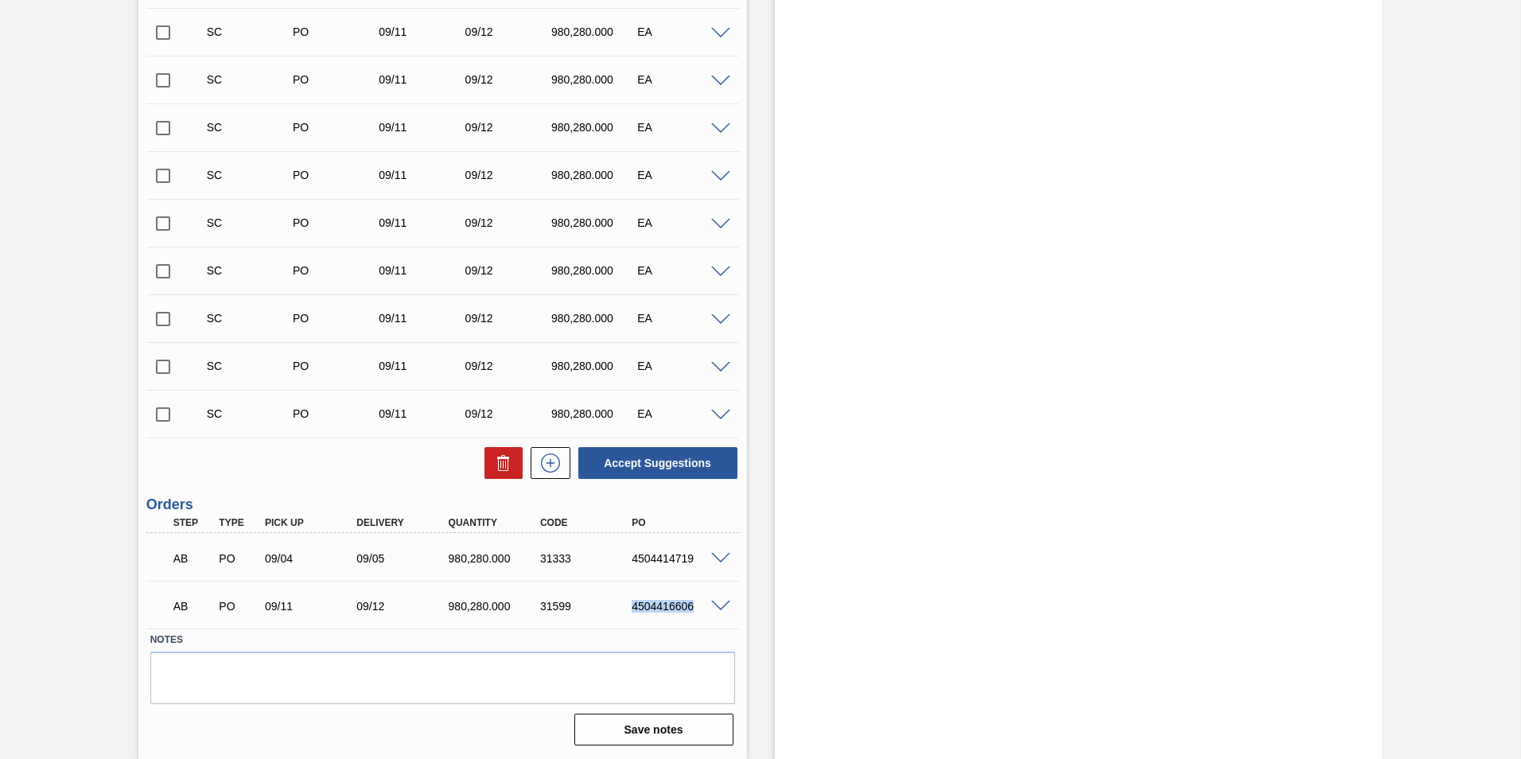
click at [694, 605] on div "4504416606" at bounding box center [679, 606] width 103 height 13
copy div "4504416606"
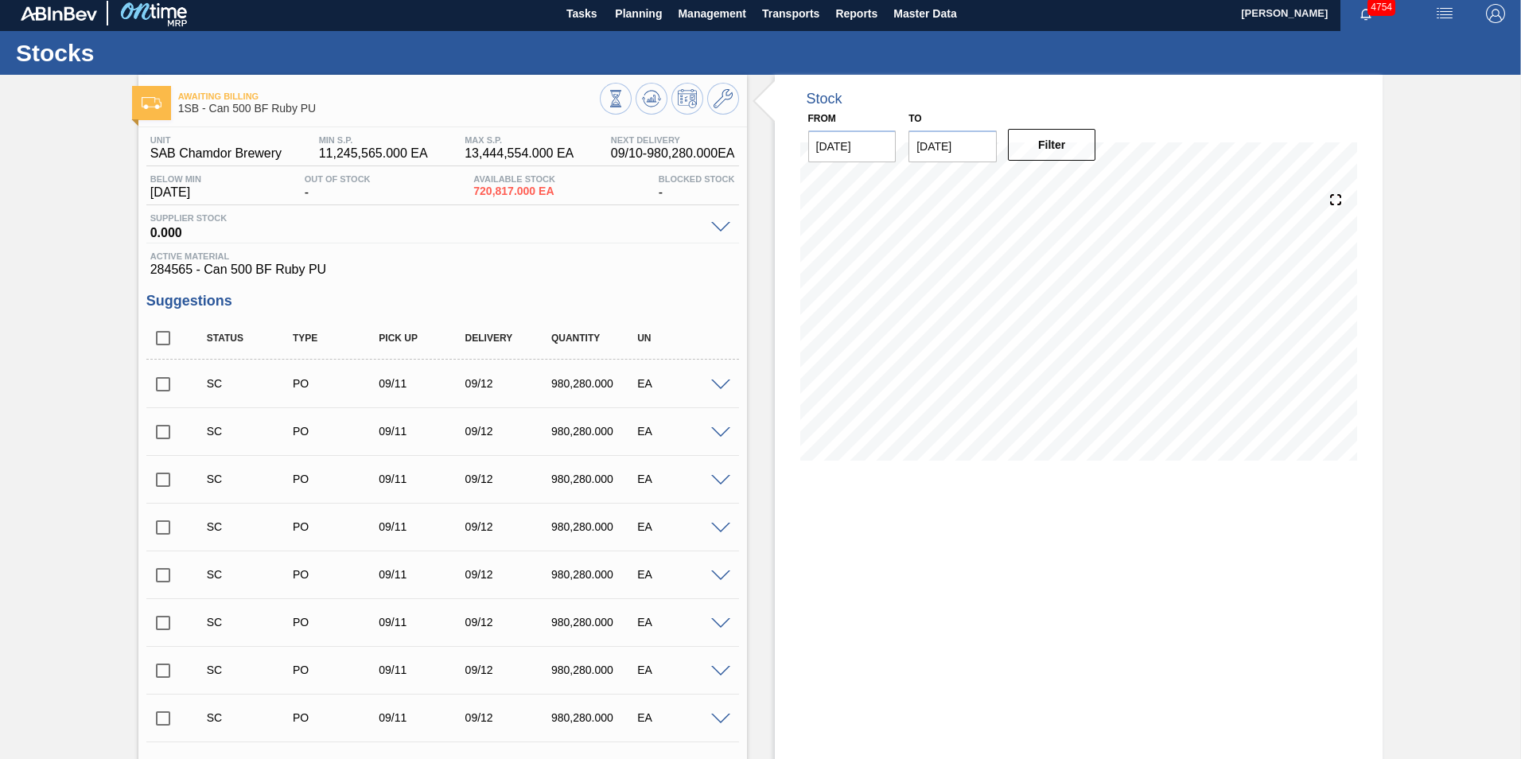
scroll to position [0, 0]
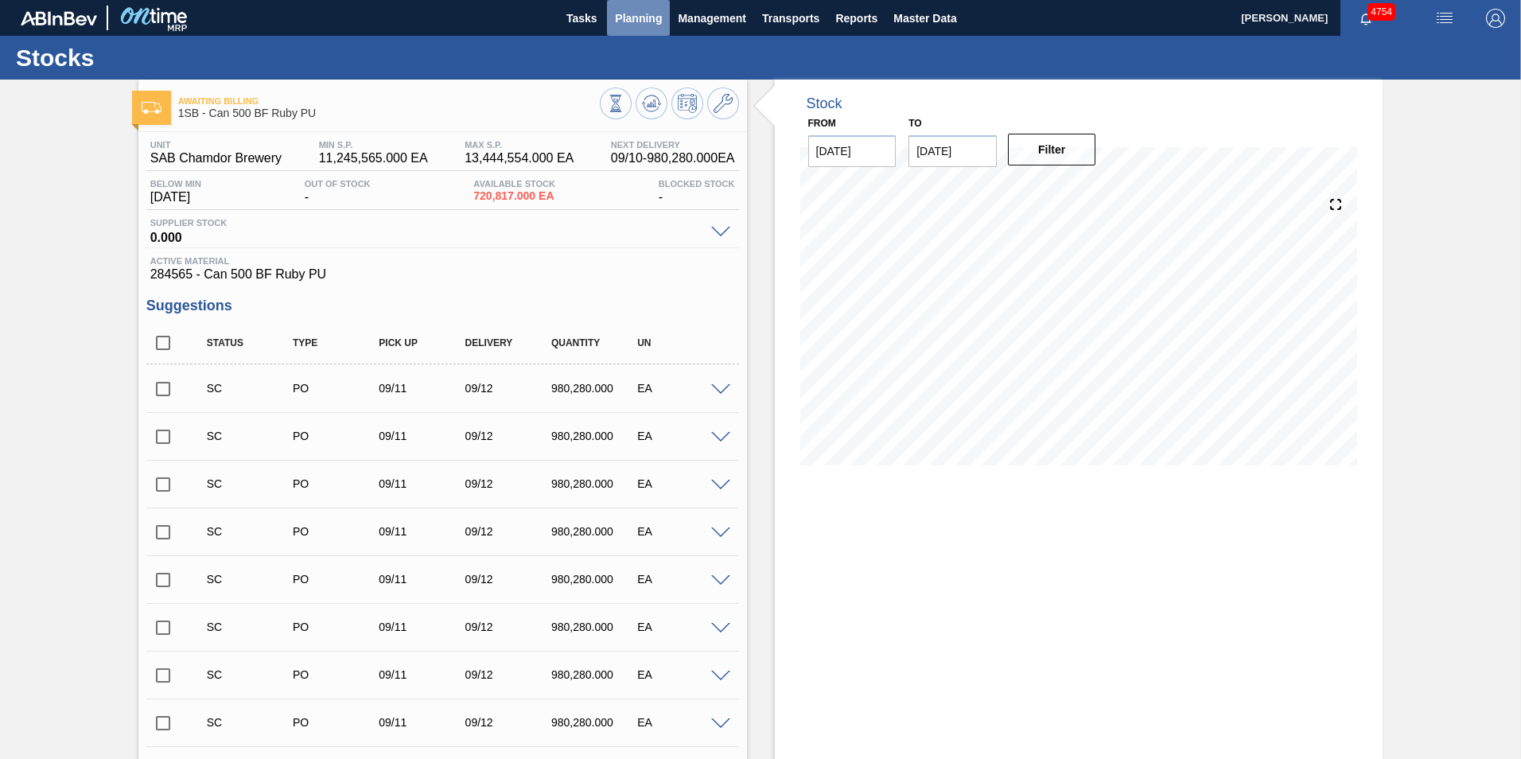
click at [650, 15] on span "Planning" at bounding box center [638, 18] width 47 height 19
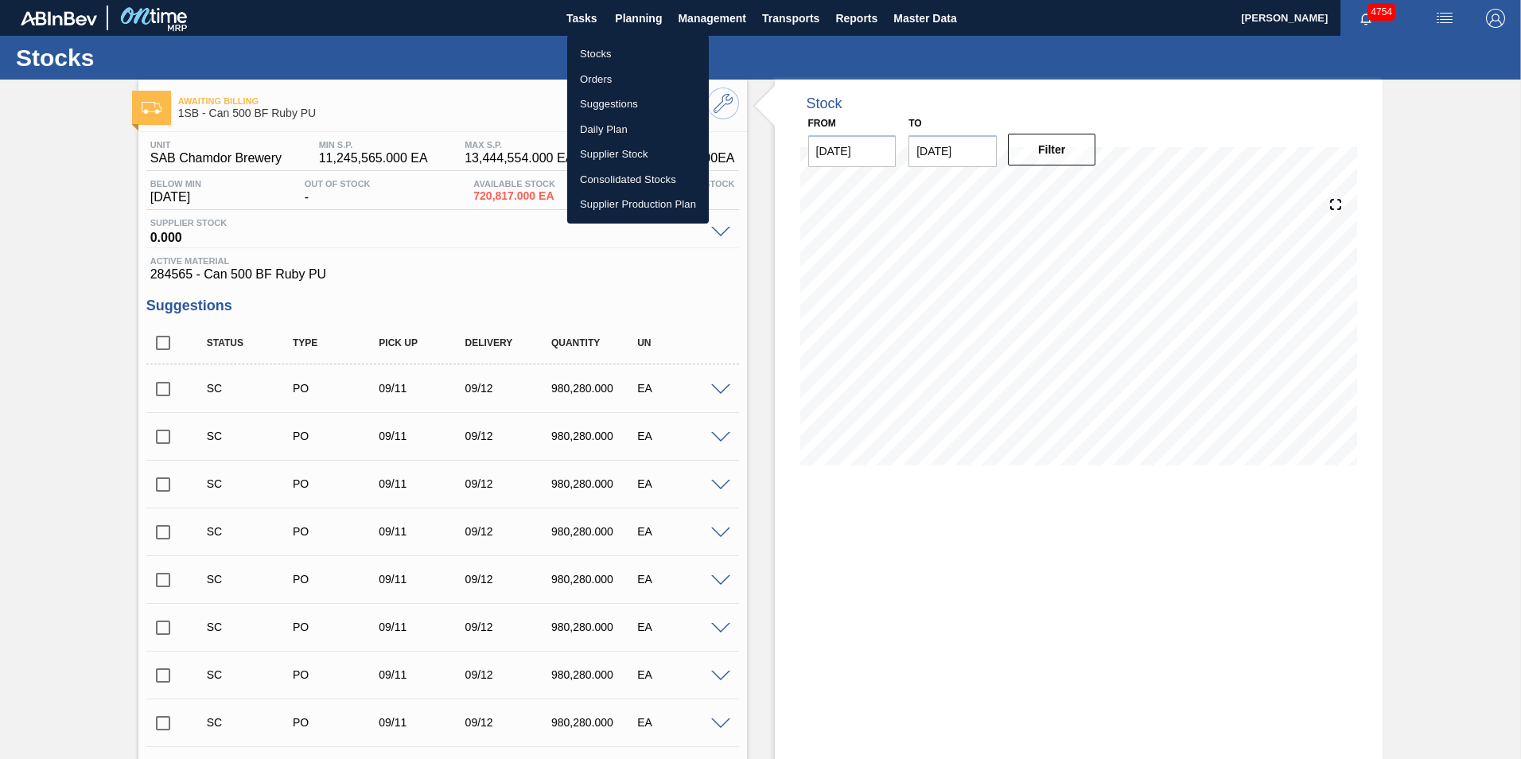
click at [607, 53] on li "Stocks" at bounding box center [638, 53] width 142 height 25
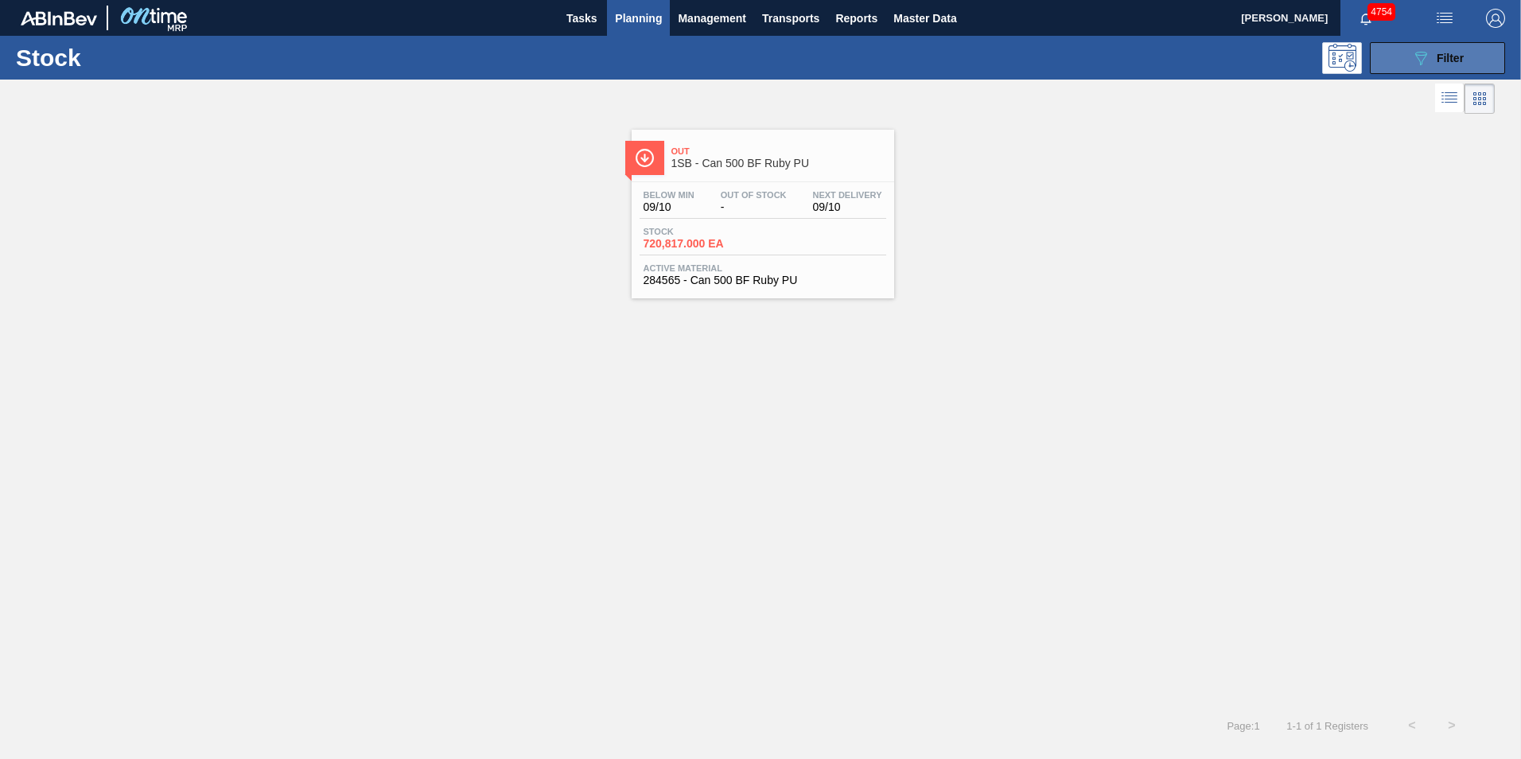
click at [1456, 49] on div "089F7B8B-B2A5-4AFE-B5C0-19BA573D28AC Filter" at bounding box center [1437, 58] width 52 height 19
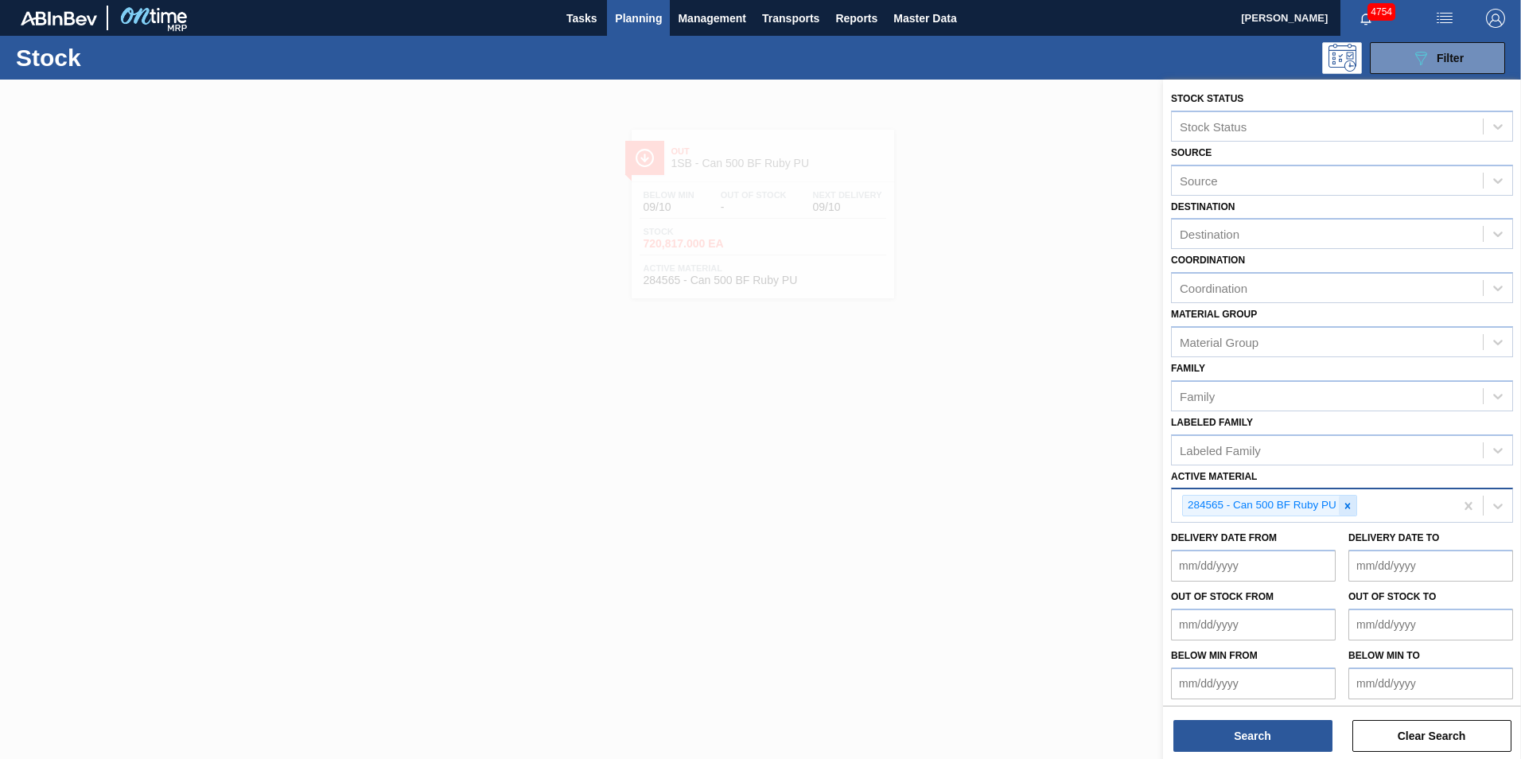
click at [1351, 507] on icon at bounding box center [1347, 505] width 11 height 11
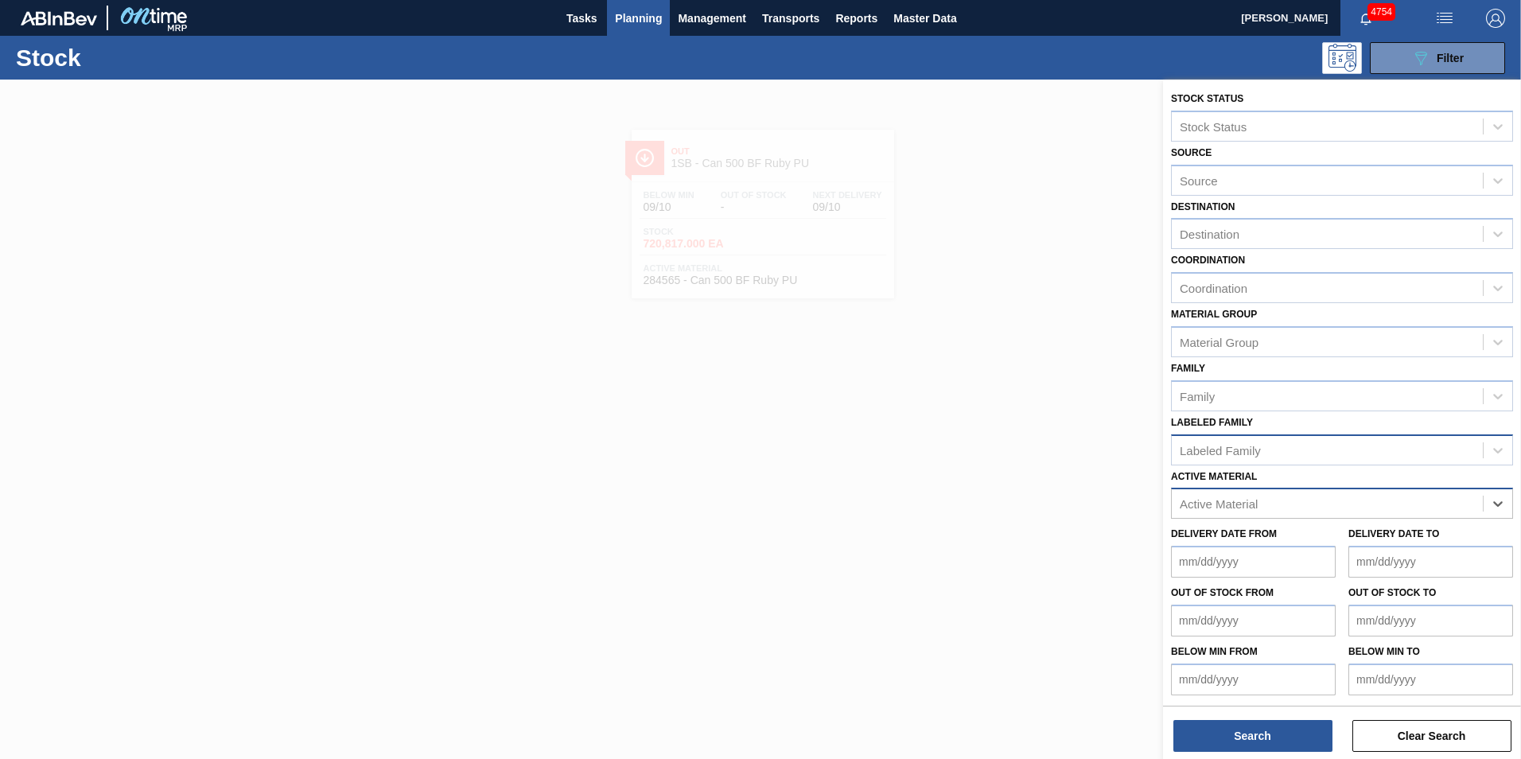
paste Material "284567"
type Material "284567"
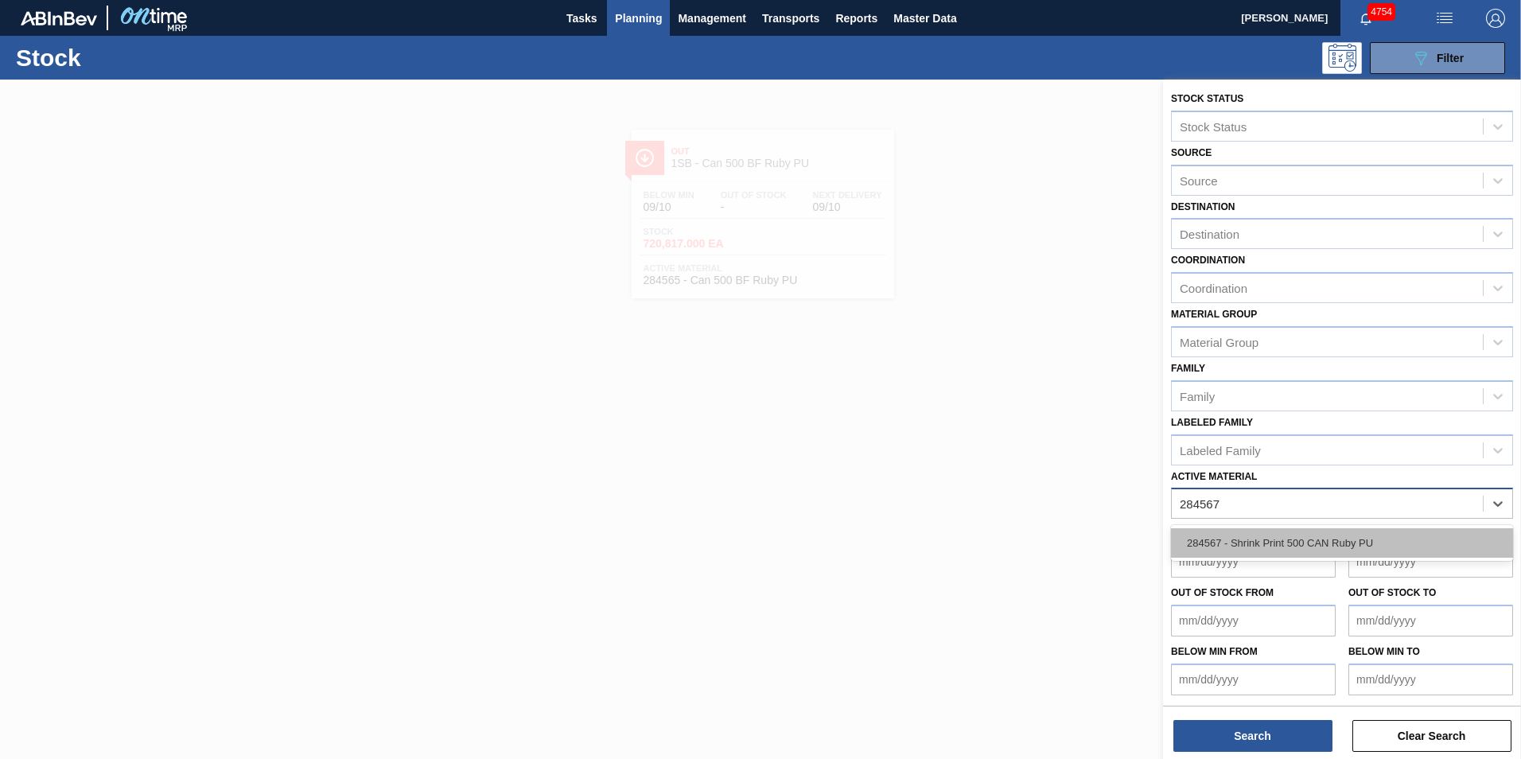
click at [1259, 543] on div "284567 - Shrink Print 500 CAN Ruby PU" at bounding box center [1342, 542] width 342 height 29
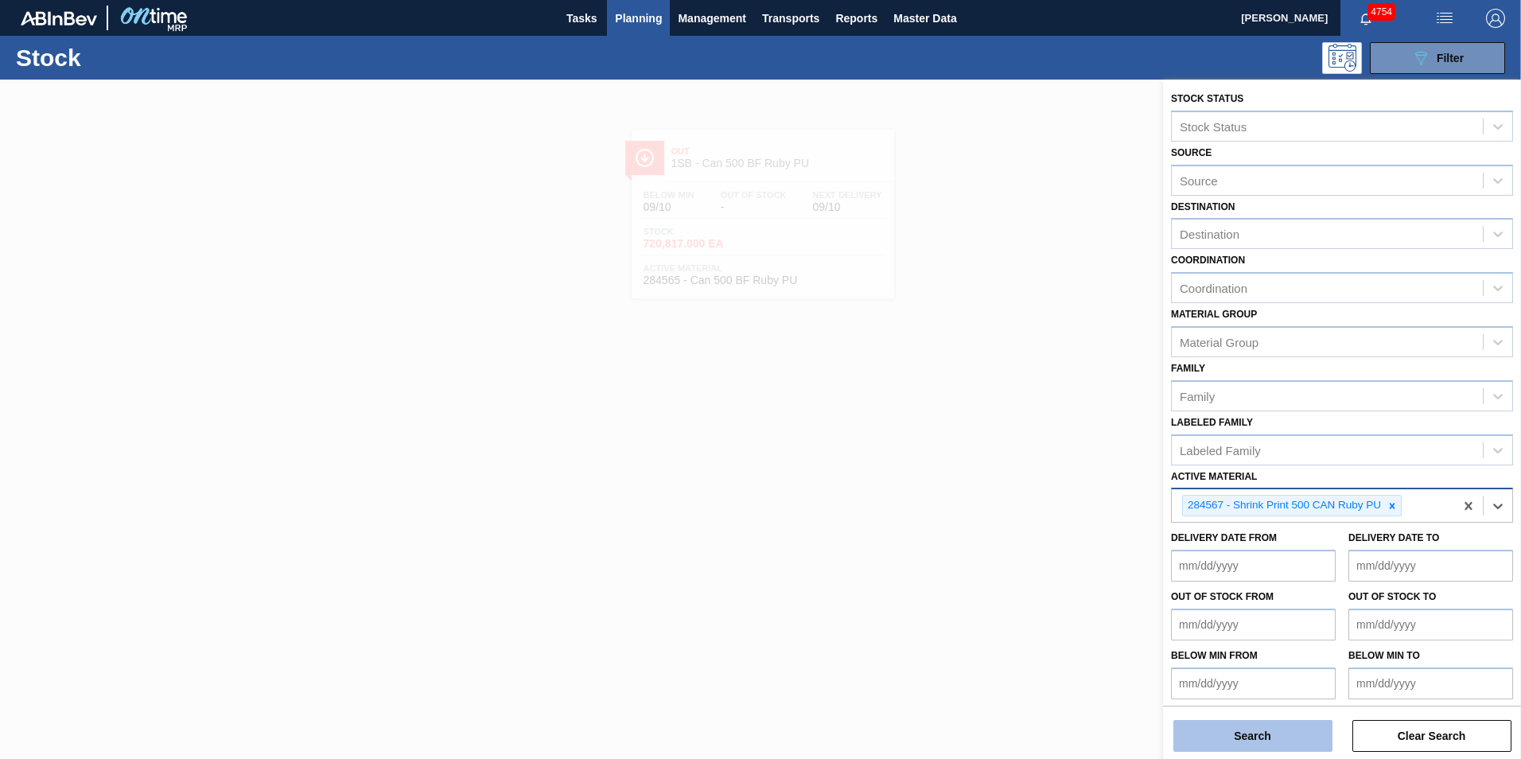
click at [1271, 725] on button "Search" at bounding box center [1252, 736] width 159 height 32
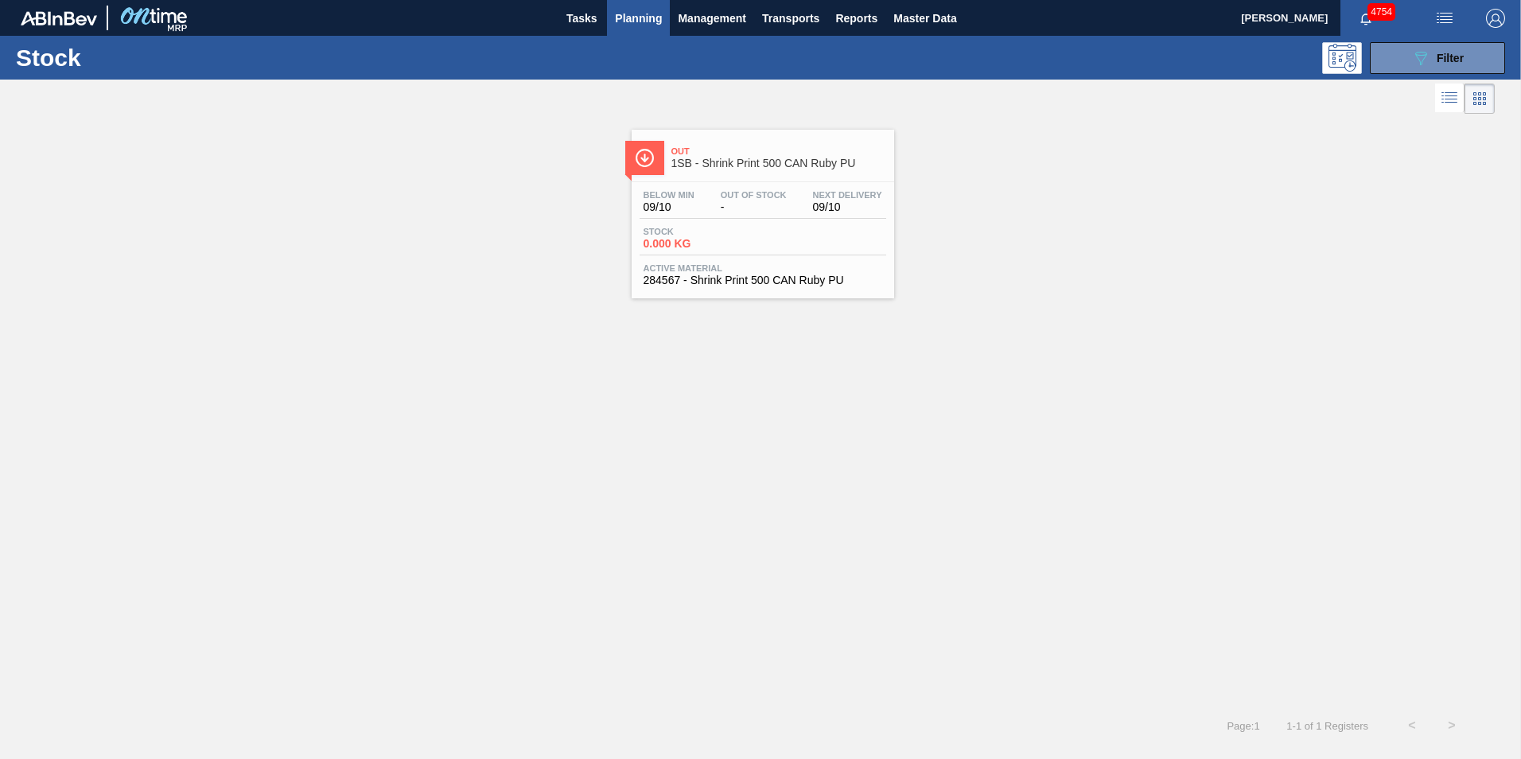
click at [739, 218] on div "Below Min 09/10 Out Of Stock - Next Delivery 09/10" at bounding box center [763, 204] width 247 height 29
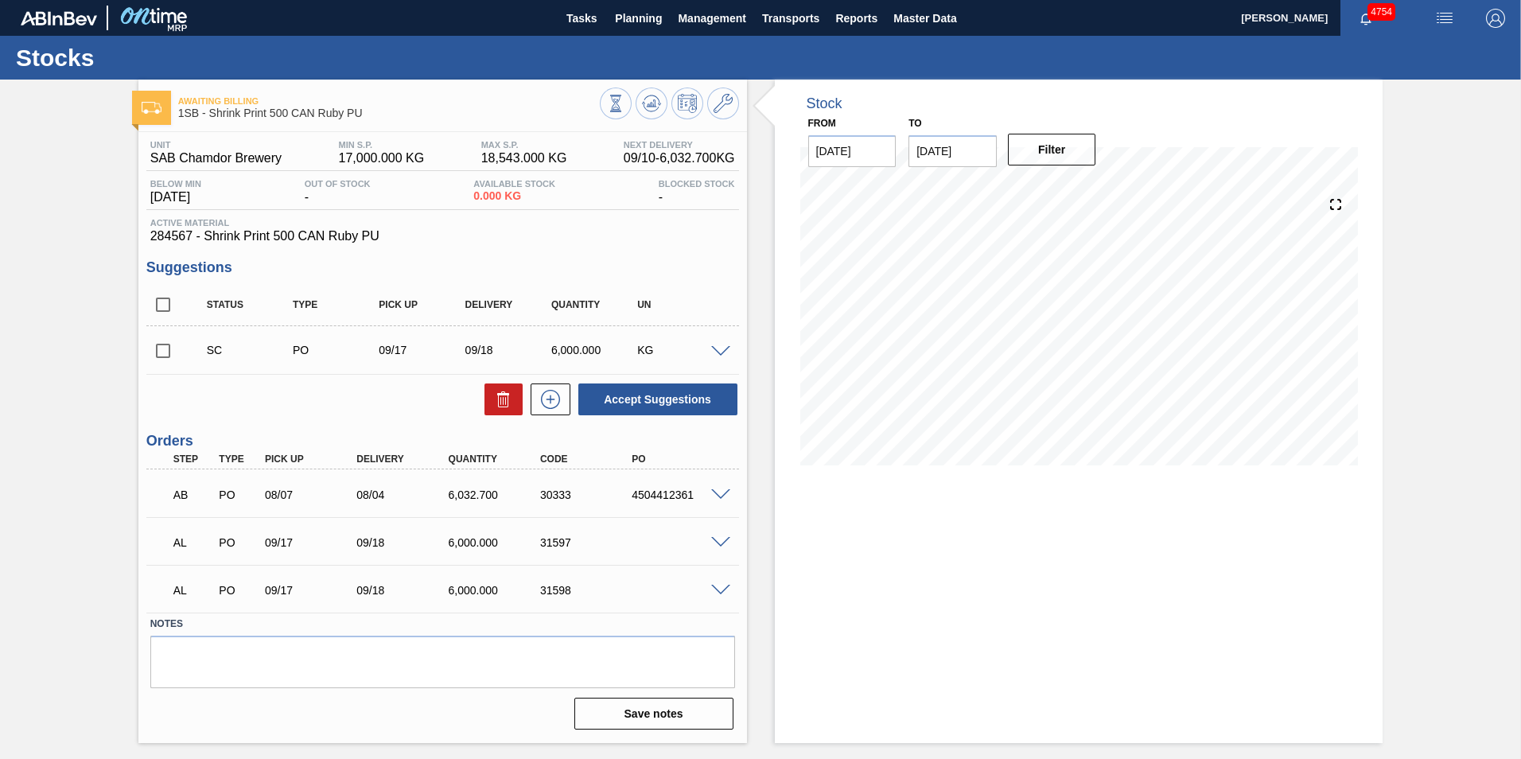
click at [723, 592] on span at bounding box center [720, 591] width 19 height 12
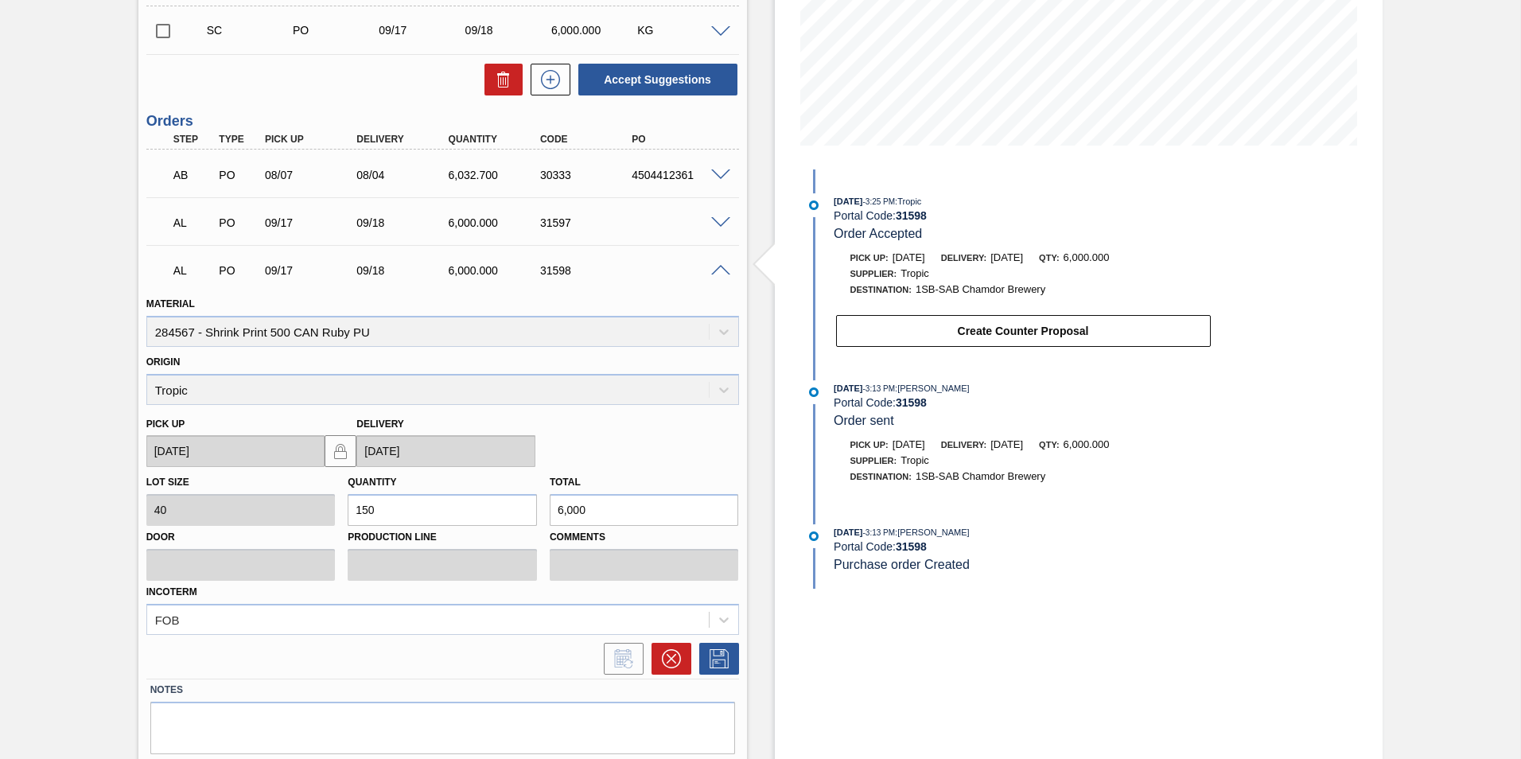
scroll to position [370, 0]
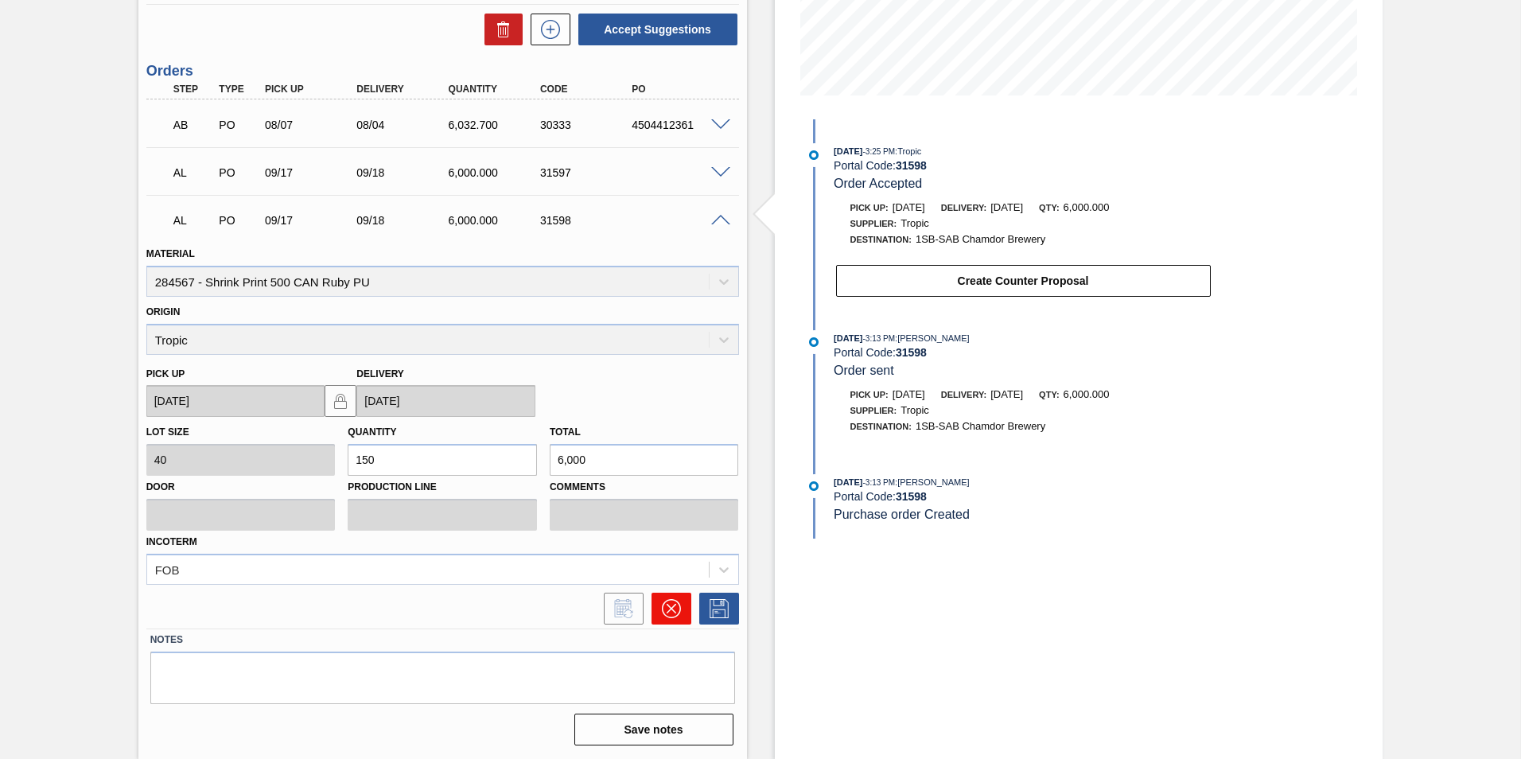
click at [675, 605] on icon at bounding box center [671, 608] width 19 height 19
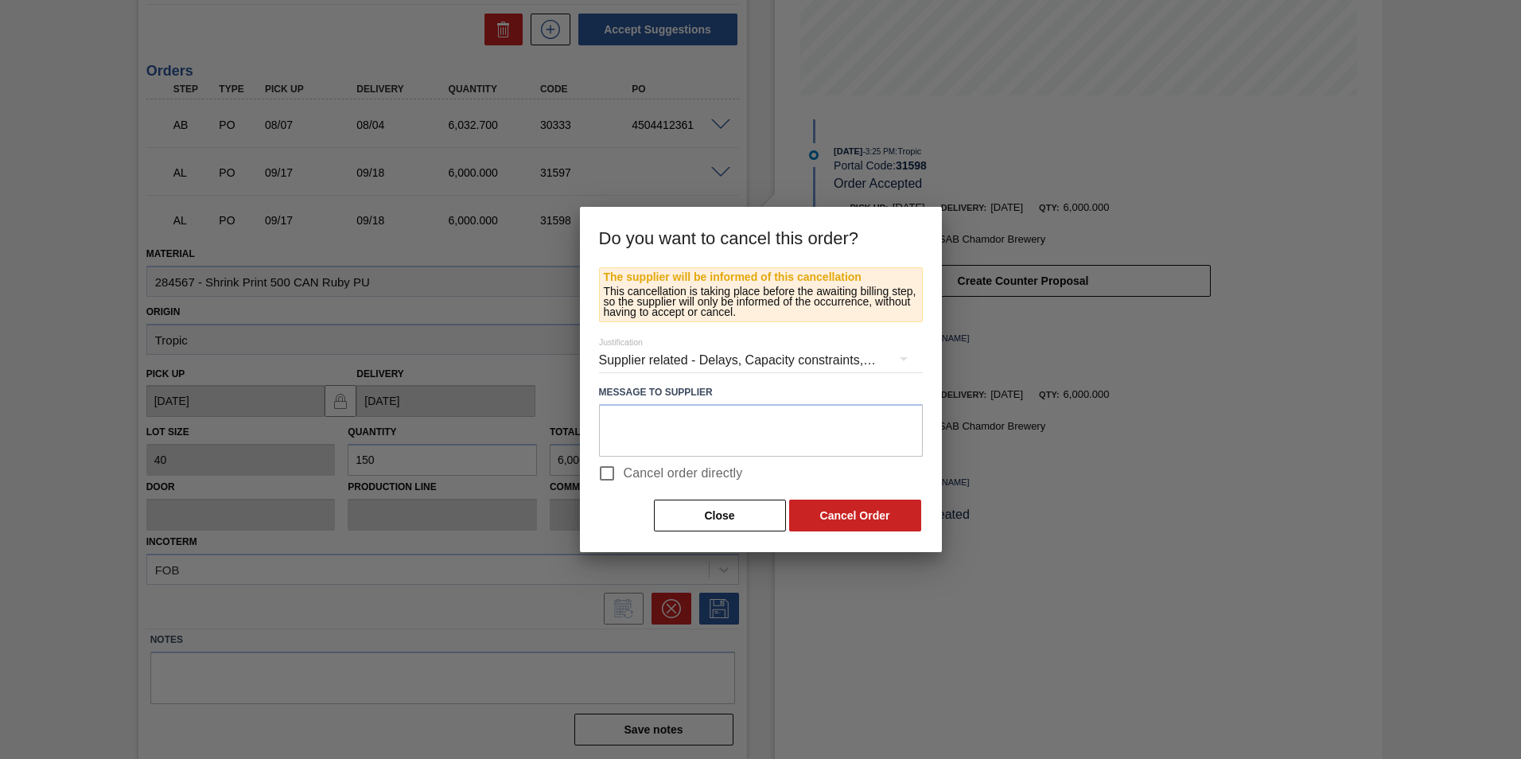
click at [643, 472] on span "Cancel order directly" at bounding box center [683, 473] width 119 height 19
click at [624, 472] on input "Cancel order directly" at bounding box center [606, 473] width 33 height 33
checkbox input "true"
click at [835, 511] on button "Cancel Order" at bounding box center [855, 516] width 132 height 32
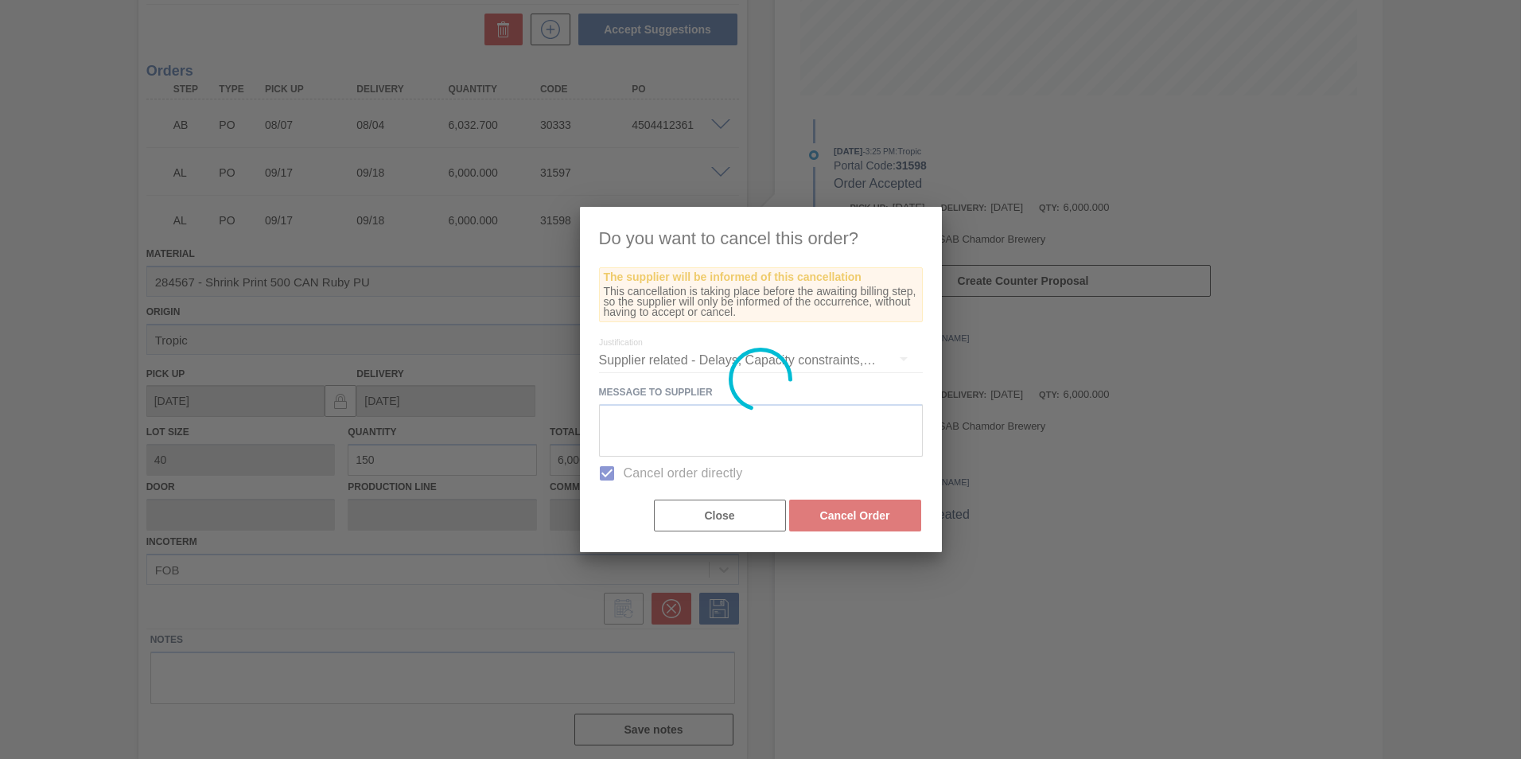
scroll to position [0, 0]
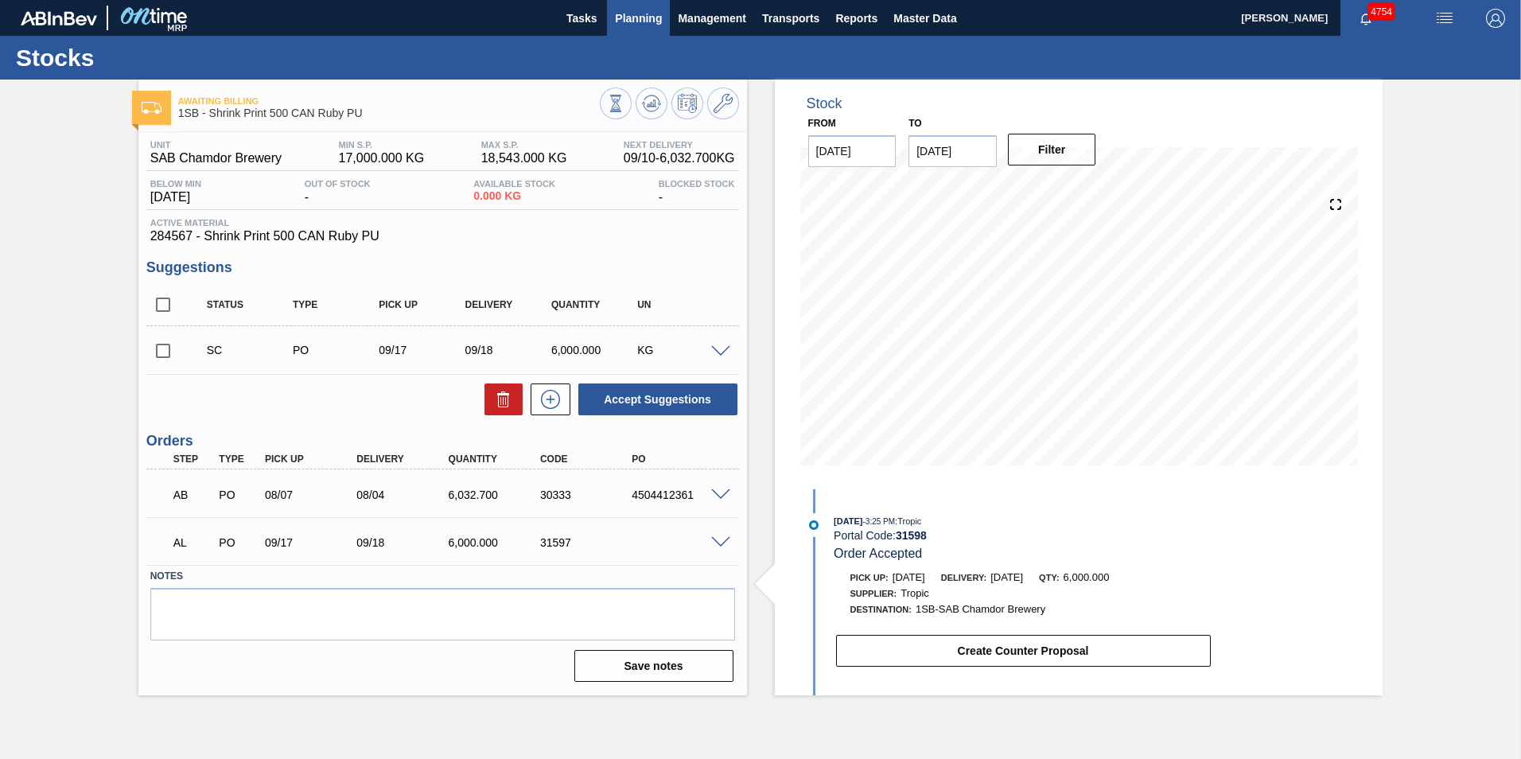
click at [659, 19] on span "Planning" at bounding box center [638, 18] width 47 height 19
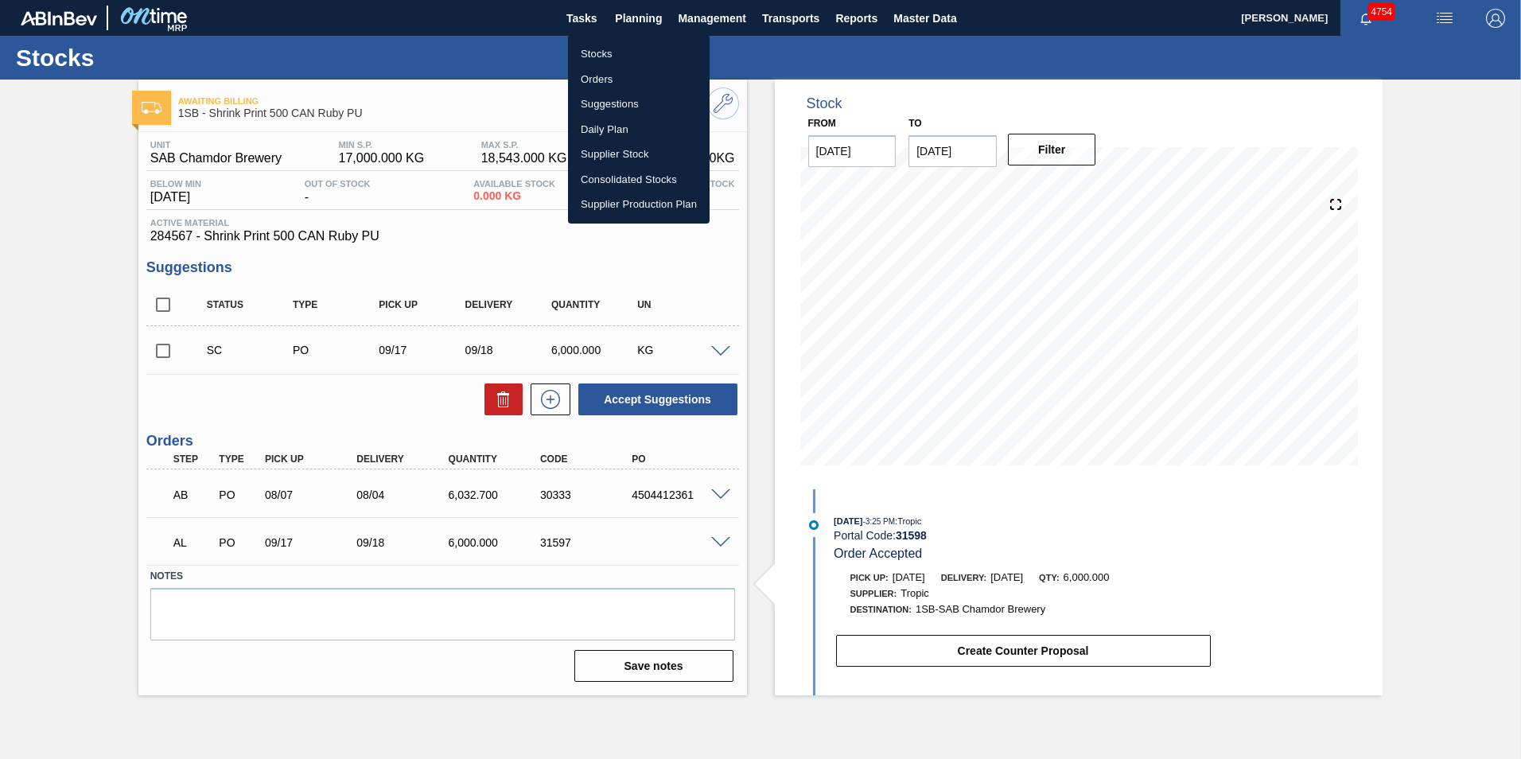
click at [601, 48] on li "Stocks" at bounding box center [639, 53] width 142 height 25
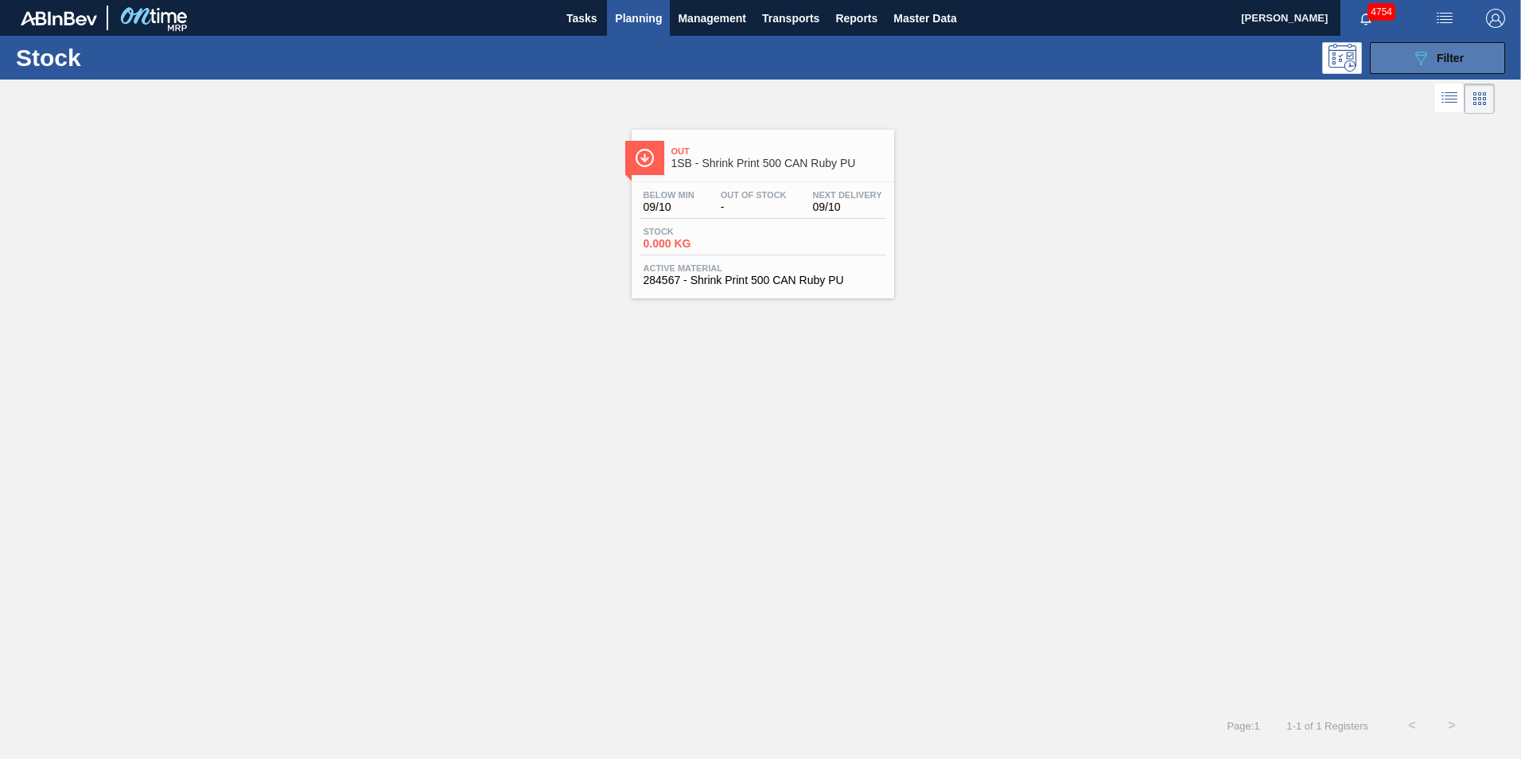
click at [1452, 52] on span "Filter" at bounding box center [1449, 58] width 27 height 13
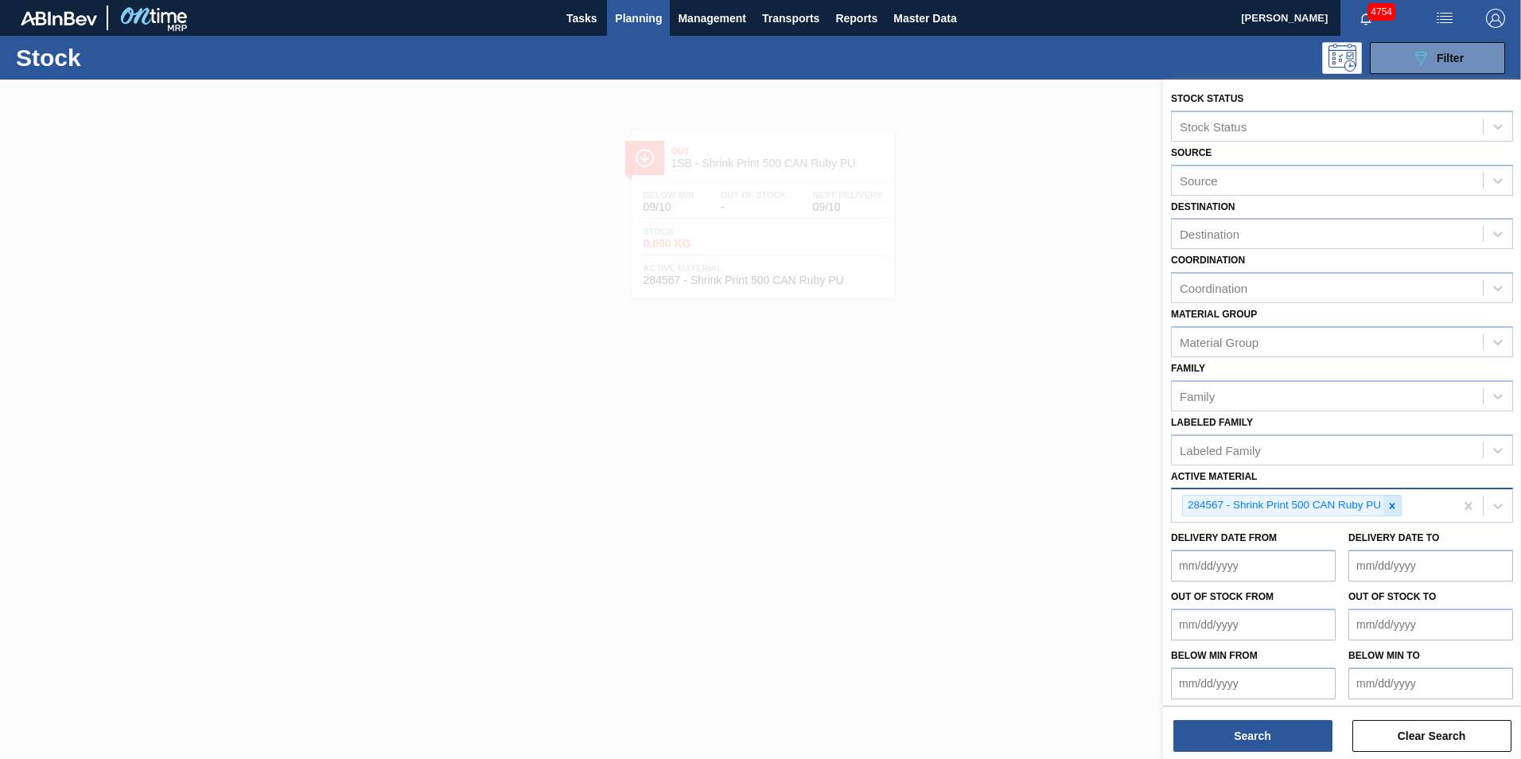
click at [1393, 506] on icon at bounding box center [1393, 506] width 6 height 6
paste Material "285068"
type Material "285068"
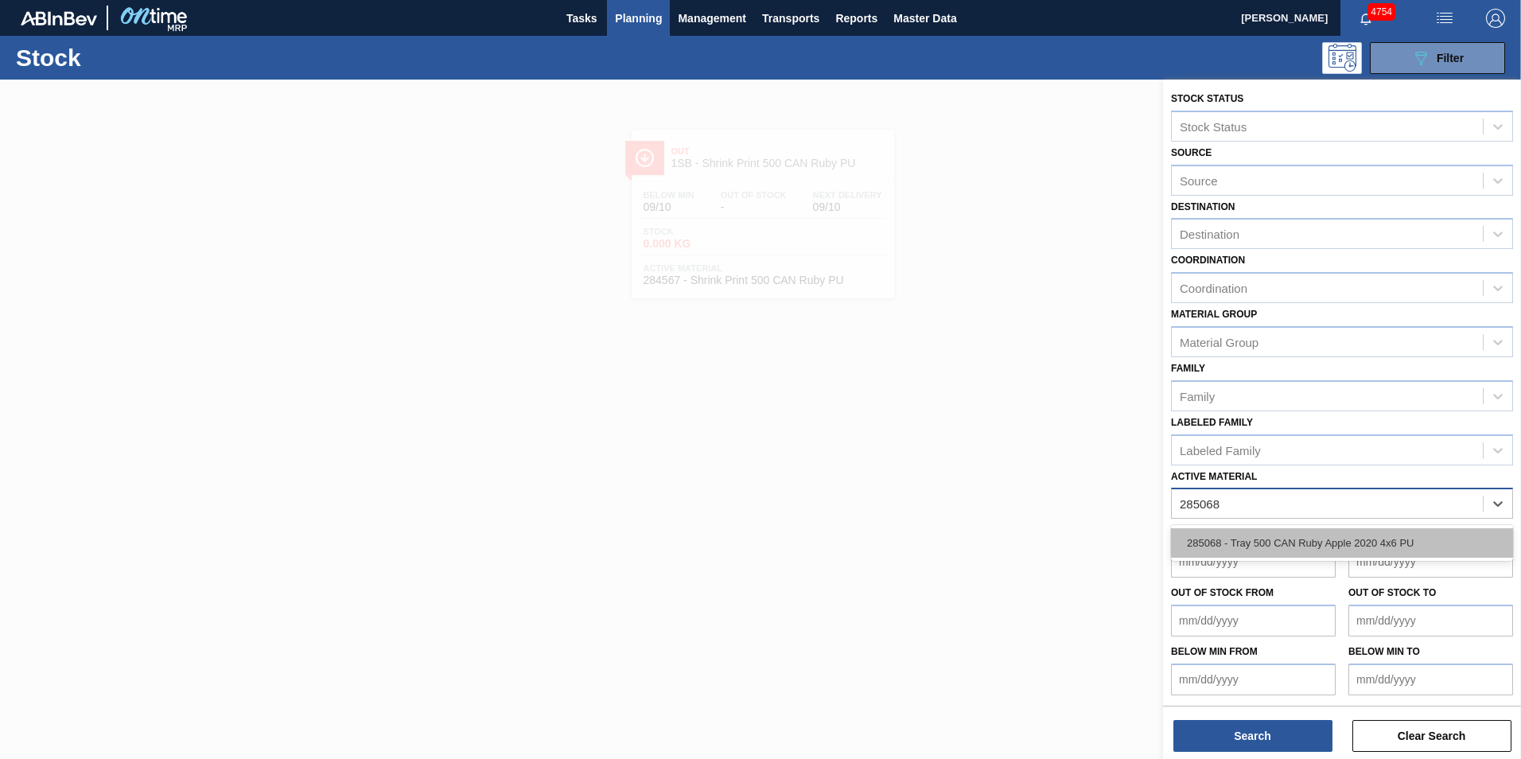
click at [1281, 547] on div "285068 - Tray 500 CAN Ruby Apple 2020 4x6 PU" at bounding box center [1342, 542] width 342 height 29
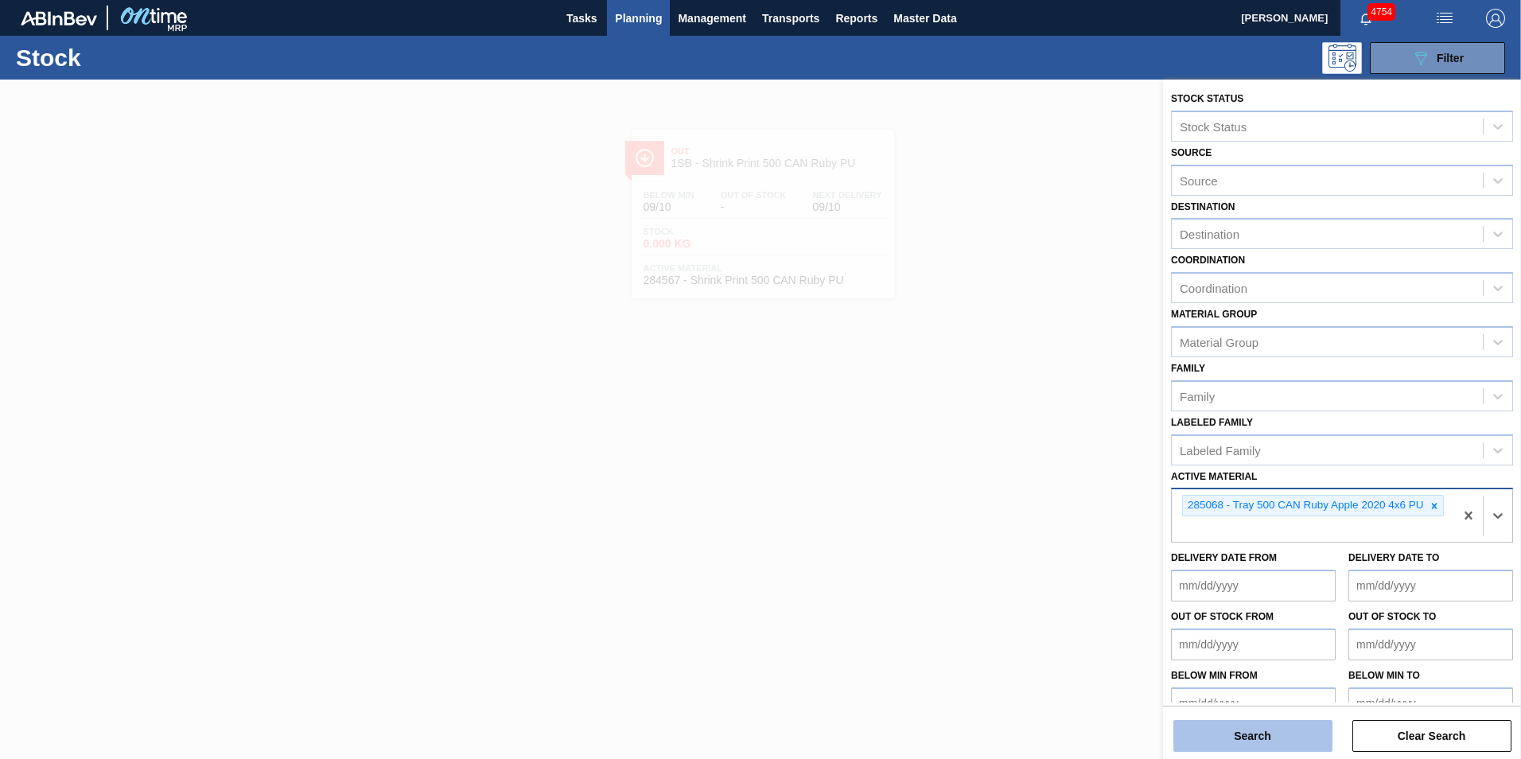
click at [1260, 737] on button "Search" at bounding box center [1252, 736] width 159 height 32
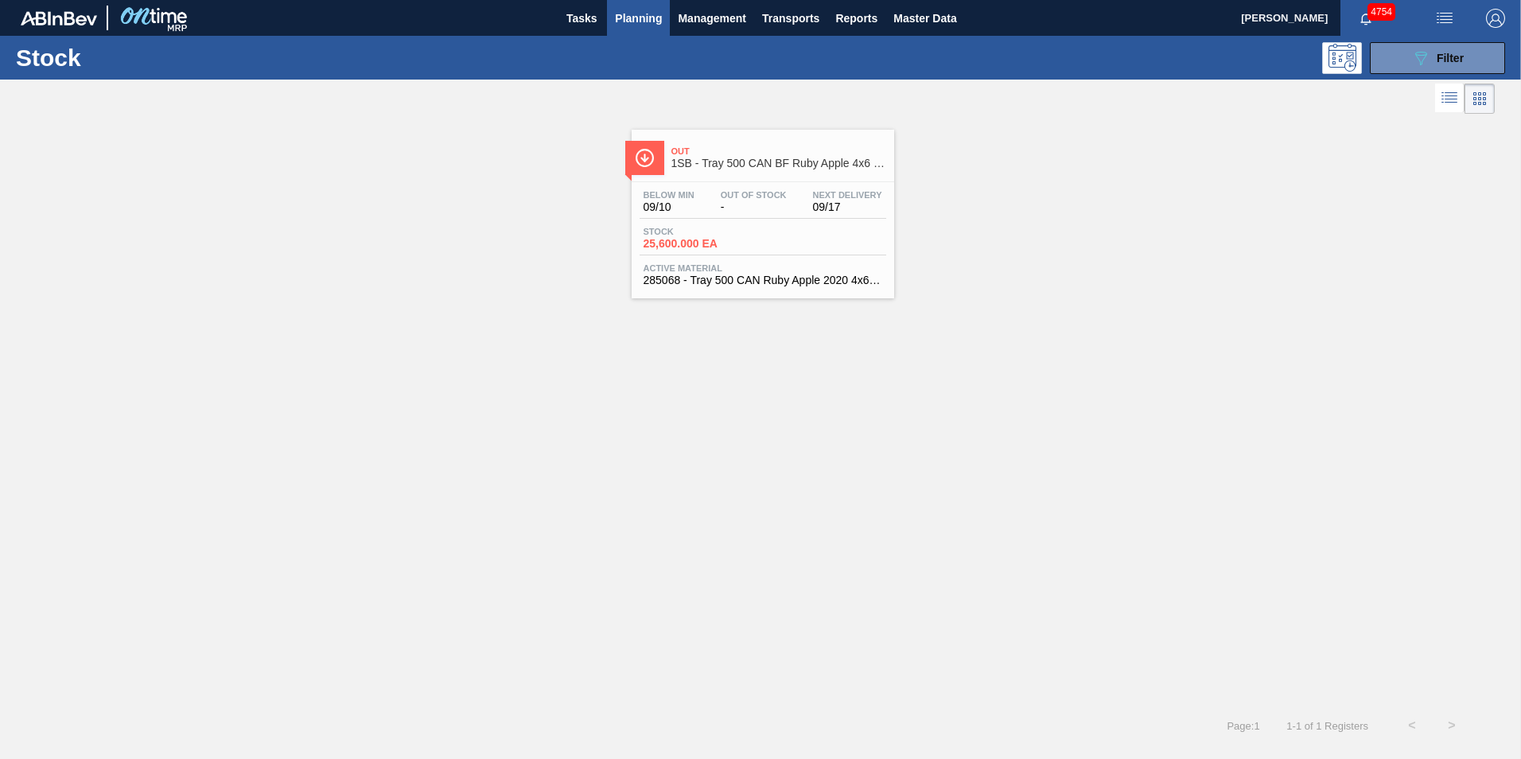
click at [698, 231] on span "Stock" at bounding box center [698, 232] width 111 height 10
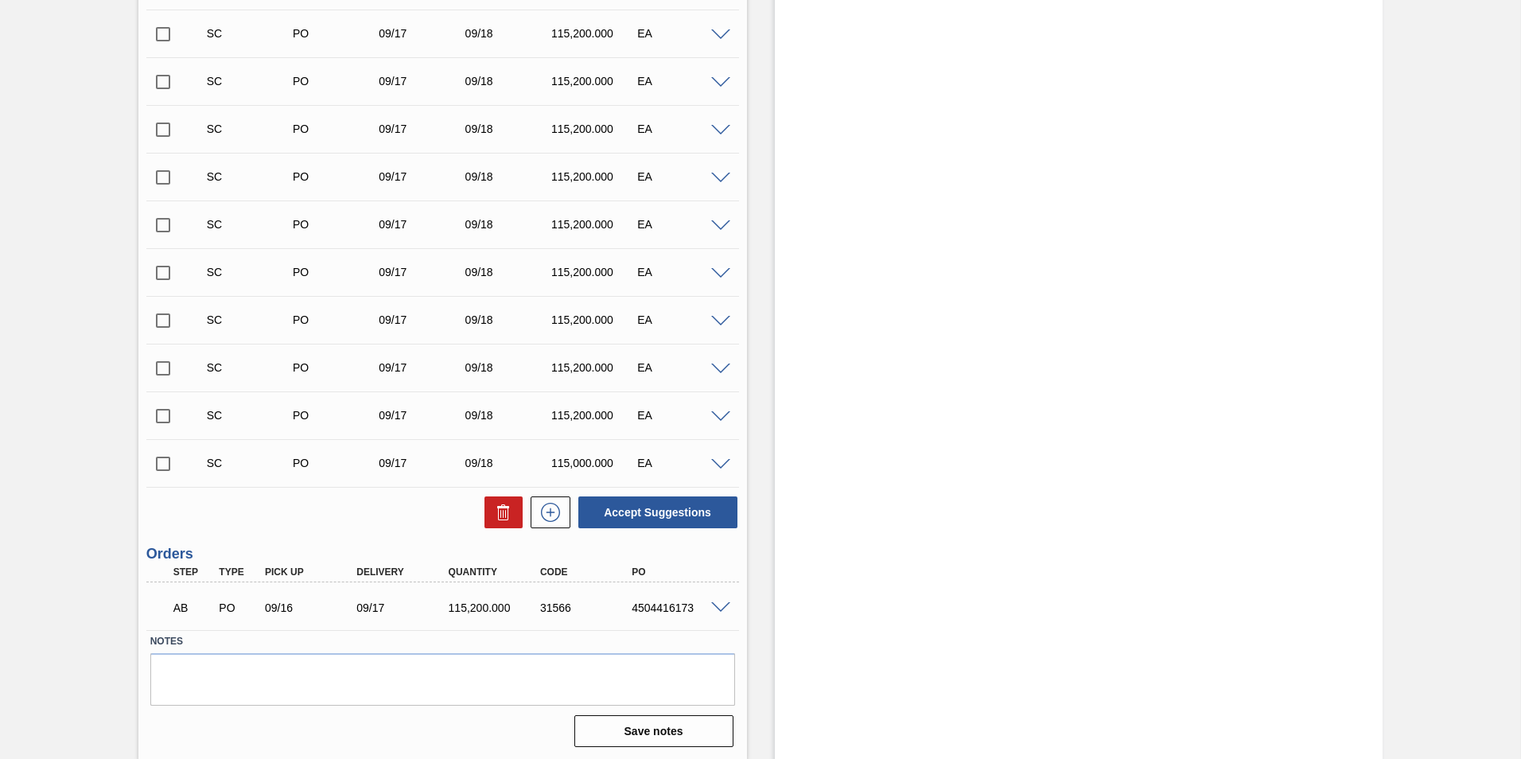
scroll to position [652, 0]
drag, startPoint x: 691, startPoint y: 606, endPoint x: 626, endPoint y: 599, distance: 65.6
click at [626, 599] on div "AB PO 09/16 09/17 115,200.000 31566 4504416173" at bounding box center [438, 605] width 550 height 32
copy div "4504416173"
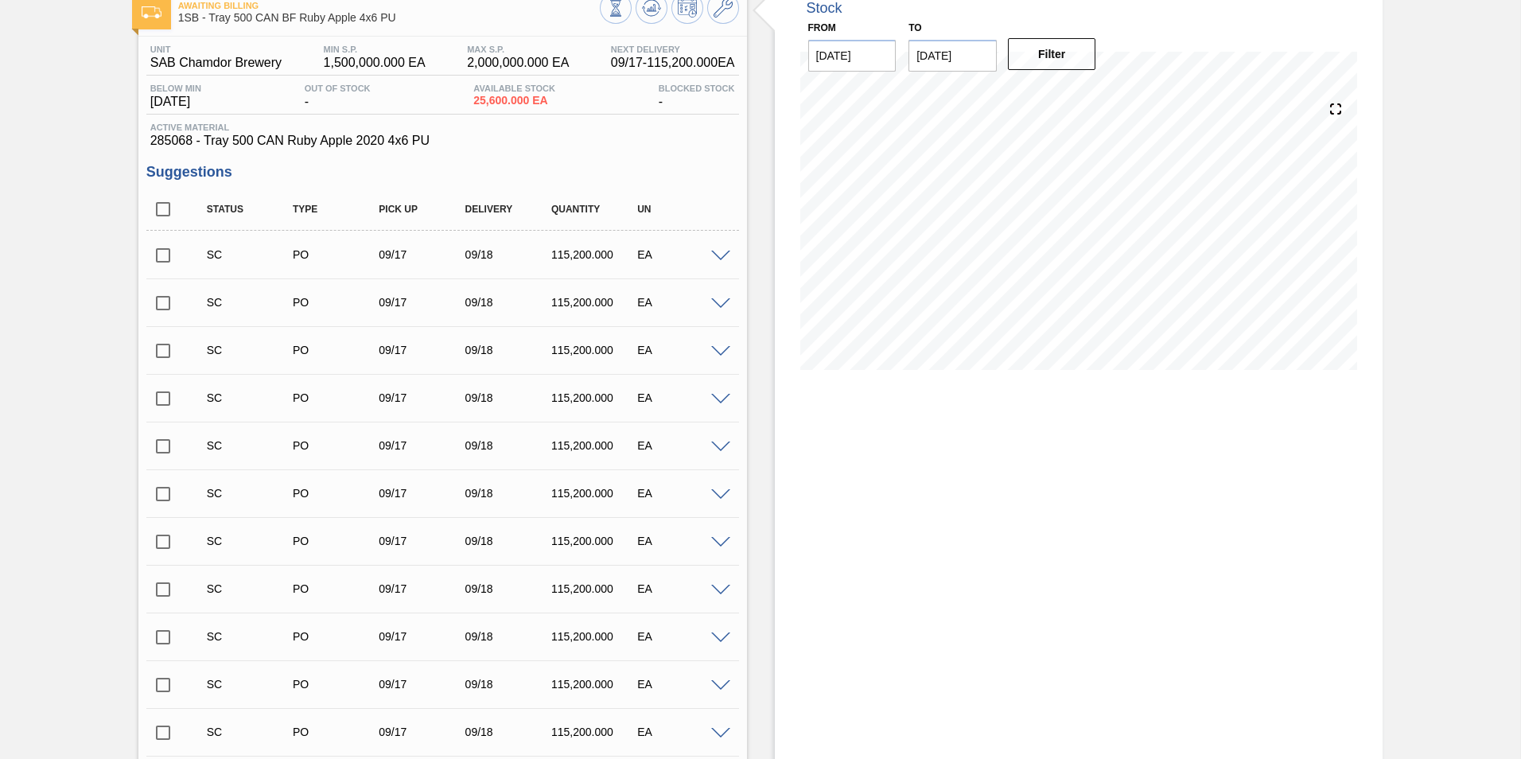
scroll to position [0, 0]
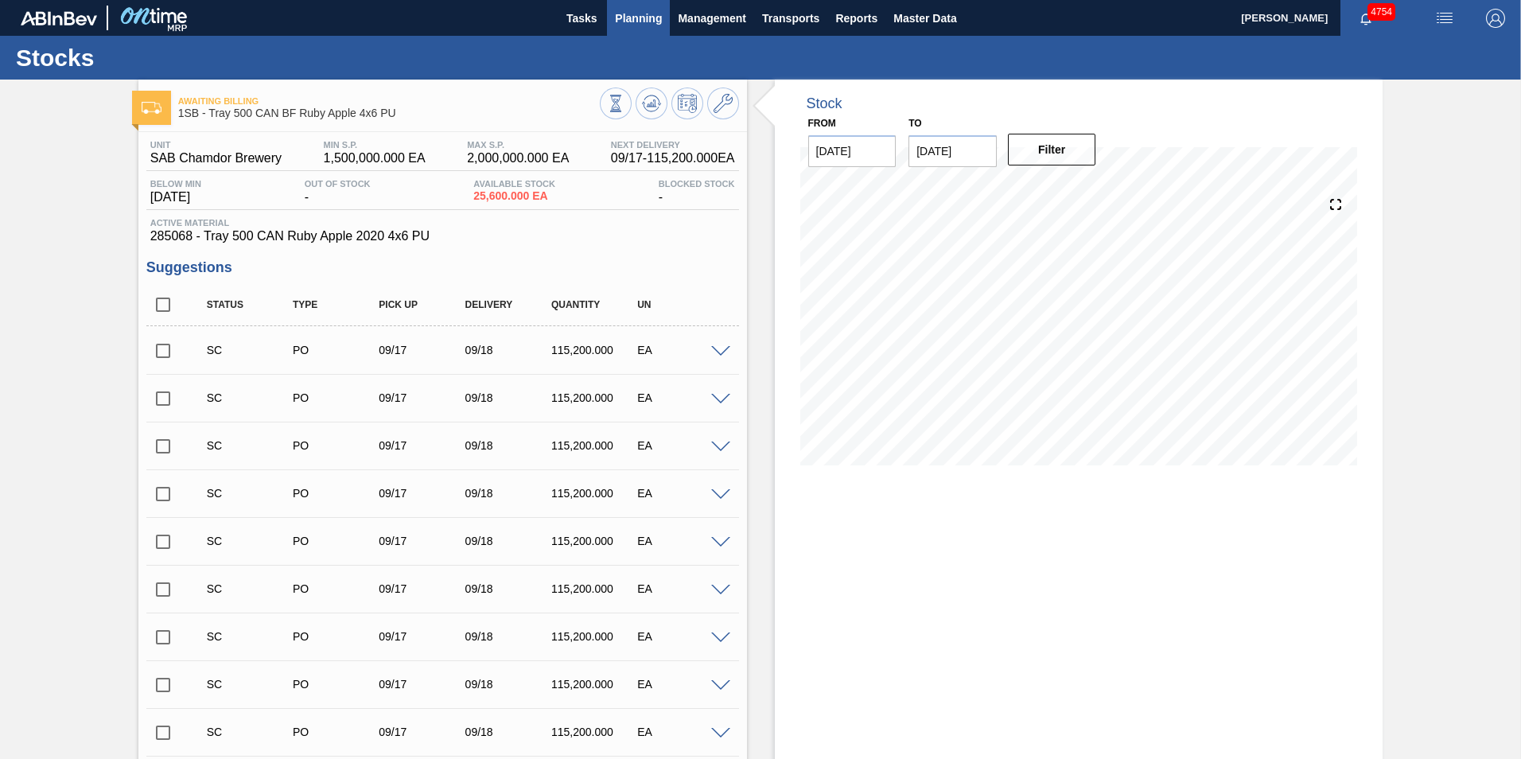
click at [636, 10] on span "Planning" at bounding box center [638, 18] width 47 height 19
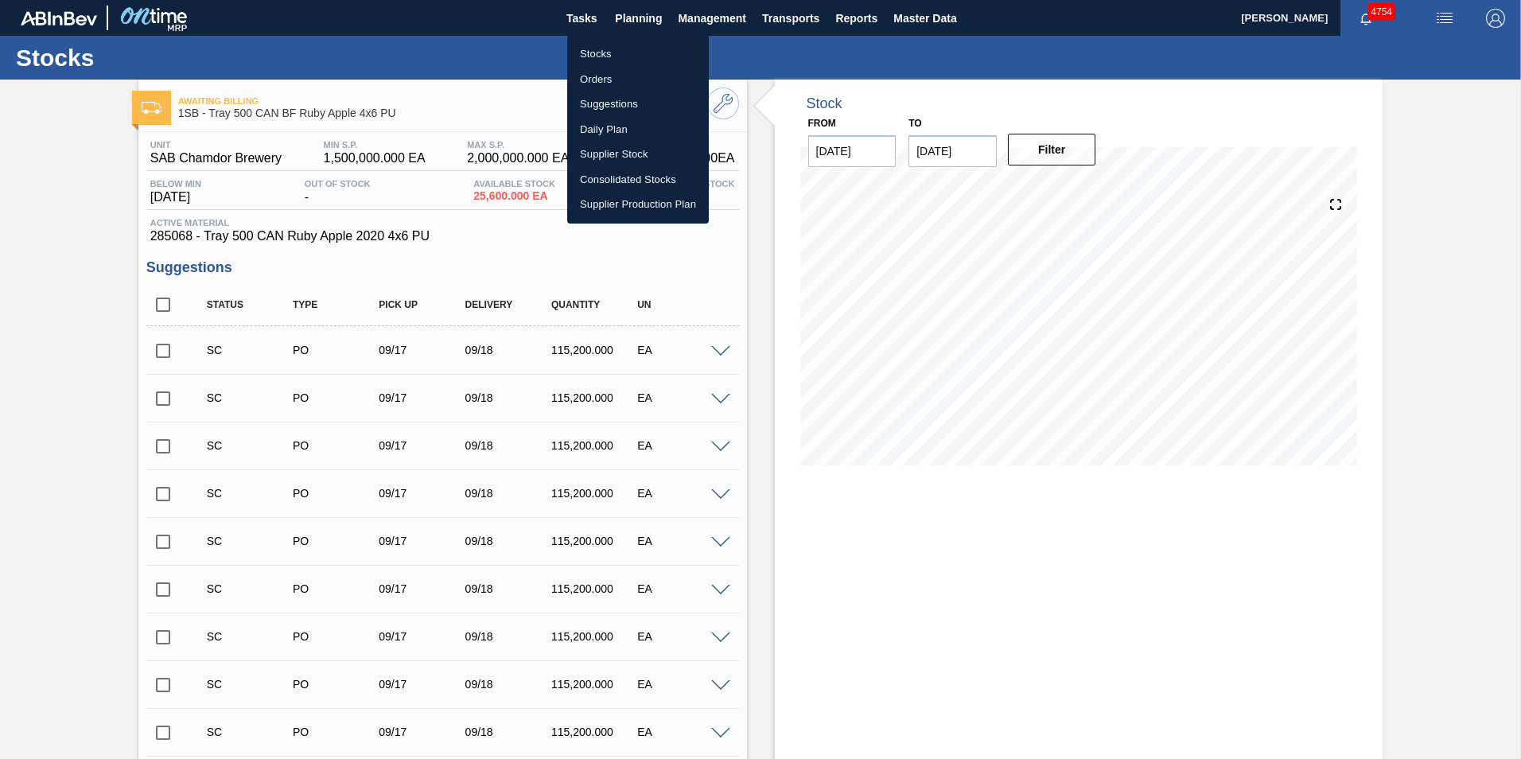
drag, startPoint x: 589, startPoint y: 56, endPoint x: 636, endPoint y: 75, distance: 51.1
click at [589, 56] on li "Stocks" at bounding box center [638, 53] width 142 height 25
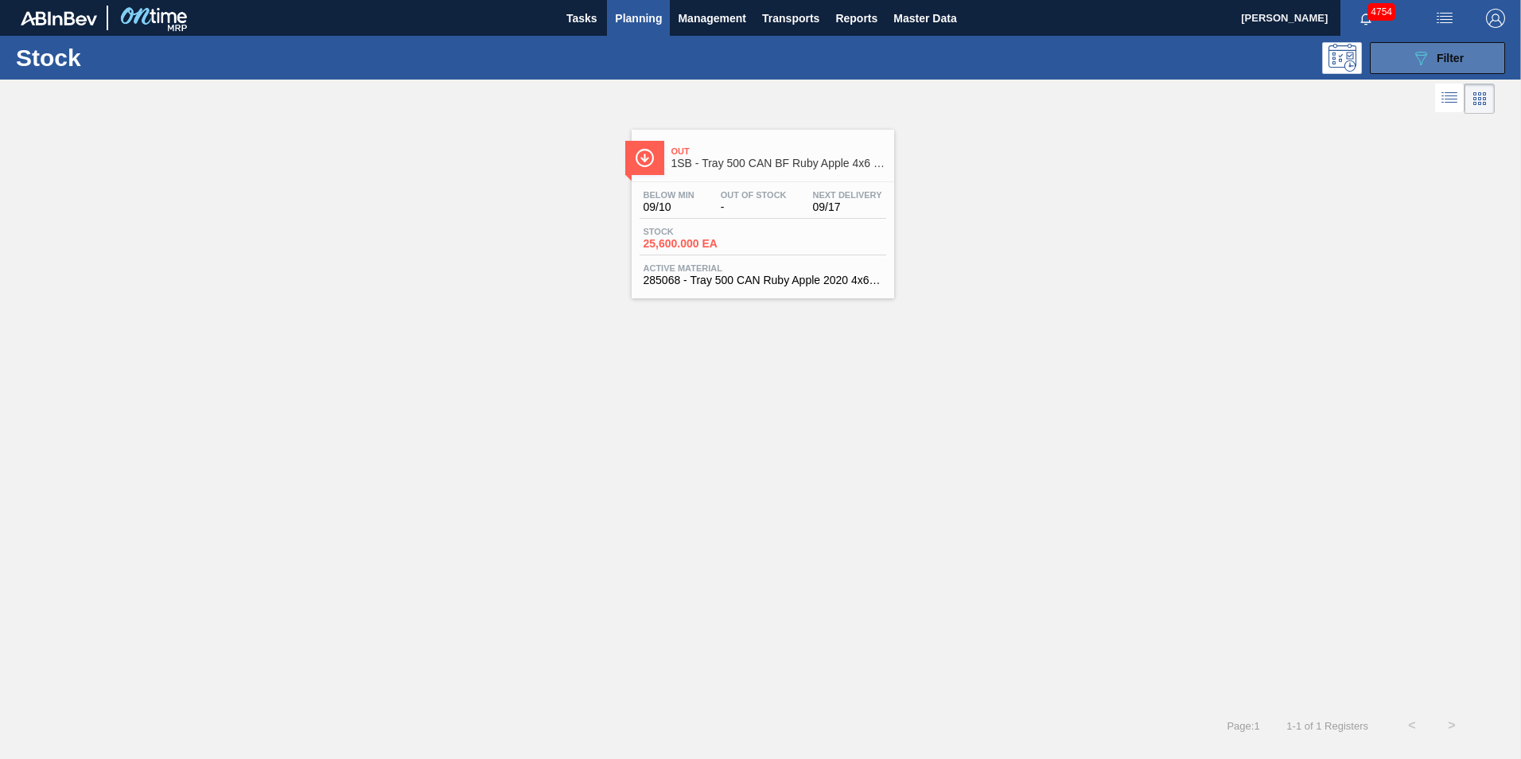
click at [1452, 55] on span "Filter" at bounding box center [1449, 58] width 27 height 13
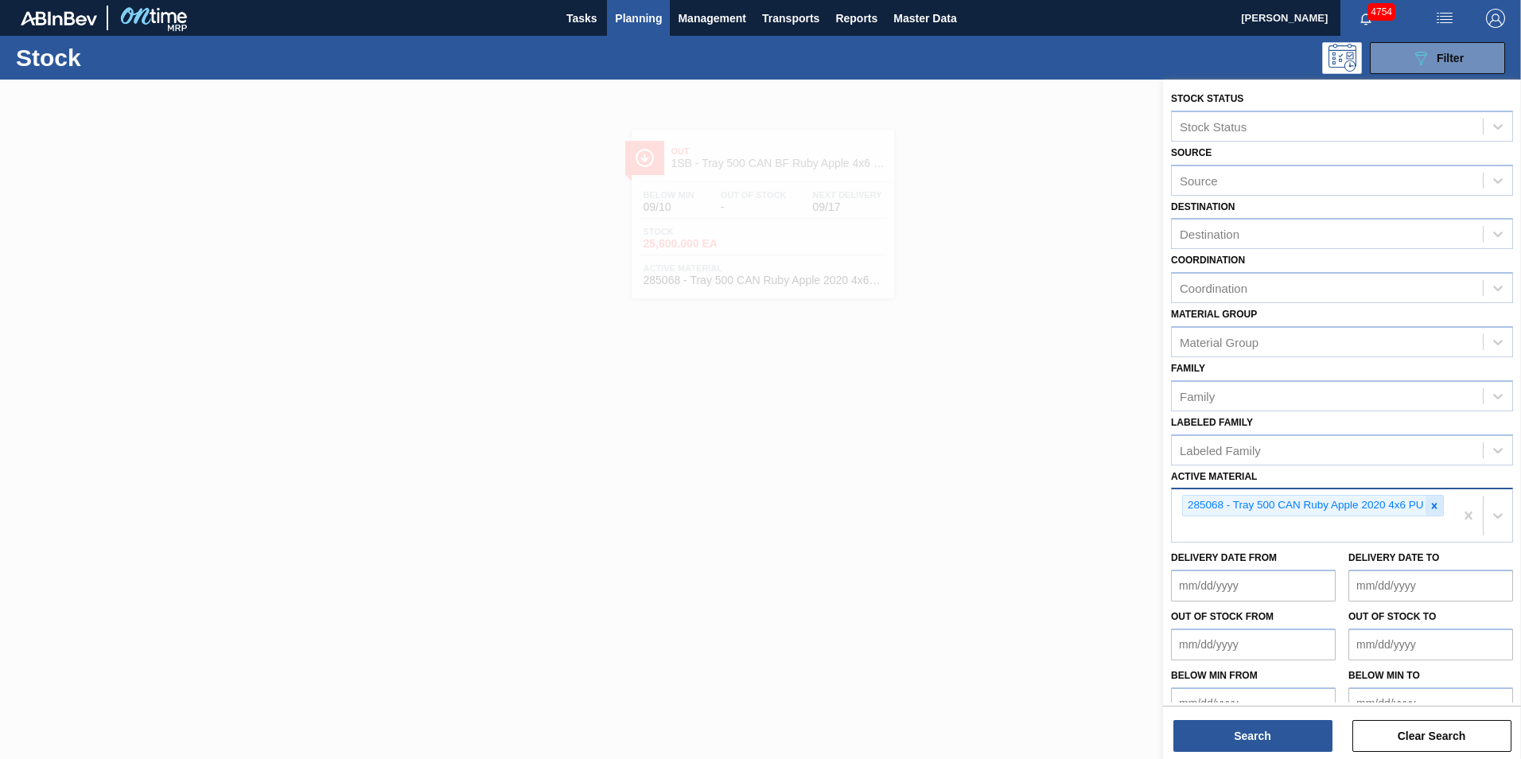
click at [1433, 506] on icon at bounding box center [1434, 505] width 11 height 11
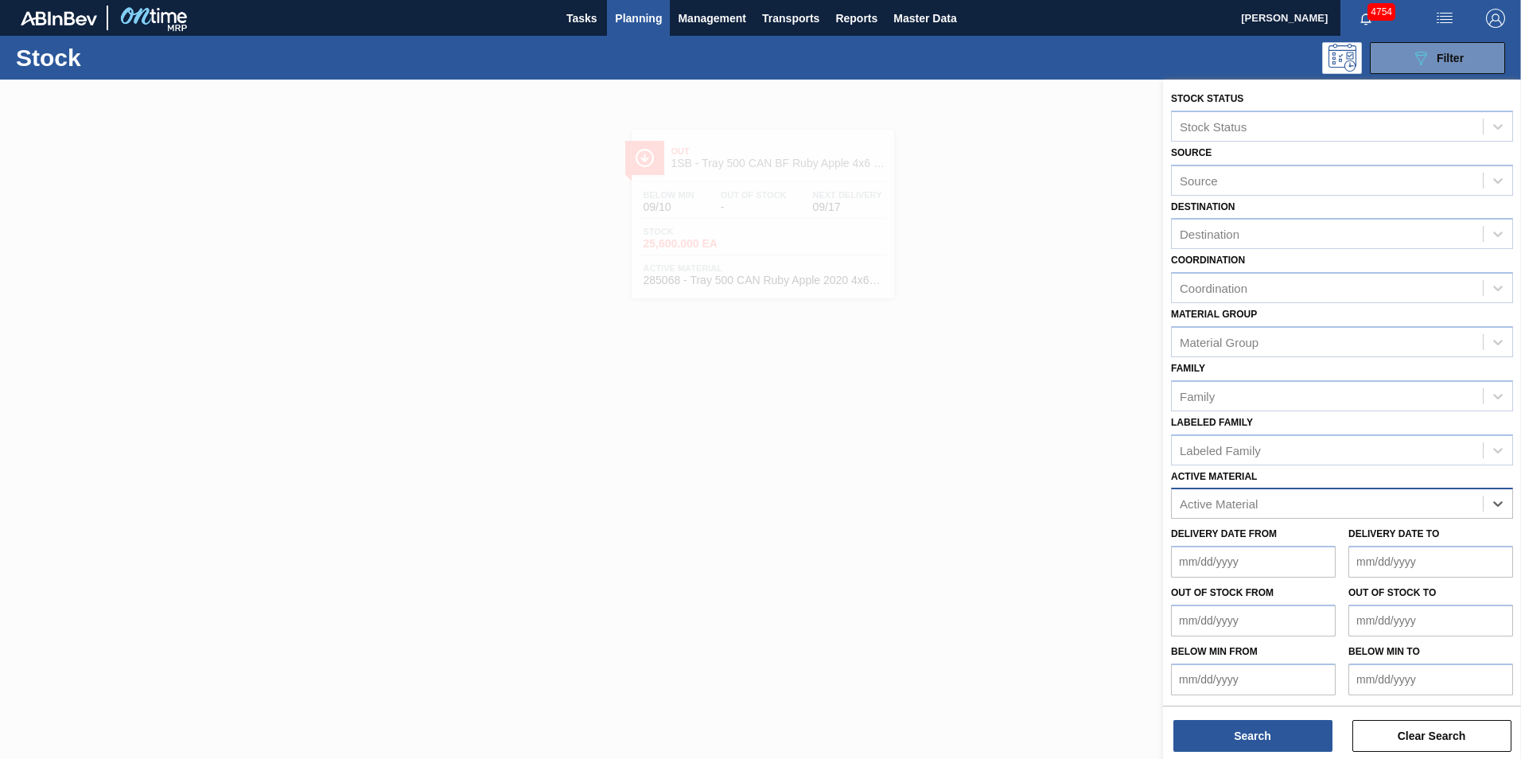
paste Material "284567"
type Material "284567"
click at [1300, 543] on div "284567 - Shrink Print 500 CAN Ruby PU" at bounding box center [1342, 542] width 342 height 29
click at [1269, 507] on div "284567 - Shrink Print 500 CAN Ruby PU" at bounding box center [1283, 506] width 200 height 20
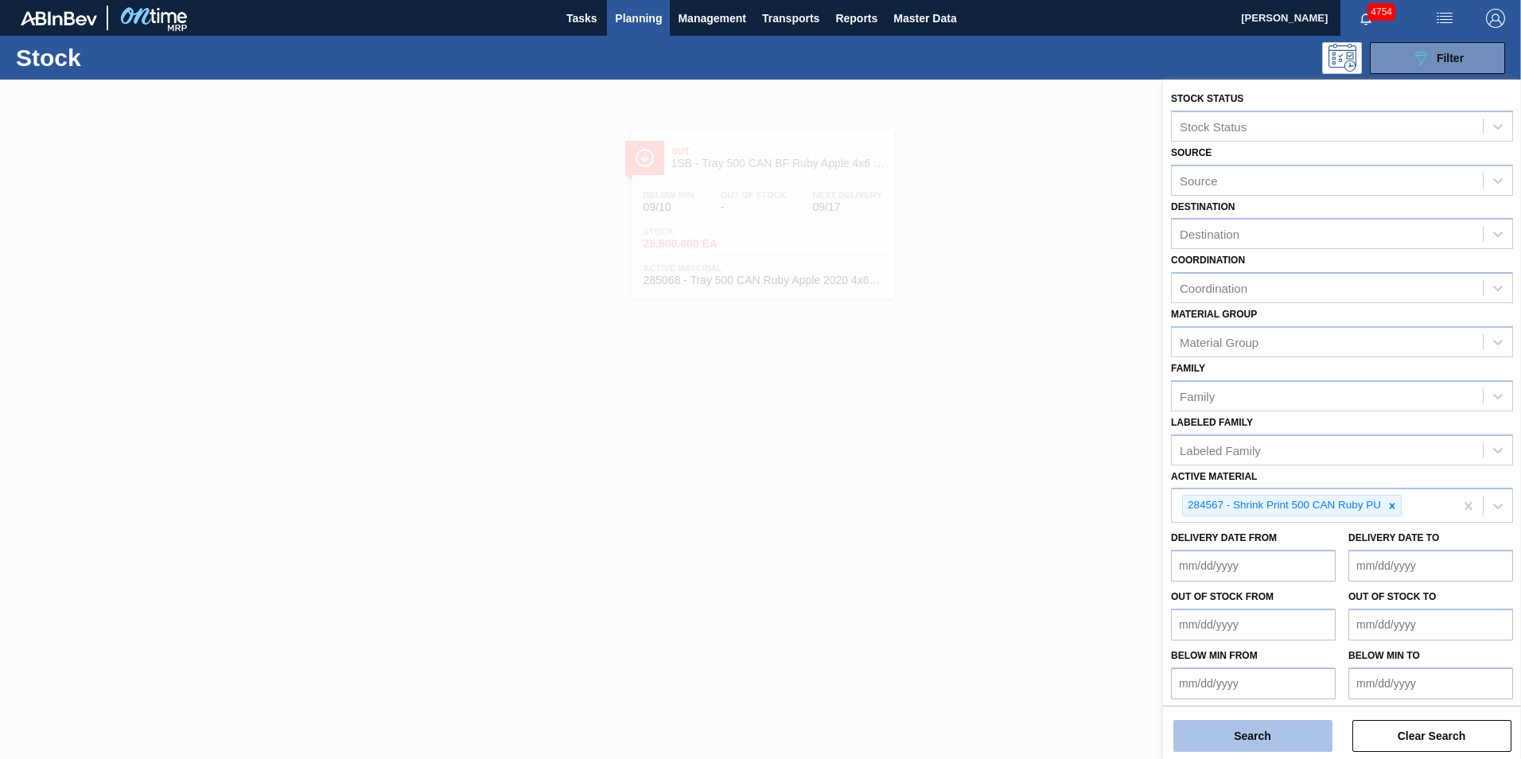
click at [1267, 733] on button "Search" at bounding box center [1252, 736] width 159 height 32
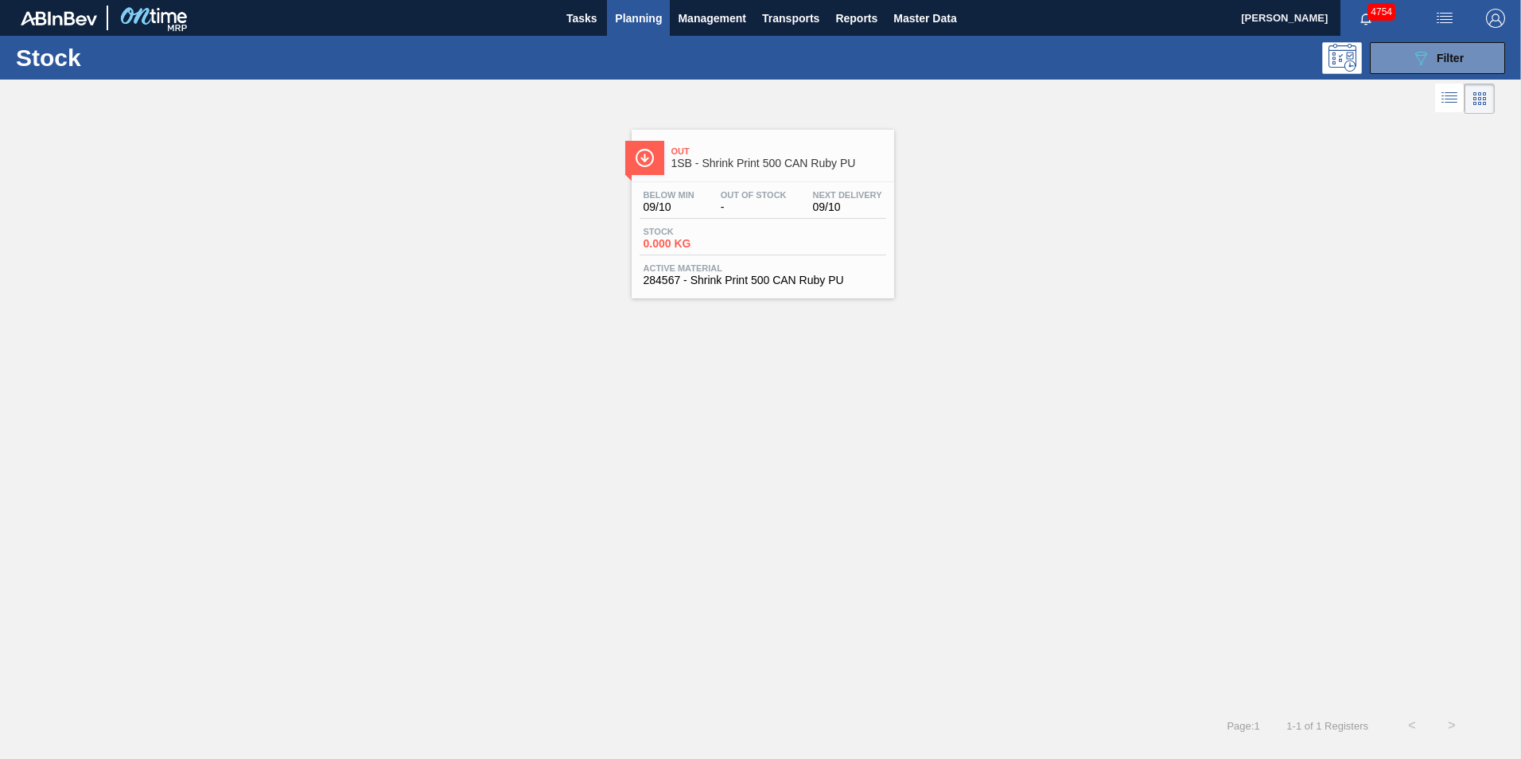
click at [752, 232] on span "Stock" at bounding box center [698, 232] width 111 height 10
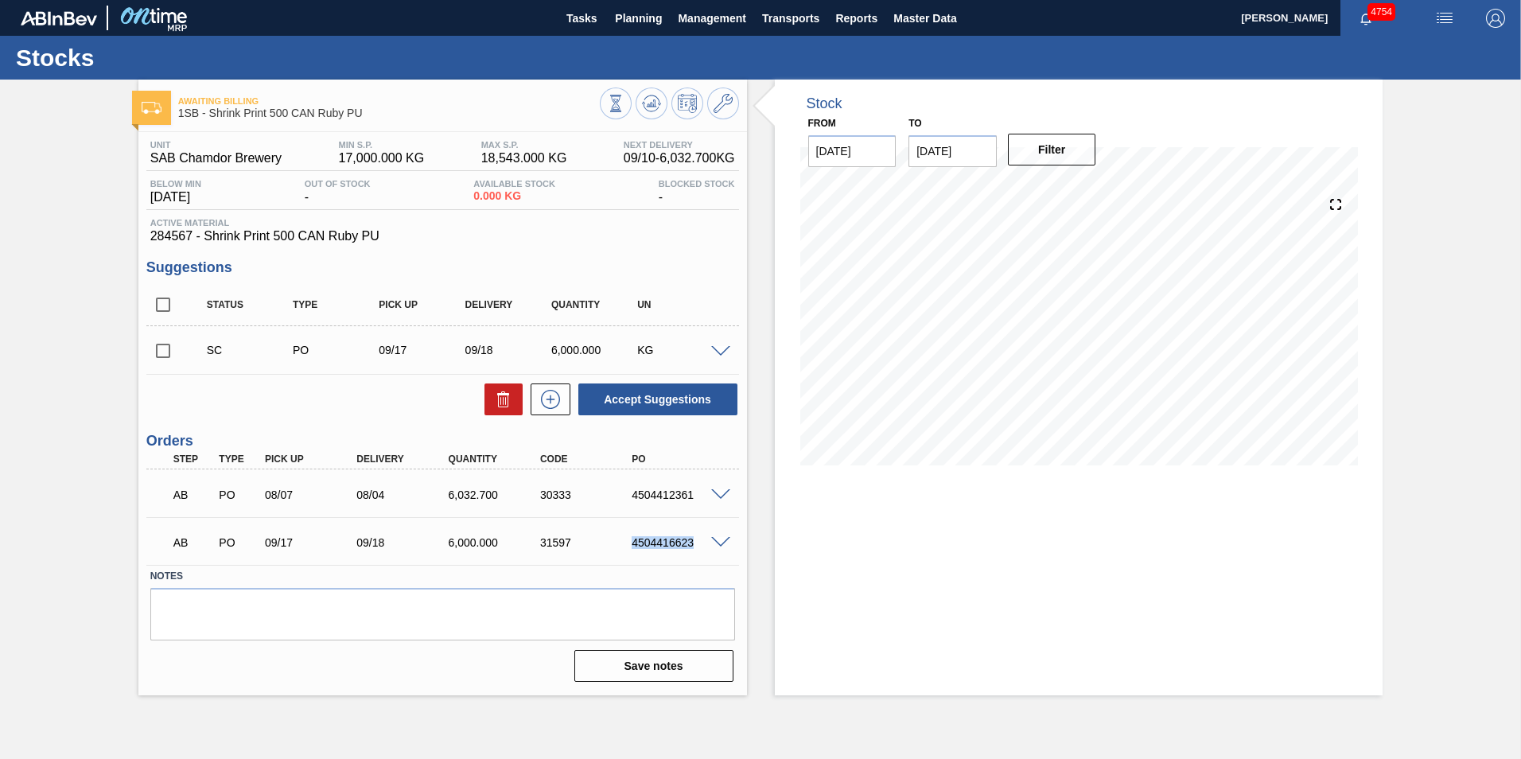
drag, startPoint x: 693, startPoint y: 542, endPoint x: 633, endPoint y: 538, distance: 59.8
click at [633, 538] on div "4504416623" at bounding box center [679, 542] width 103 height 13
copy div "4504416623"
